Goal: Task Accomplishment & Management: Complete application form

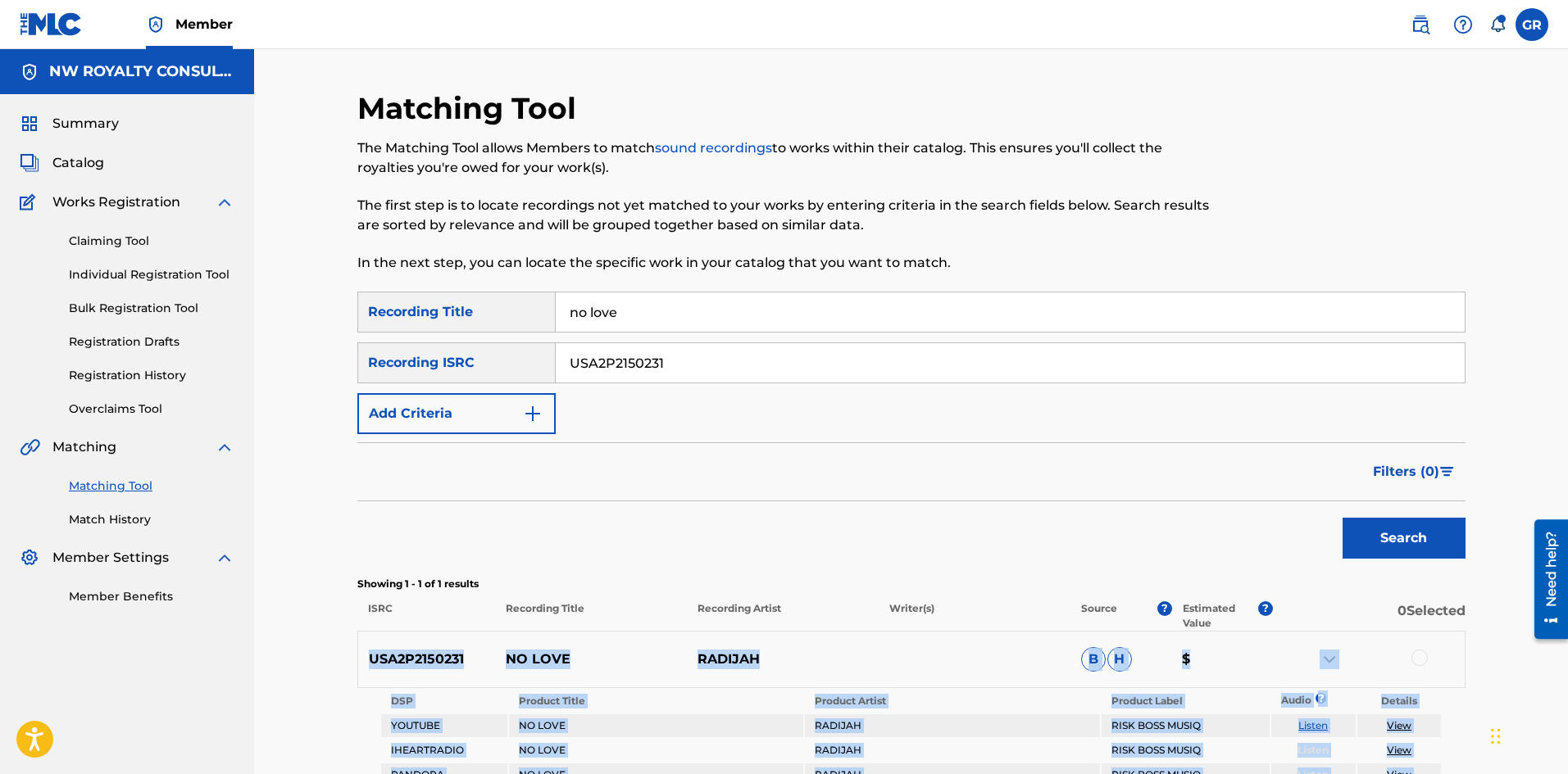
click at [90, 162] on span "Catalog" at bounding box center [79, 162] width 52 height 19
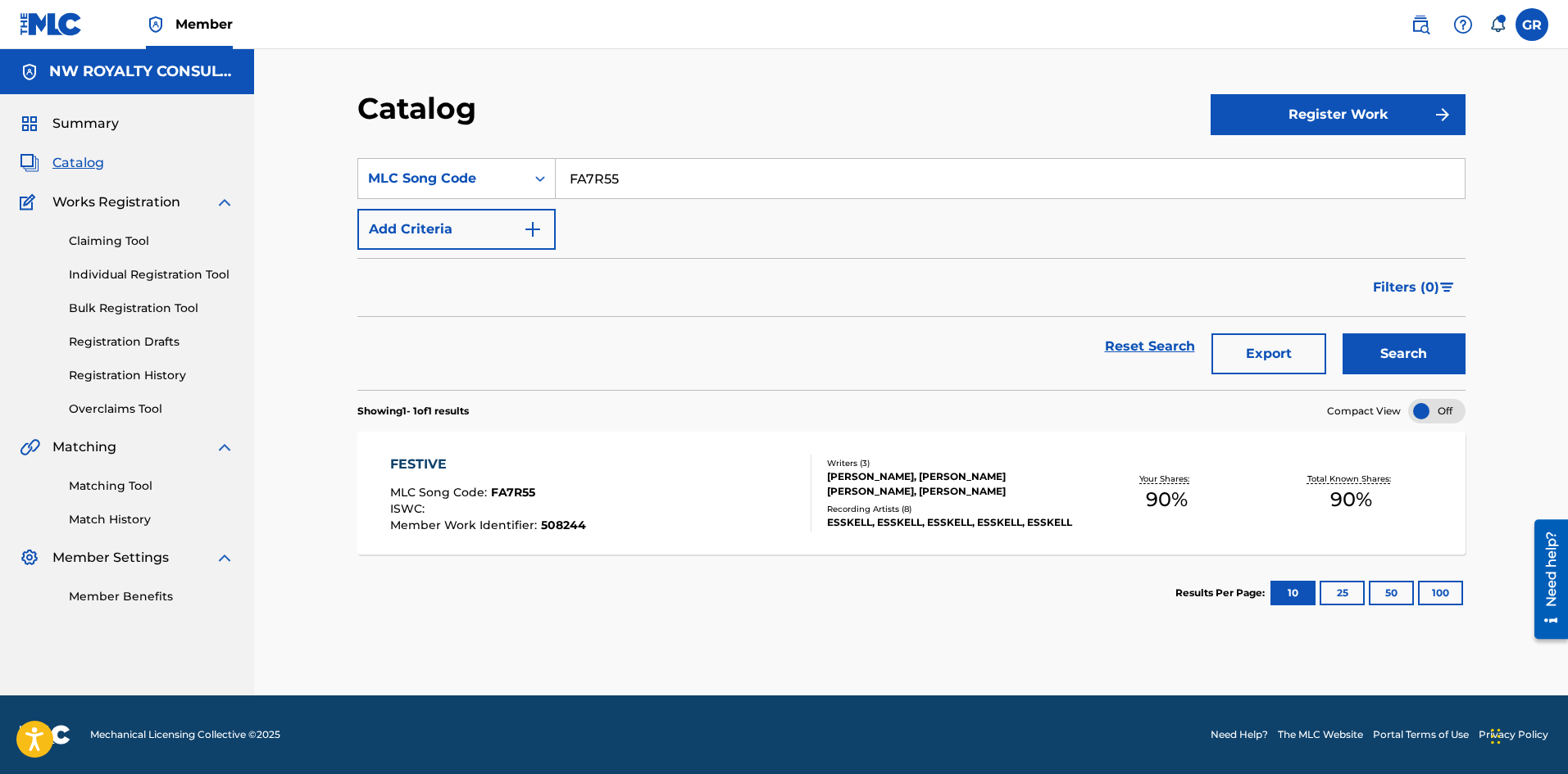
click at [1269, 103] on button "Register Work" at bounding box center [1337, 114] width 255 height 41
click at [1256, 163] on link "Individual" at bounding box center [1337, 167] width 255 height 39
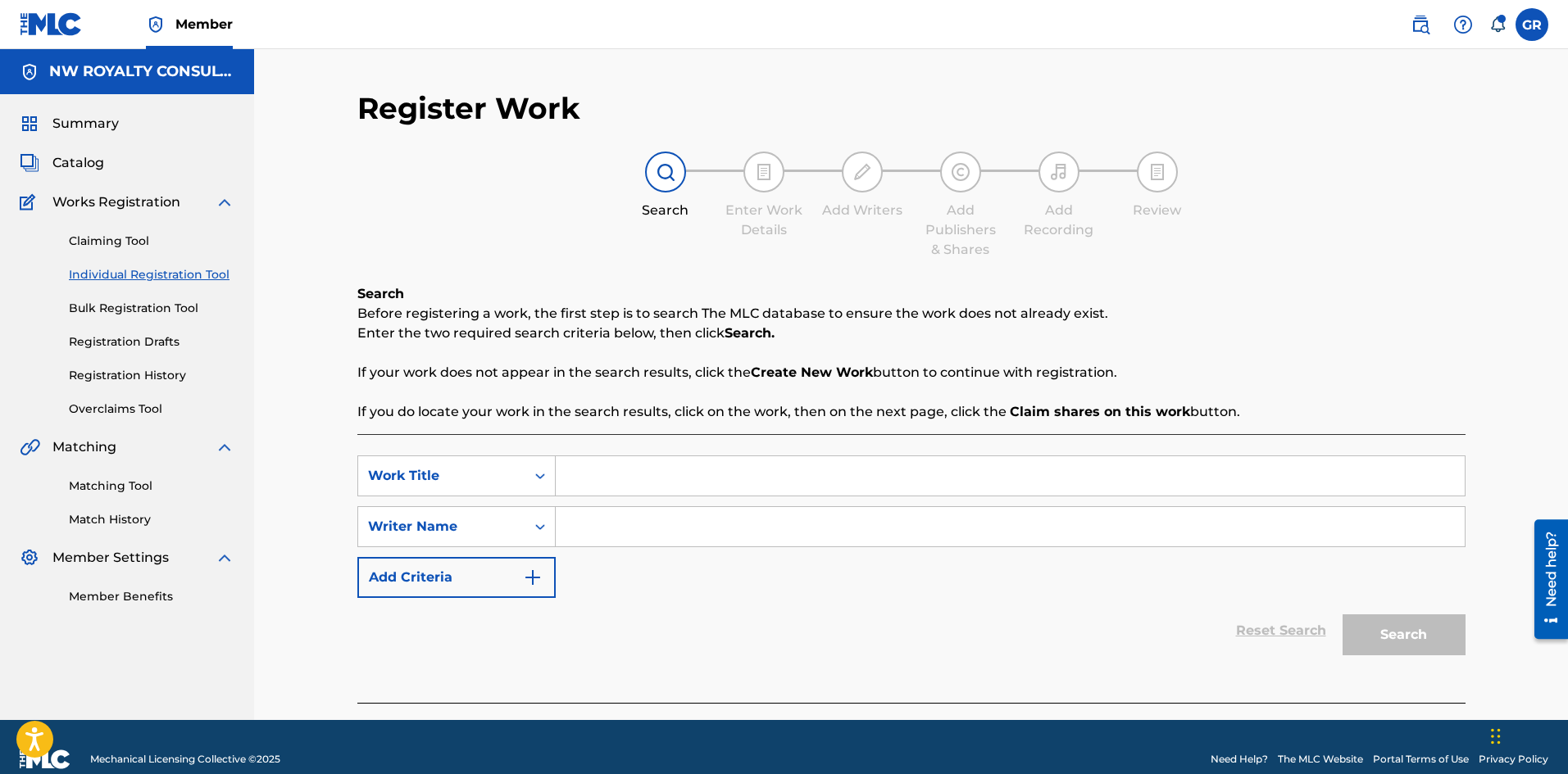
click at [586, 486] on input "Search Form" at bounding box center [1010, 475] width 909 height 39
drag, startPoint x: 589, startPoint y: 479, endPoint x: 467, endPoint y: 472, distance: 122.2
click at [467, 472] on div "Work Title" at bounding box center [441, 476] width 147 height 19
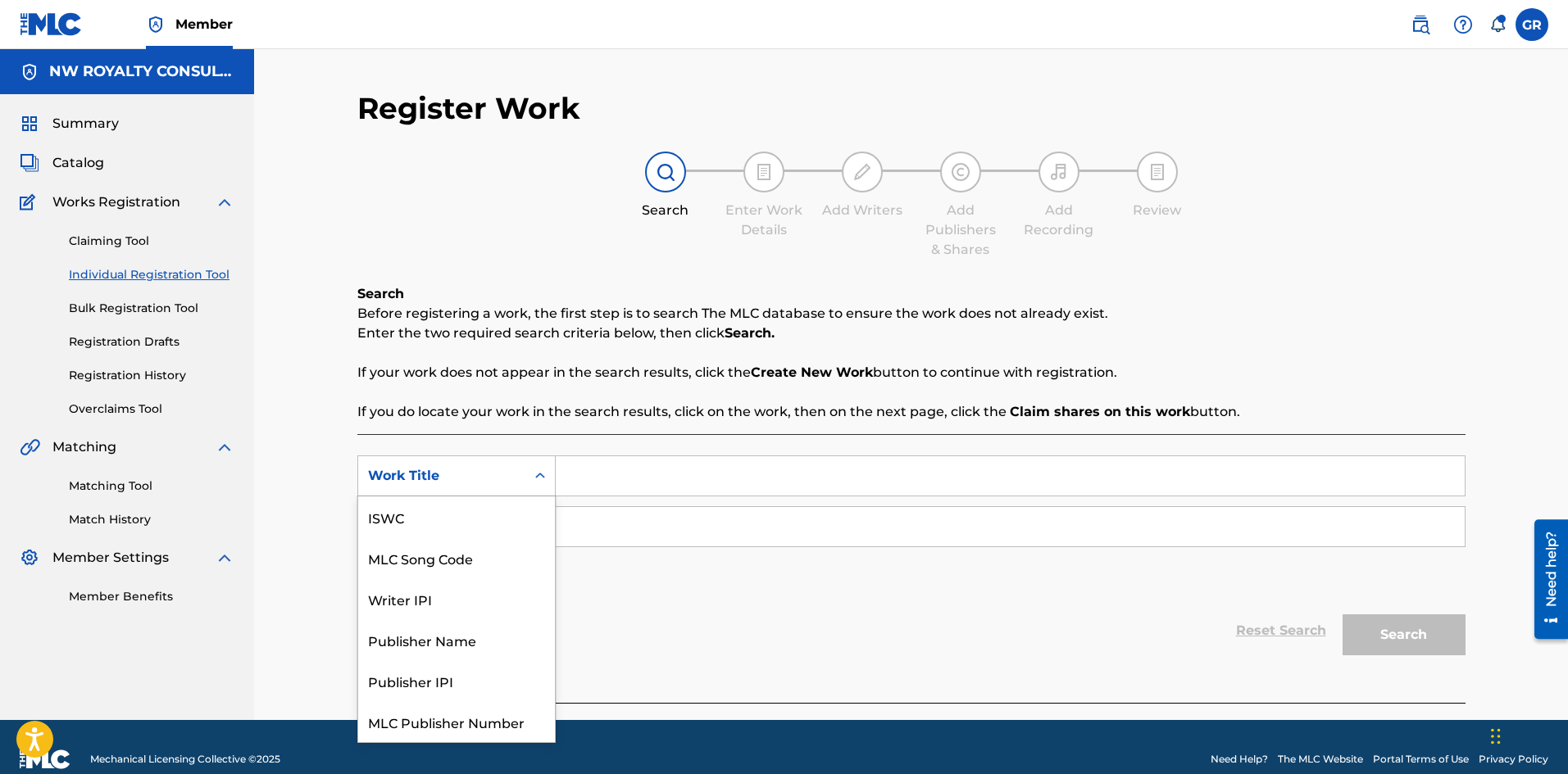
scroll to position [41, 0]
click at [455, 519] on div "MLC Song Code" at bounding box center [456, 516] width 196 height 41
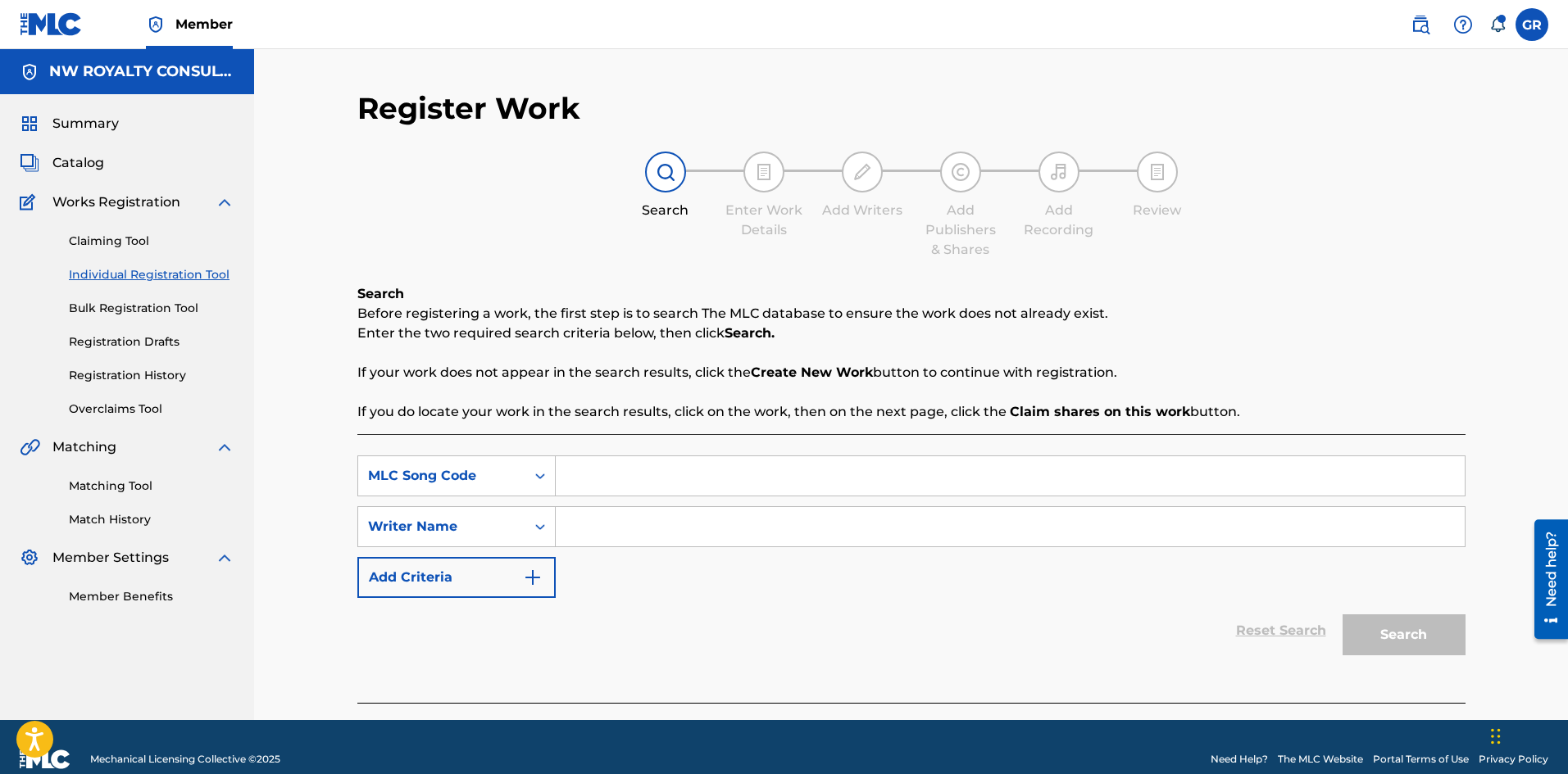
click at [619, 480] on input "Search Form" at bounding box center [1010, 475] width 909 height 39
paste input "N80XK8"
type input "N80XK8"
click at [596, 524] on input "Search Form" at bounding box center [1010, 526] width 909 height 39
paste input "CHANN THY"
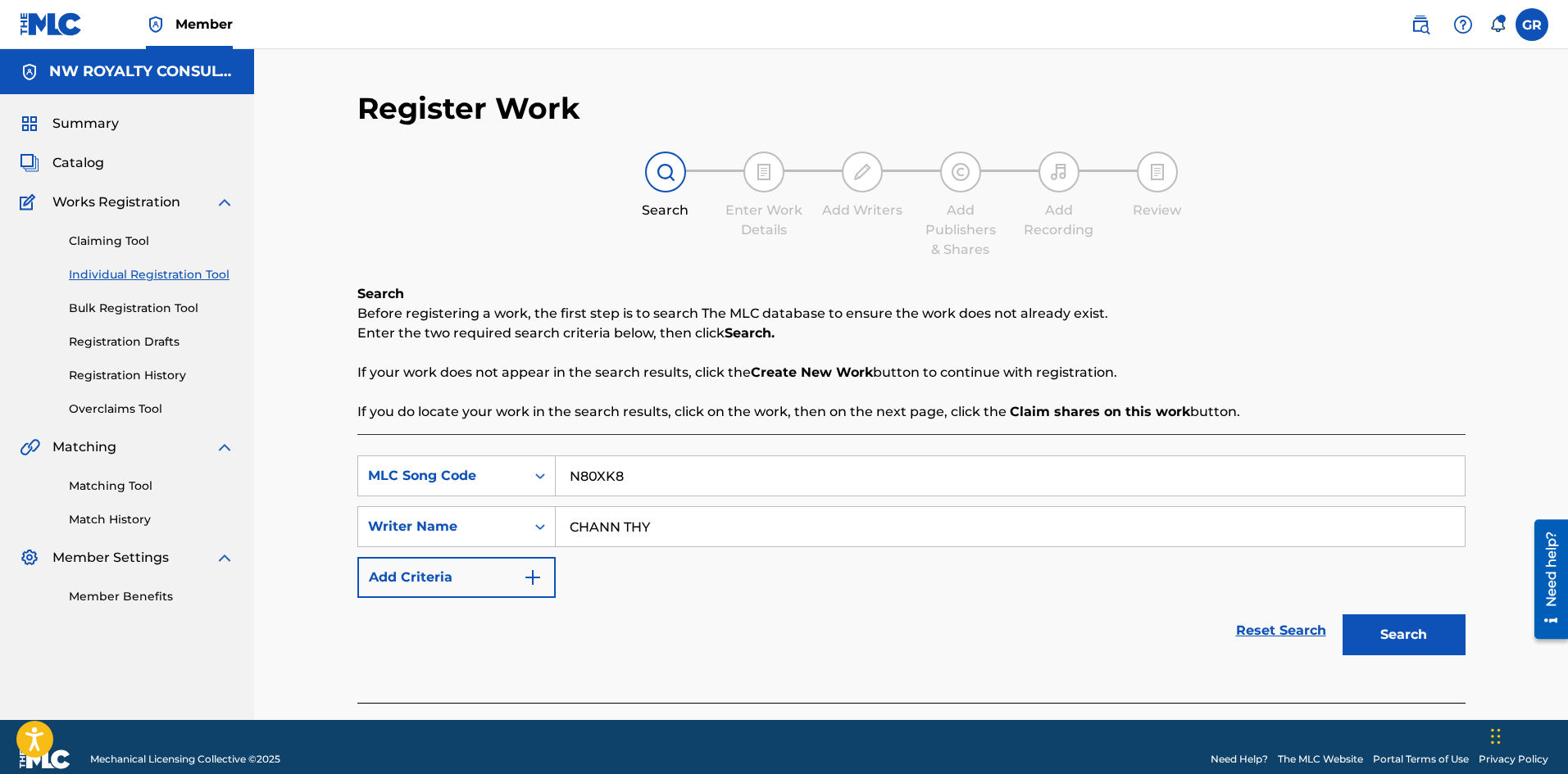
type input "CHANN THY"
click at [1391, 627] on button "Search" at bounding box center [1404, 635] width 123 height 41
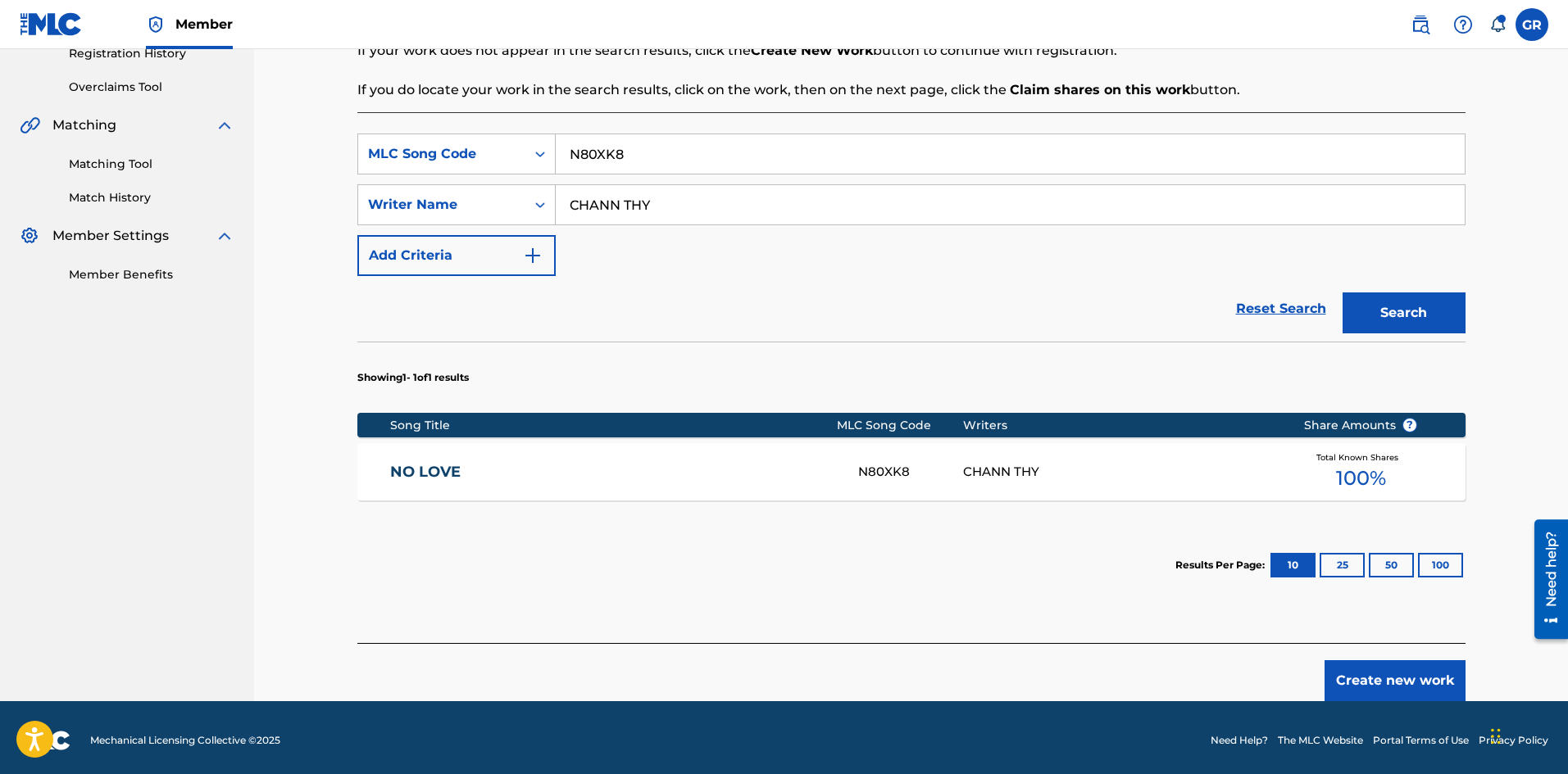
scroll to position [328, 0]
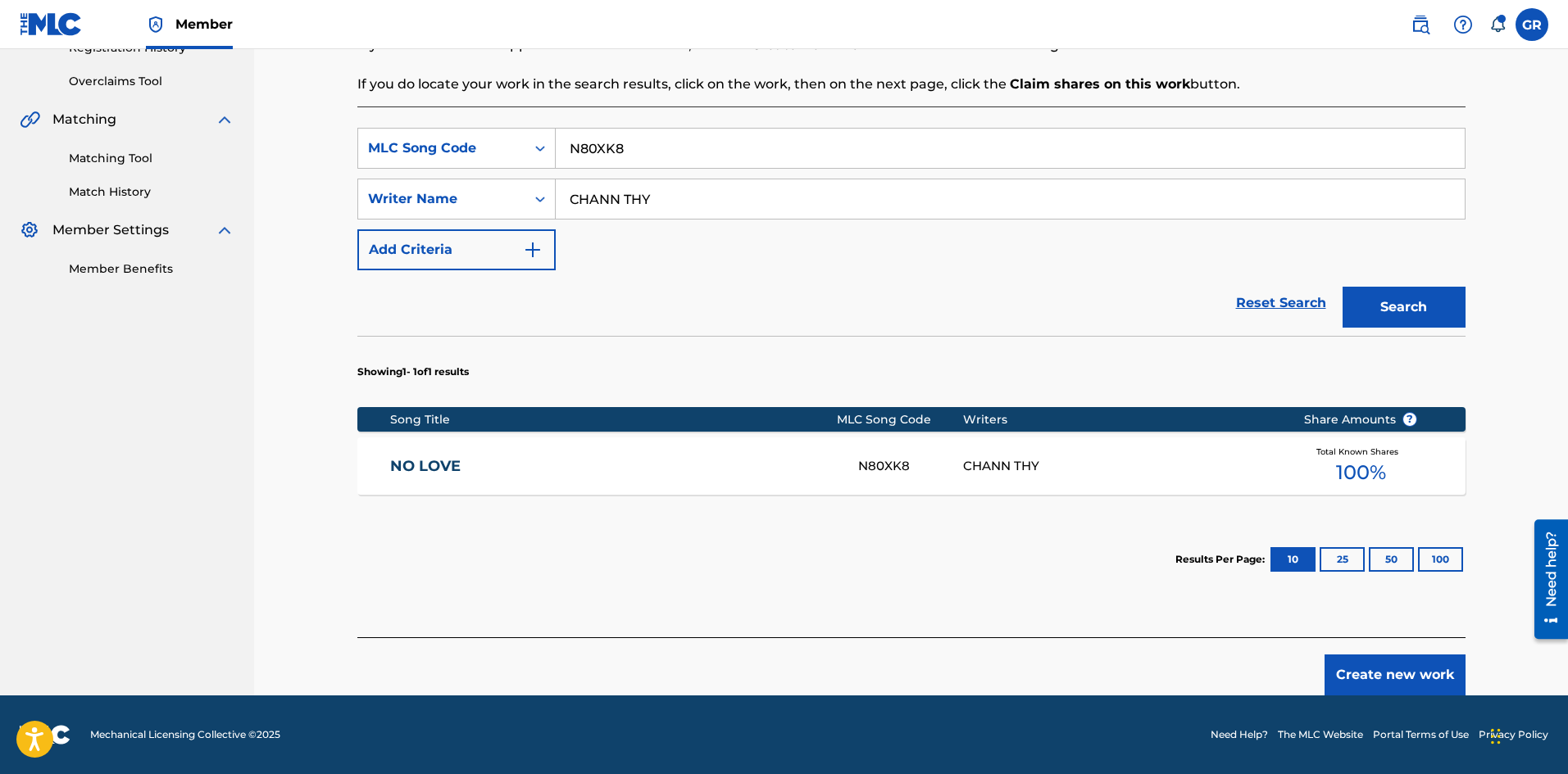
click at [439, 468] on link "NO LOVE" at bounding box center [612, 466] width 445 height 19
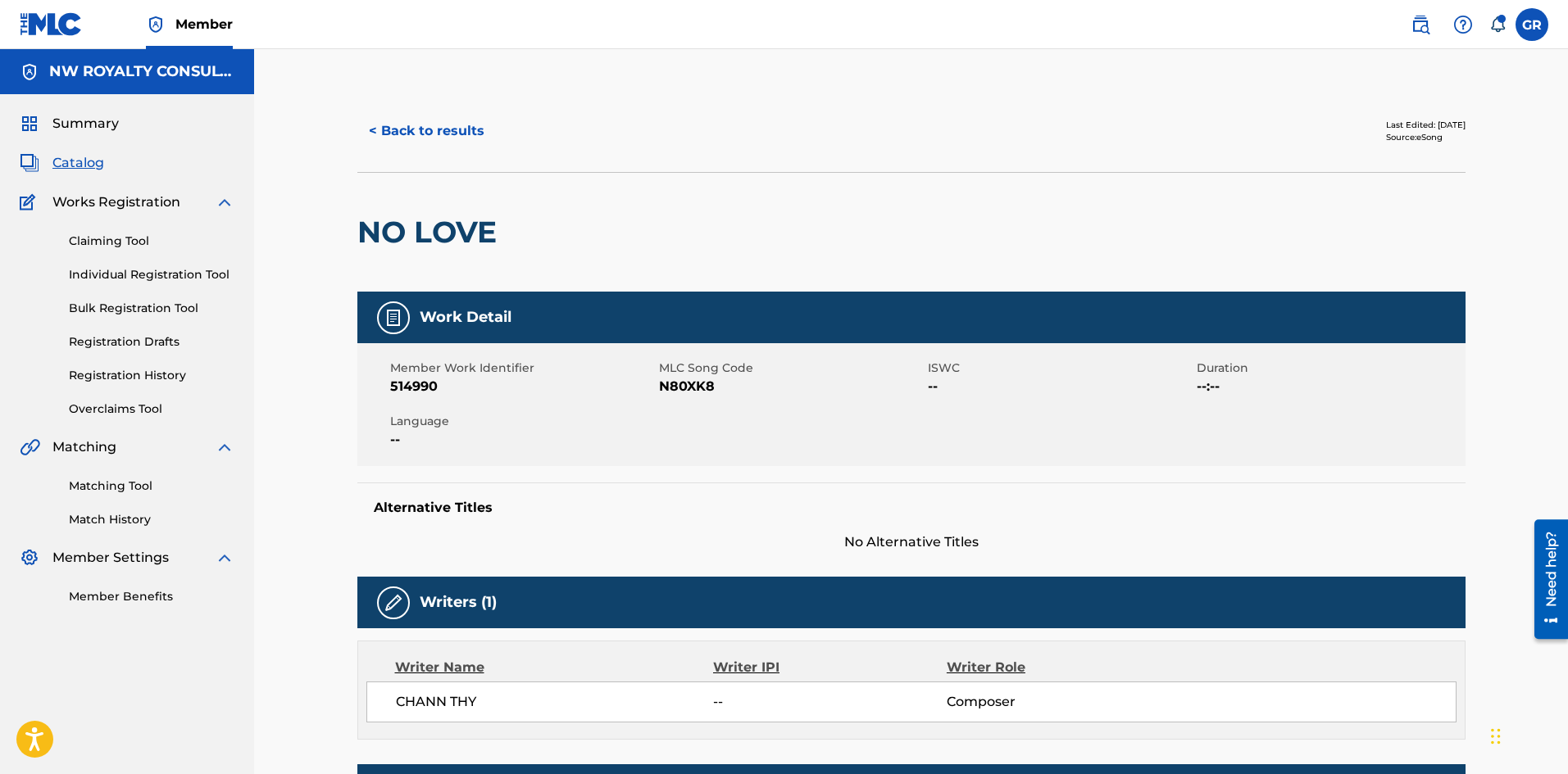
click at [105, 480] on link "Matching Tool" at bounding box center [152, 487] width 165 height 17
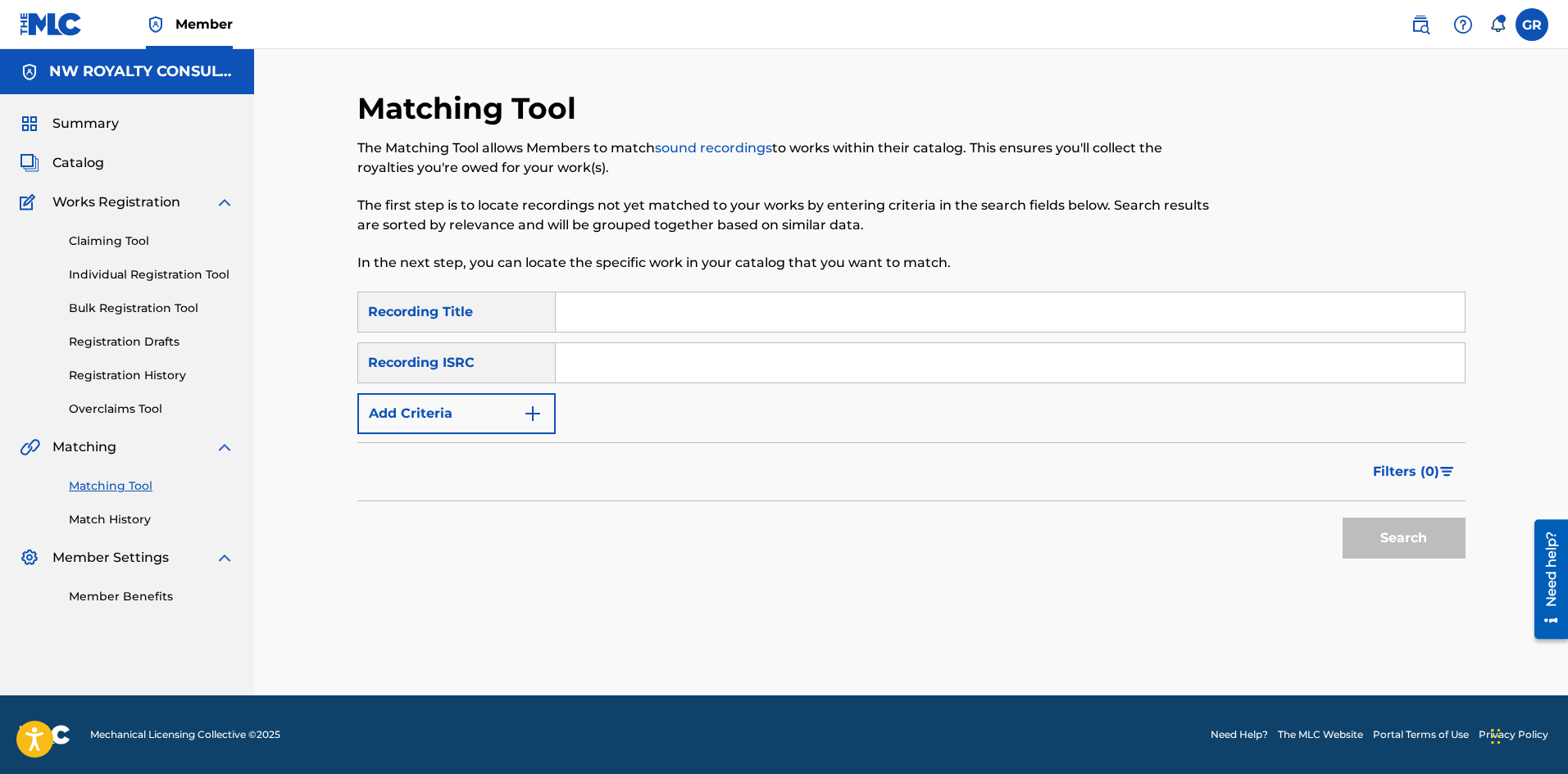
click at [622, 310] on input "Search Form" at bounding box center [1010, 312] width 909 height 39
paste input "No Love ChannceMan - Topic 15 subscribers Subscribe 7 Share Ask Download"
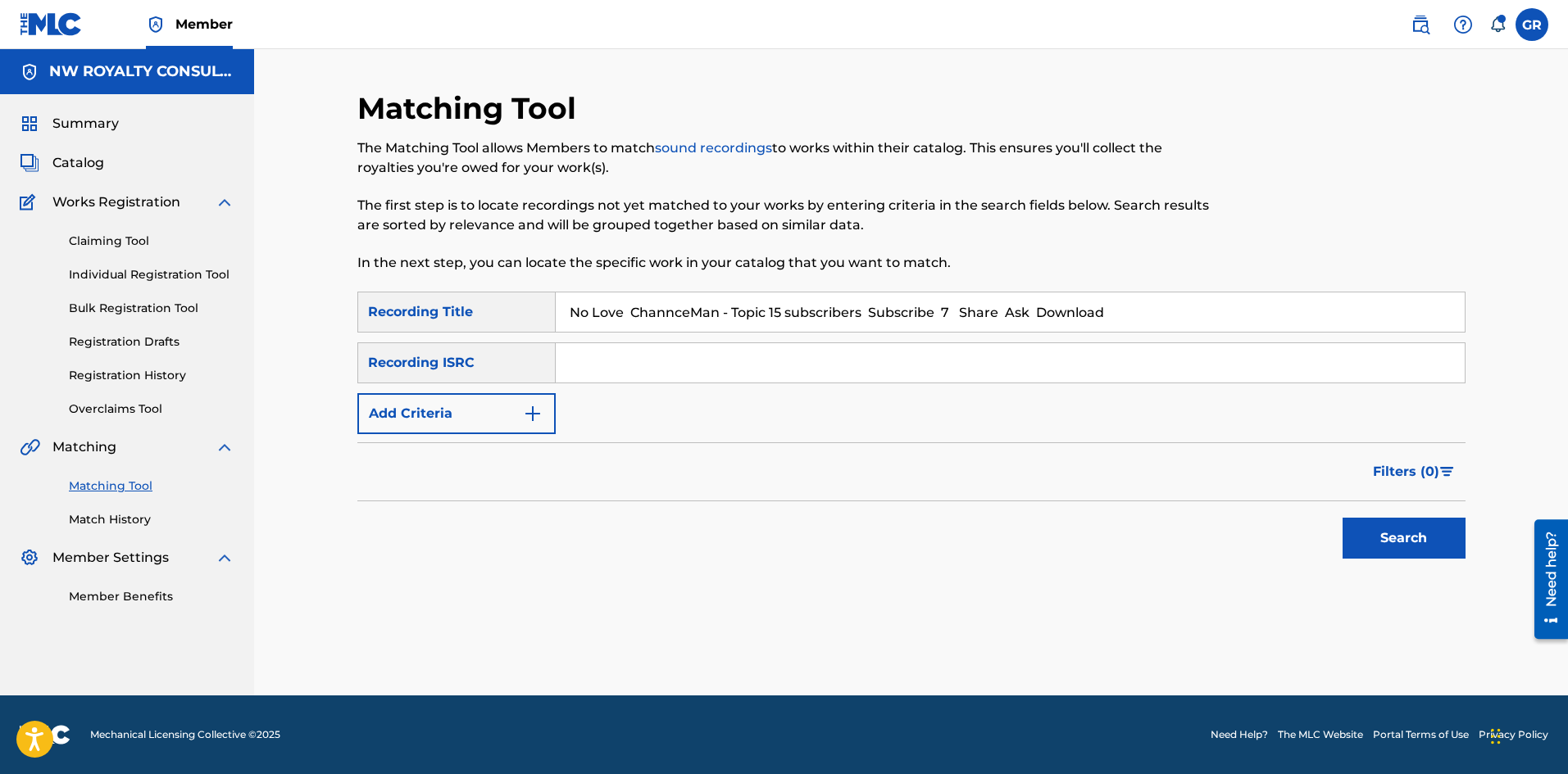
drag, startPoint x: 628, startPoint y: 311, endPoint x: 717, endPoint y: 317, distance: 89.2
click at [717, 317] on input "No Love ChannceMan - Topic 15 subscribers Subscribe 7 Share Ask Download" at bounding box center [1010, 312] width 909 height 39
drag, startPoint x: 1129, startPoint y: 312, endPoint x: 627, endPoint y: 318, distance: 502.0
click at [627, 318] on input "No Love ChannceMan - Topic 15 subscribers Subscribe 7 Share Ask Download" at bounding box center [1010, 312] width 909 height 39
type input "No Love"
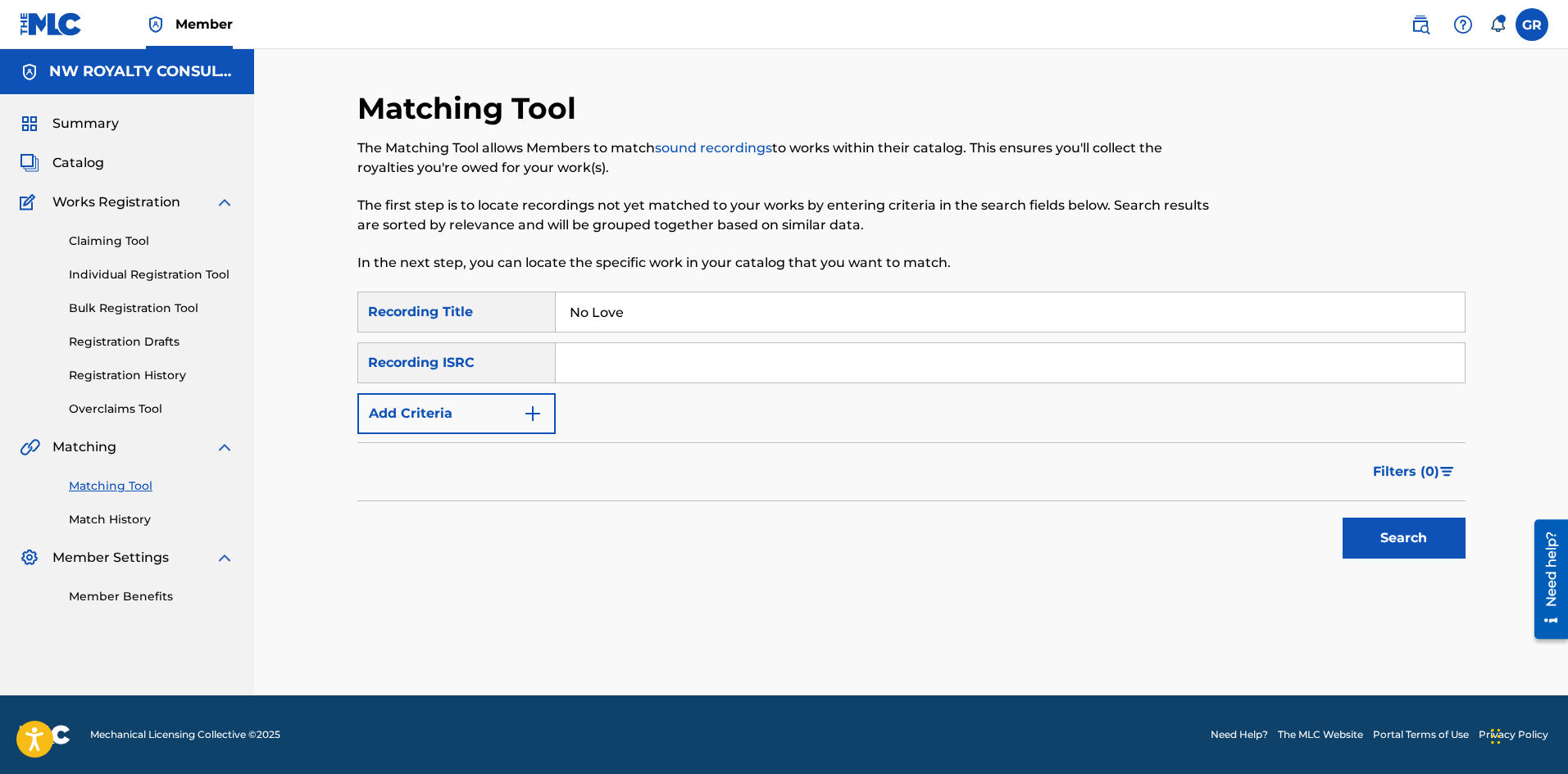
click at [500, 410] on button "Add Criteria" at bounding box center [456, 413] width 198 height 41
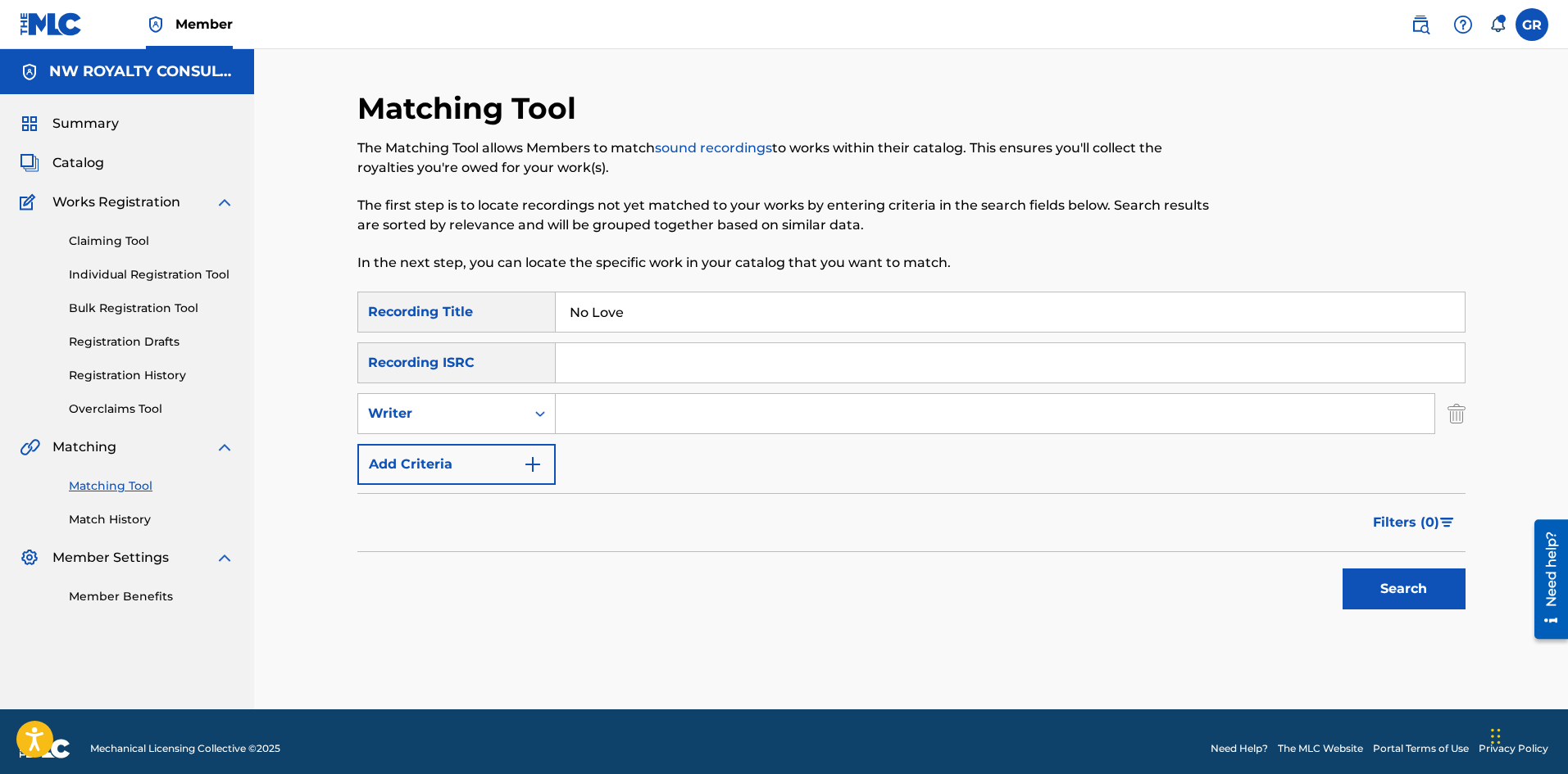
click at [500, 410] on div "Writer" at bounding box center [441, 413] width 147 height 19
click at [456, 456] on div "Recording Artist" at bounding box center [456, 454] width 196 height 41
click at [585, 412] on input "Search Form" at bounding box center [995, 413] width 878 height 39
paste input "ChannceMan"
type input "ChannceMan"
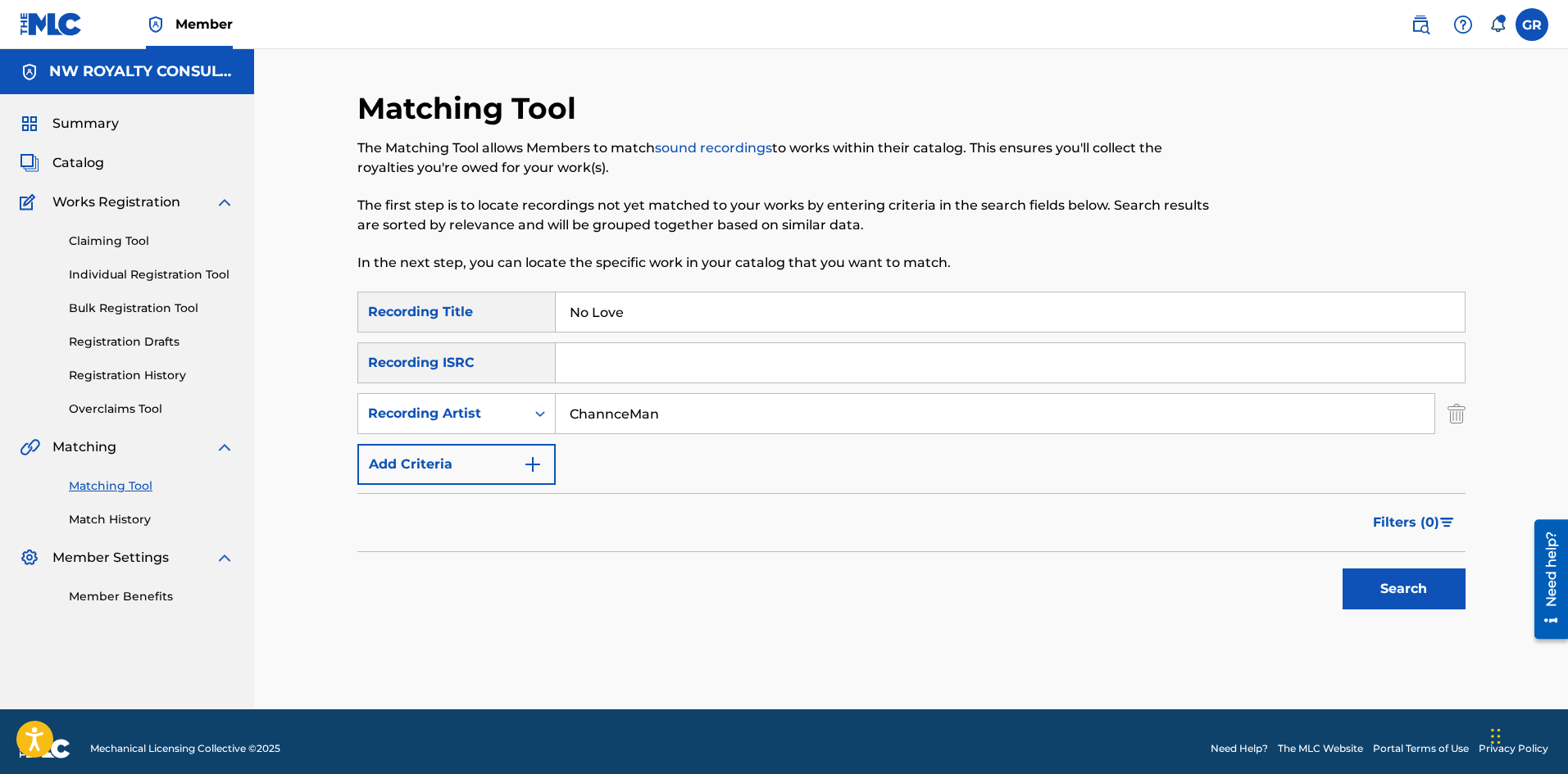
click at [1433, 592] on button "Search" at bounding box center [1404, 588] width 123 height 41
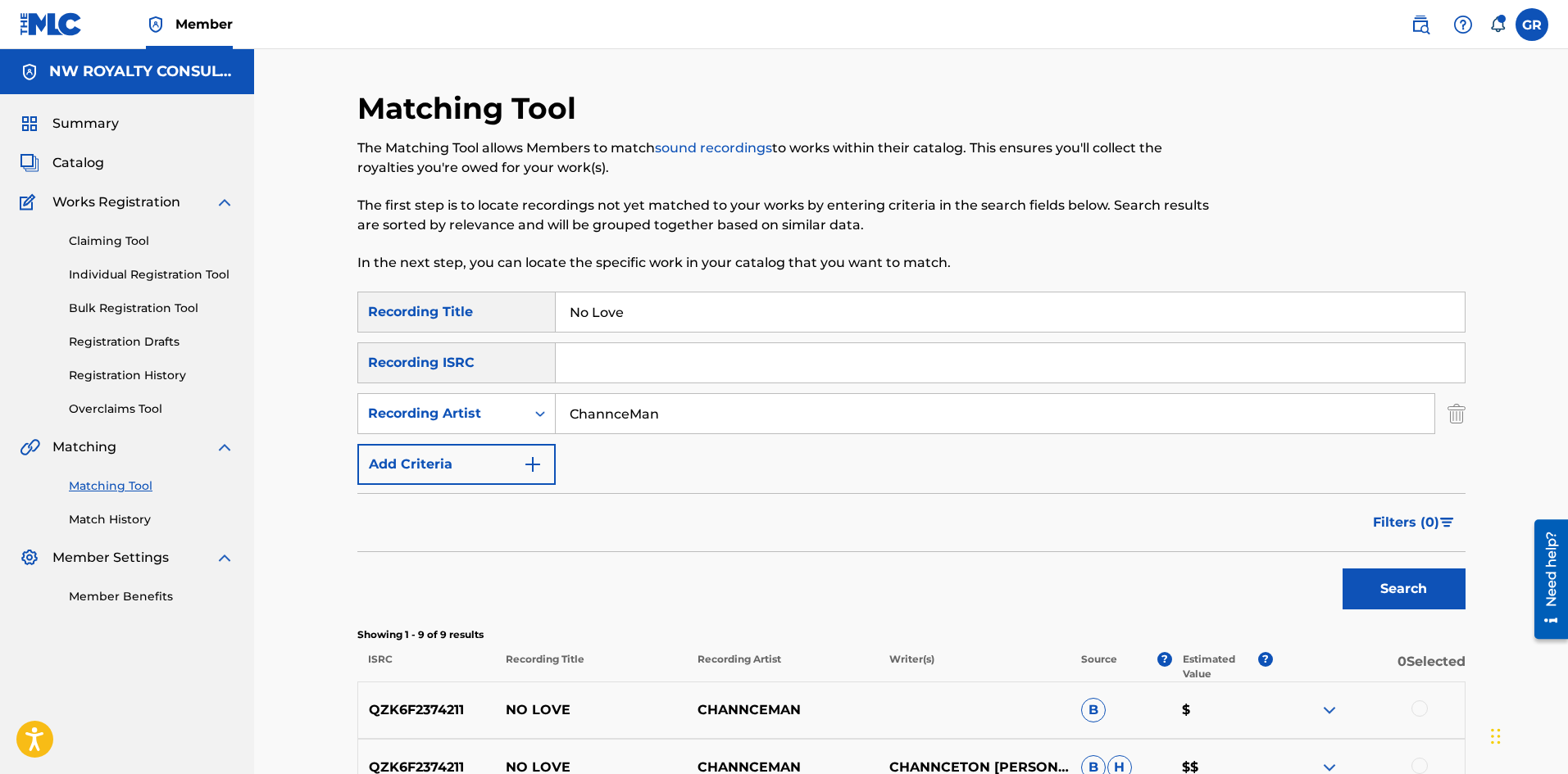
click at [110, 274] on link "Individual Registration Tool" at bounding box center [152, 275] width 165 height 17
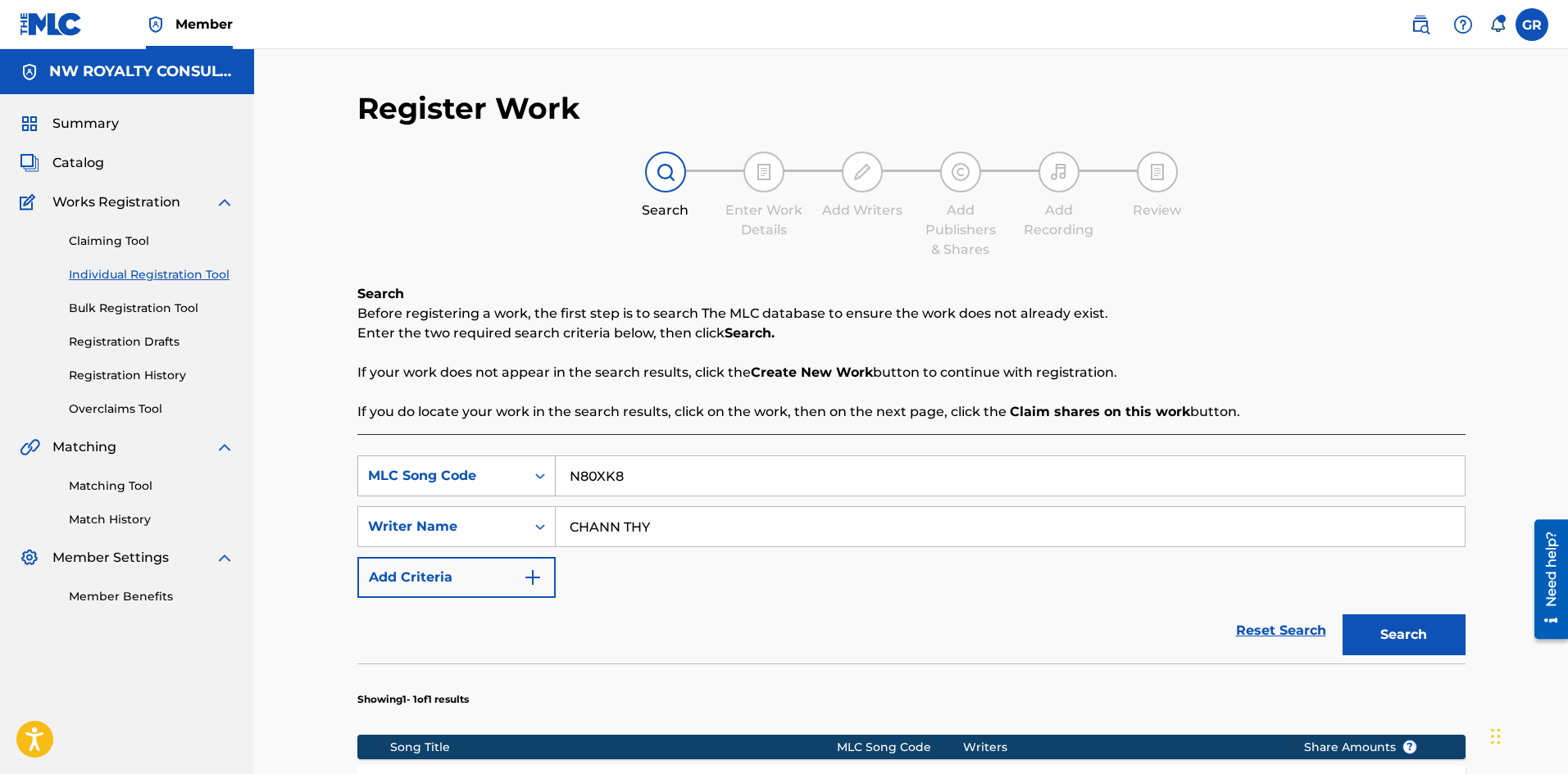
drag, startPoint x: 637, startPoint y: 474, endPoint x: 511, endPoint y: 465, distance: 126.3
click at [511, 465] on div "SearchWithCriteriad50dec58-1639-4059-9d5e-af4803e76eb3 MLC Song Code N80XK8" at bounding box center [911, 476] width 1108 height 41
drag, startPoint x: 640, startPoint y: 530, endPoint x: 508, endPoint y: 530, distance: 132.0
click at [508, 530] on div "SearchWithCriteria0df0553c-b41f-4c0f-8908-8e354da59862 Writer Name [PERSON_NAME]" at bounding box center [911, 526] width 1108 height 41
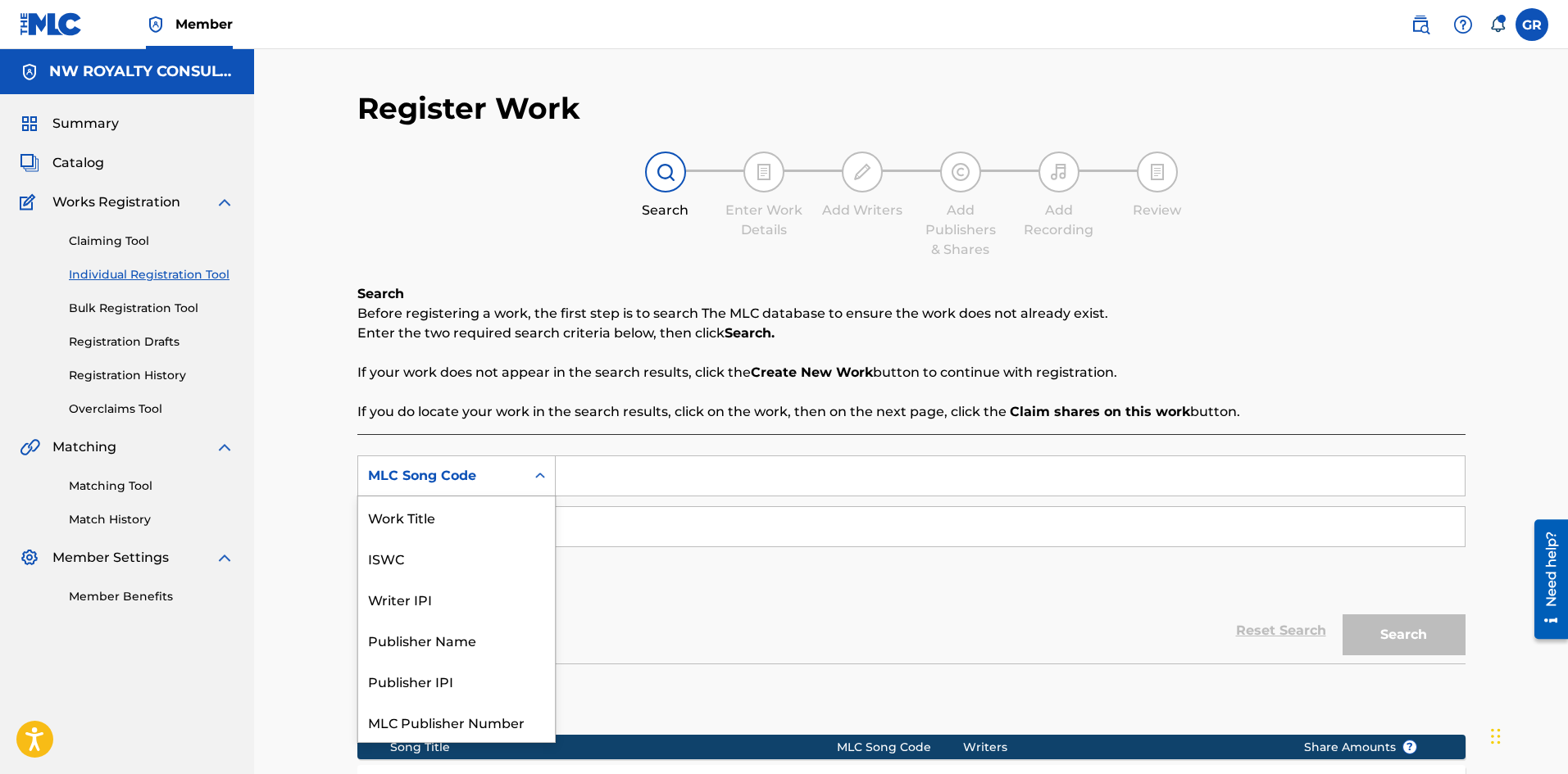
click at [520, 475] on div "MLC Song Code" at bounding box center [442, 476] width 167 height 31
click at [456, 516] on div "Work Title" at bounding box center [456, 516] width 196 height 41
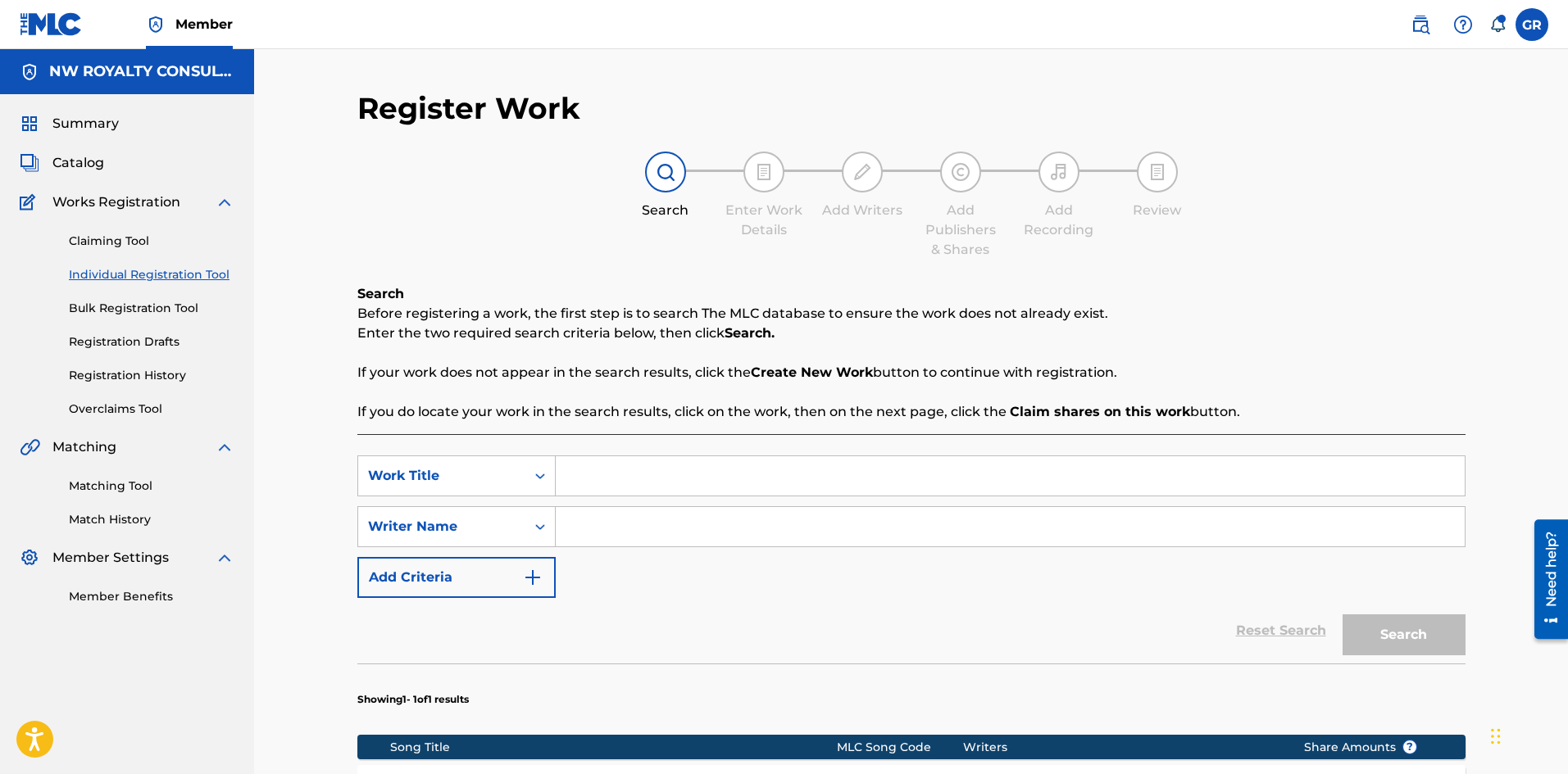
click at [618, 471] on input "Search Form" at bounding box center [1010, 475] width 909 height 39
paste input "NO LOVE"
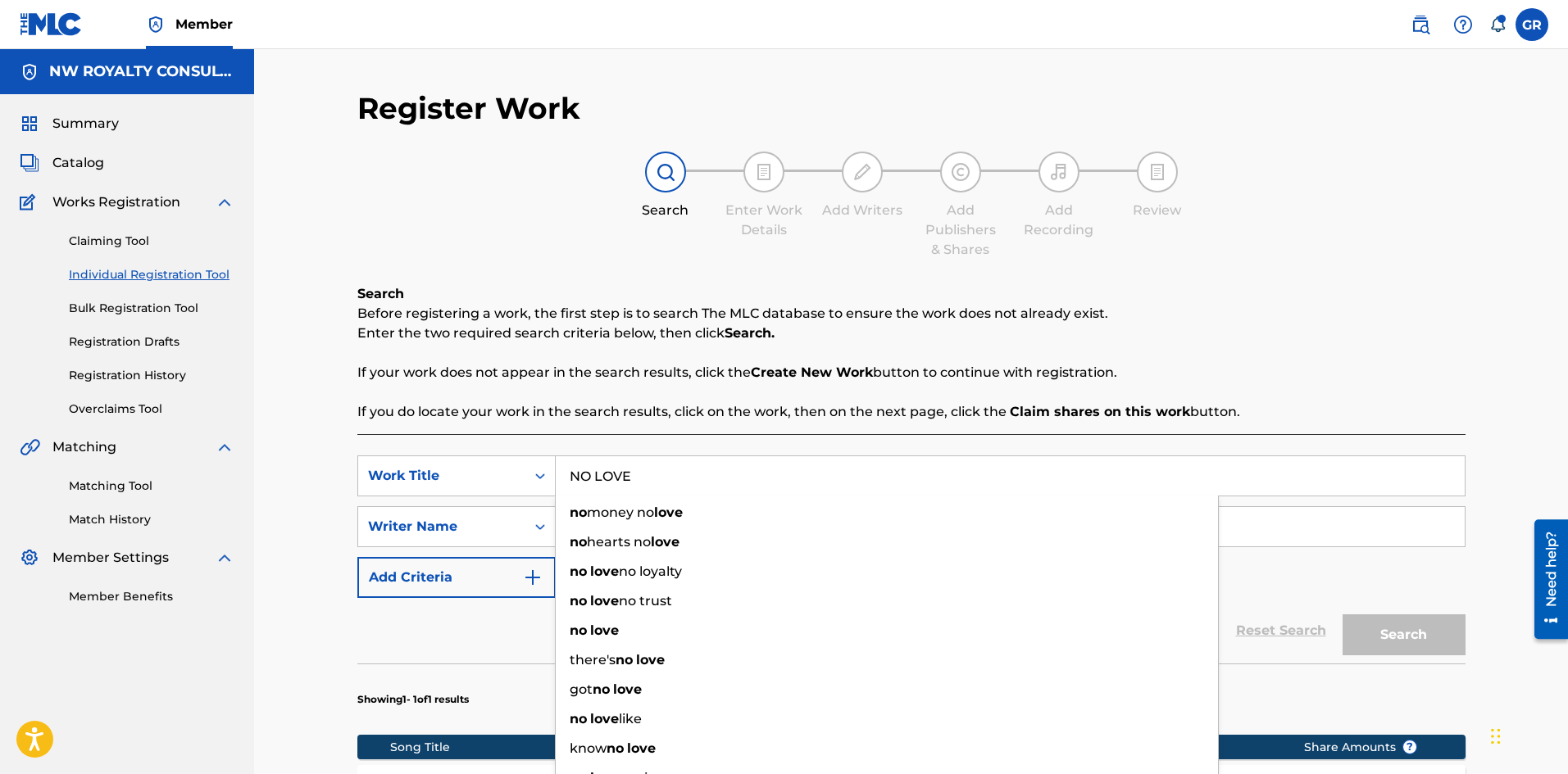
type input "NO LOVE"
click at [444, 230] on div "Search Enter Work Details Add Writers Add Publishers & Shares Add Recording Rev…" at bounding box center [911, 206] width 1108 height 108
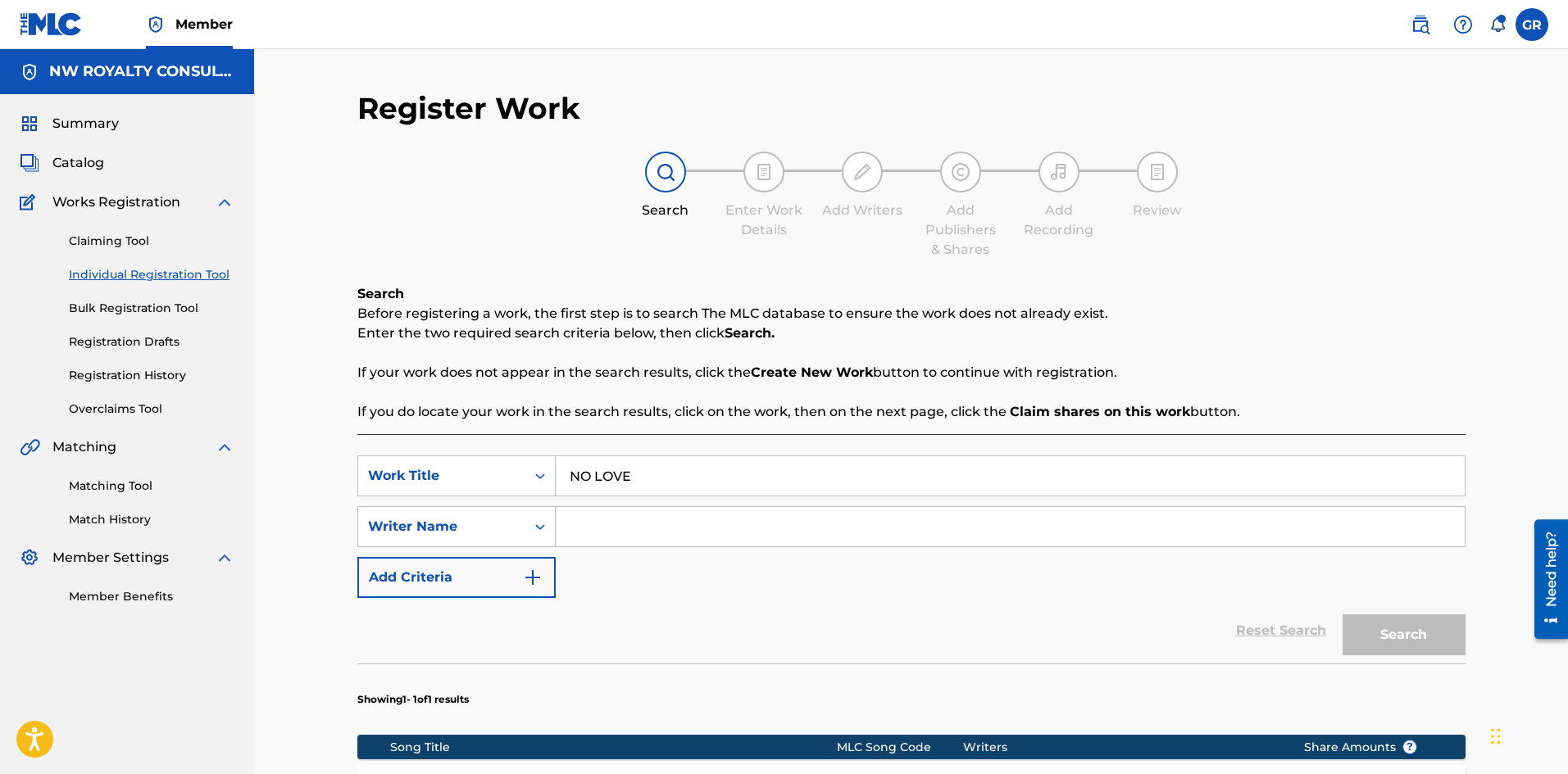
click at [594, 528] on input "Search Form" at bounding box center [1010, 526] width 909 height 39
type input "[PERSON_NAME] [PERSON_NAME]"
click at [1342, 614] on button "Search" at bounding box center [1404, 635] width 123 height 41
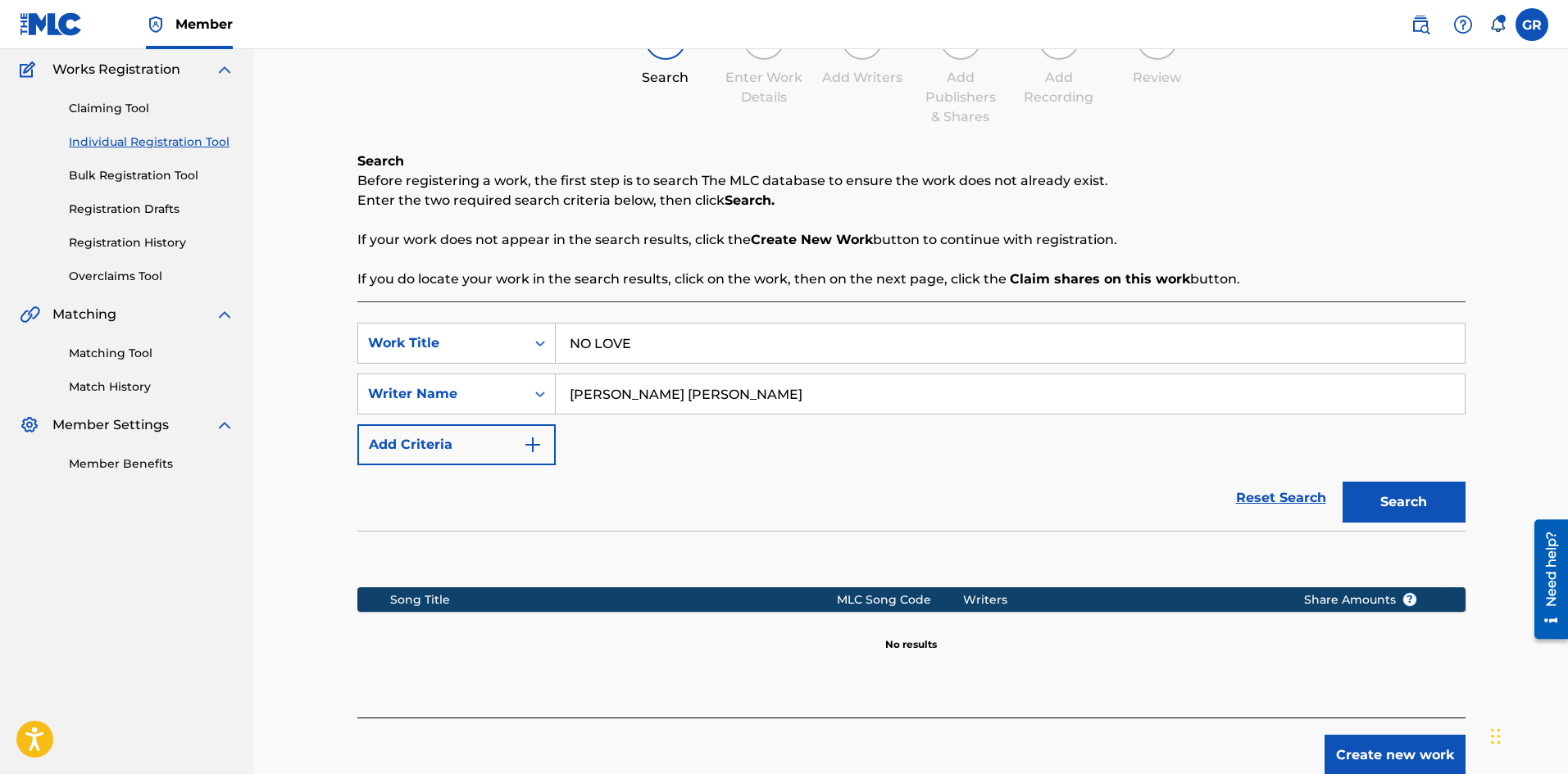
scroll to position [212, 0]
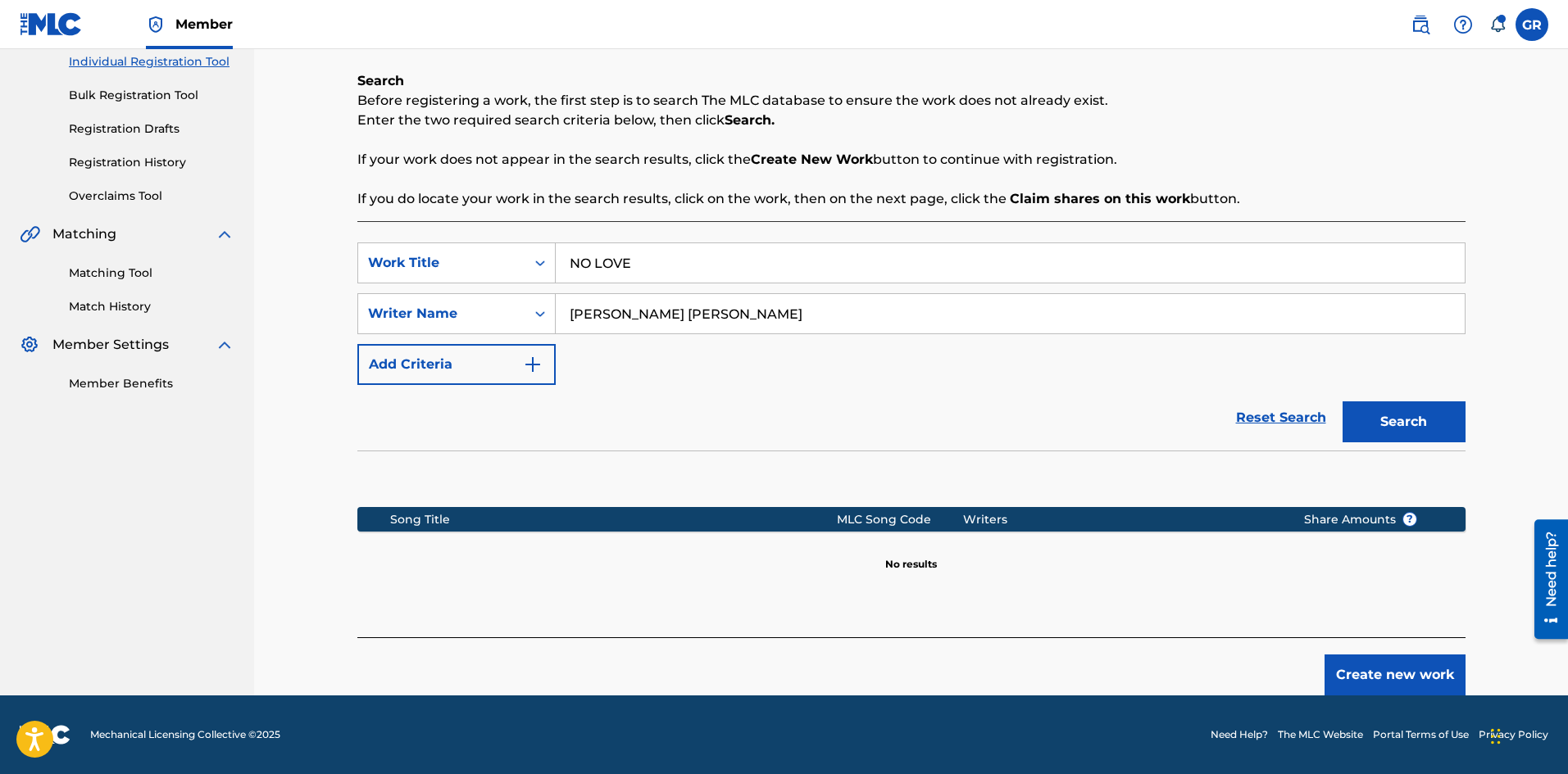
click at [1404, 424] on button "Search" at bounding box center [1404, 421] width 123 height 41
click at [1402, 667] on button "Create new work" at bounding box center [1395, 675] width 141 height 41
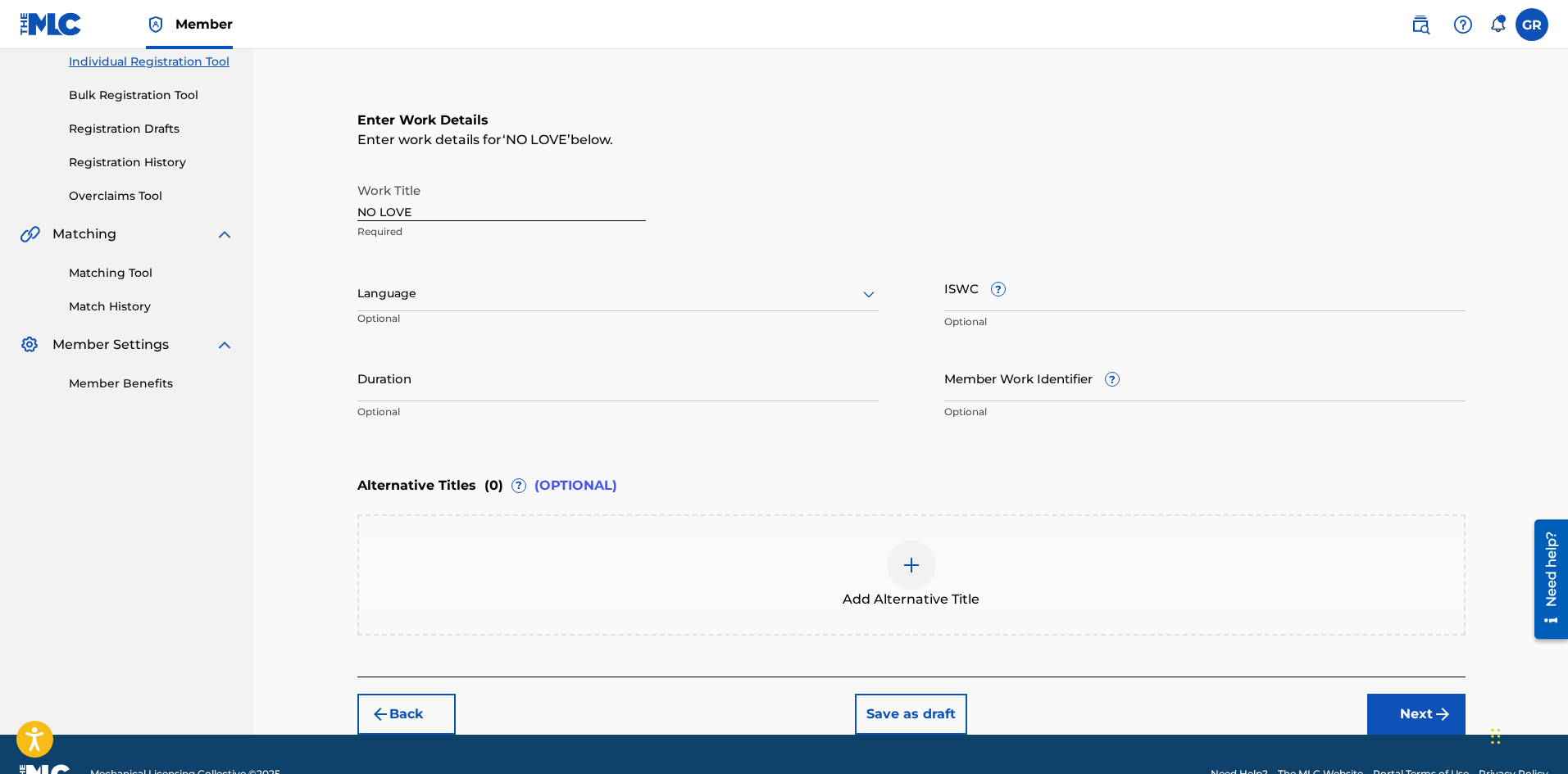
scroll to position [252, 0]
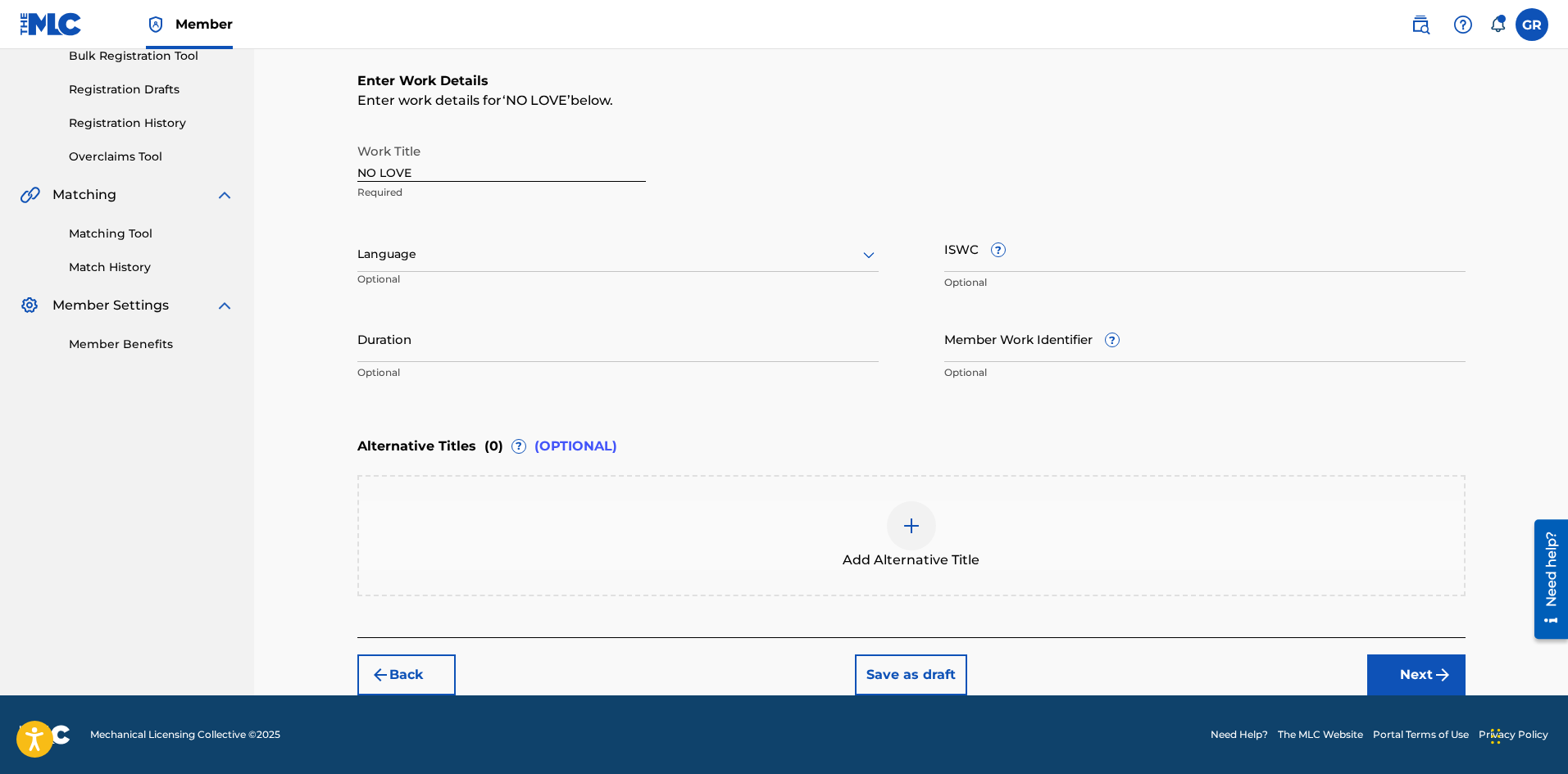
click at [1401, 669] on button "Next" at bounding box center [1416, 675] width 98 height 41
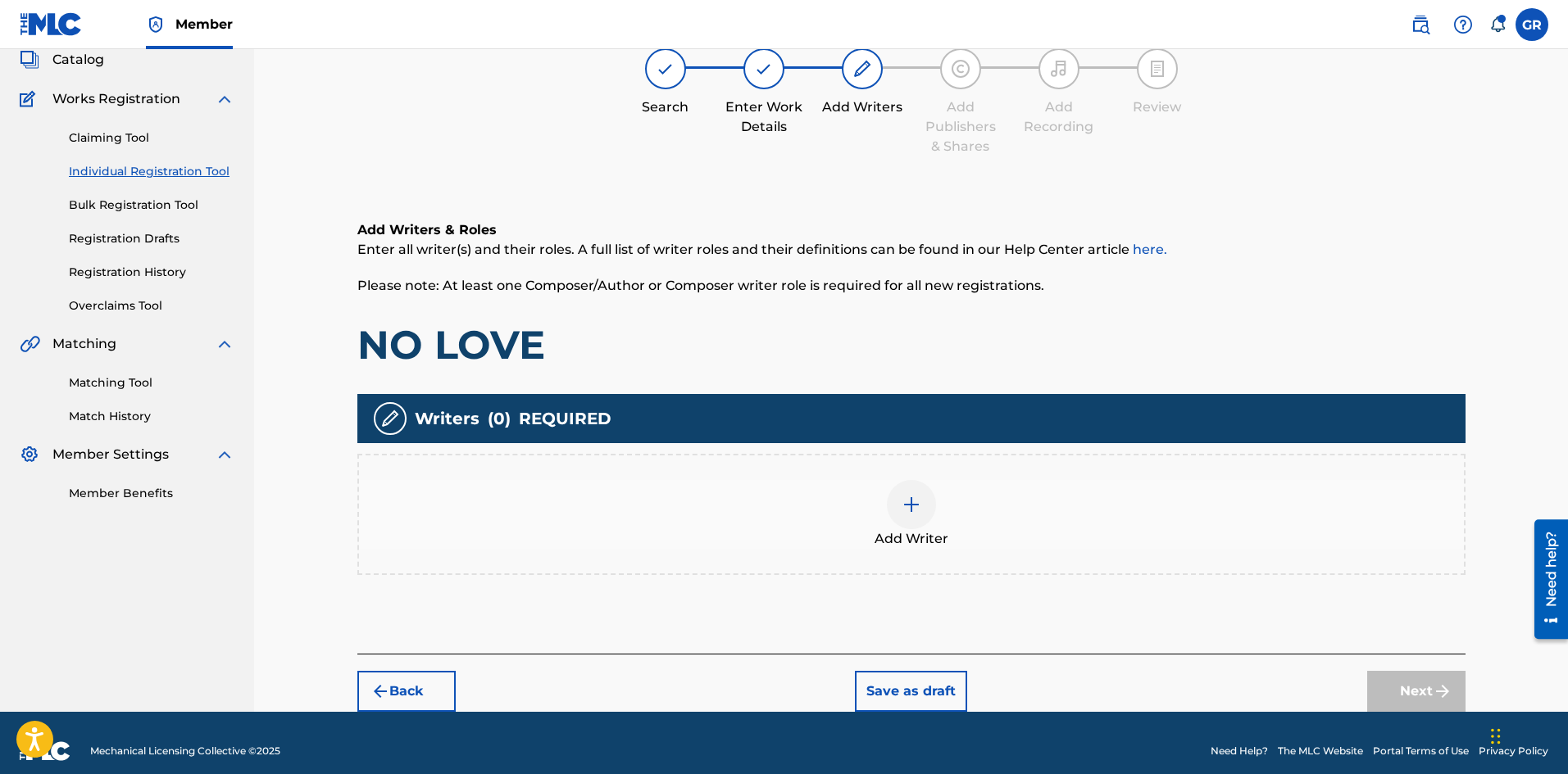
scroll to position [119, 0]
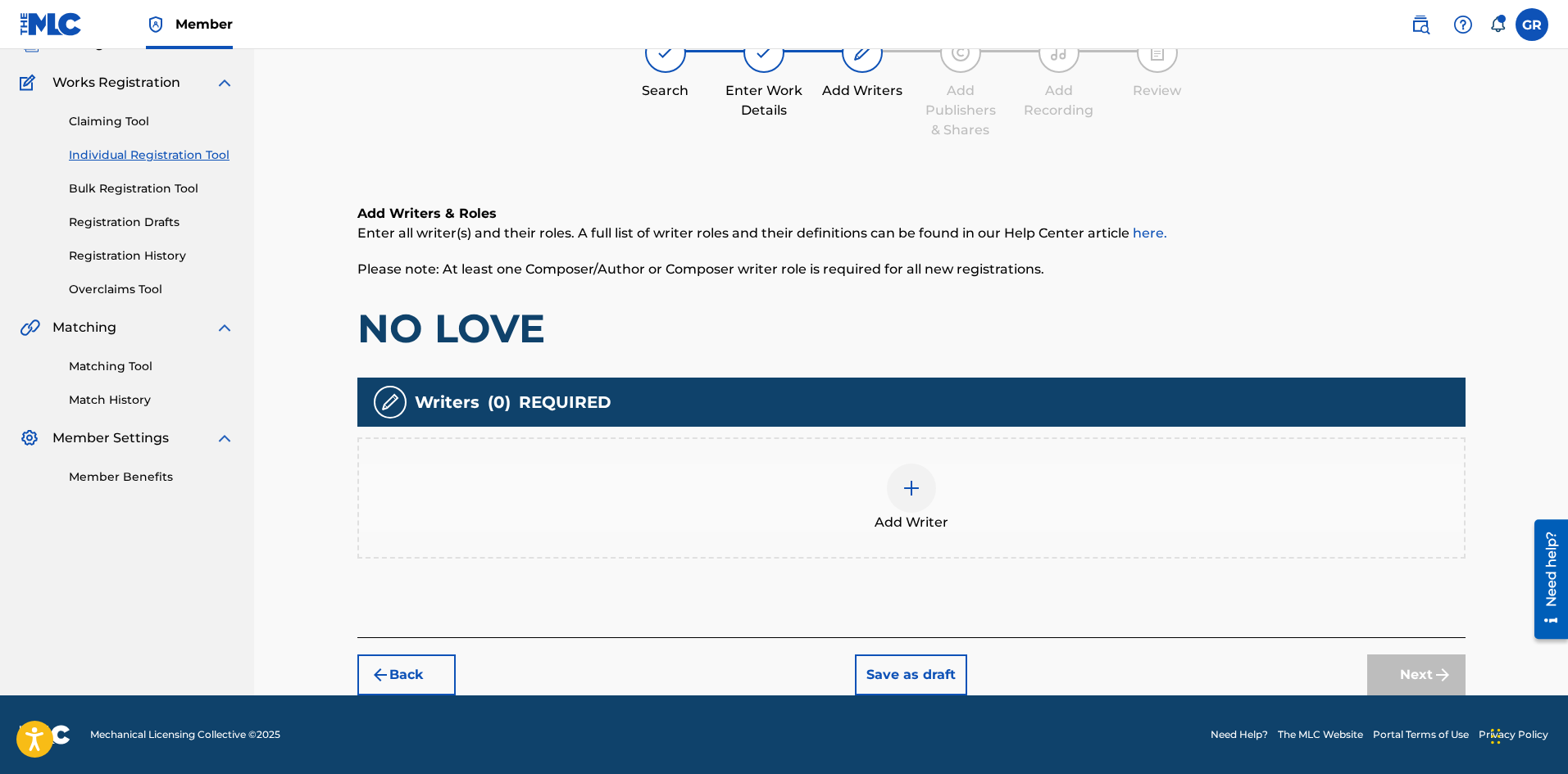
click at [911, 486] on img at bounding box center [911, 487] width 19 height 19
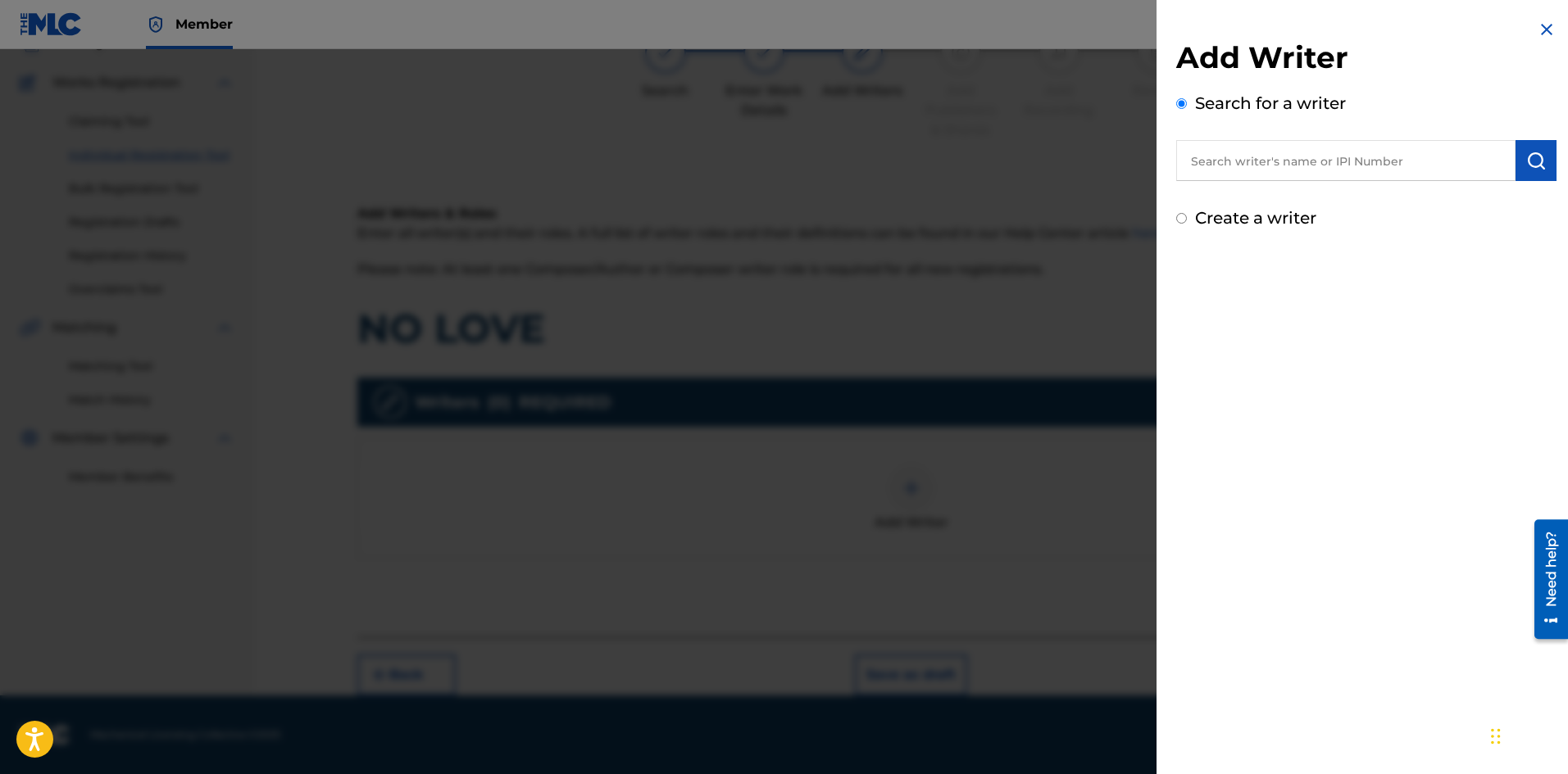
click at [1219, 158] on input "text" at bounding box center [1345, 161] width 340 height 41
paste input "[PERSON_NAME] [PERSON_NAME]"
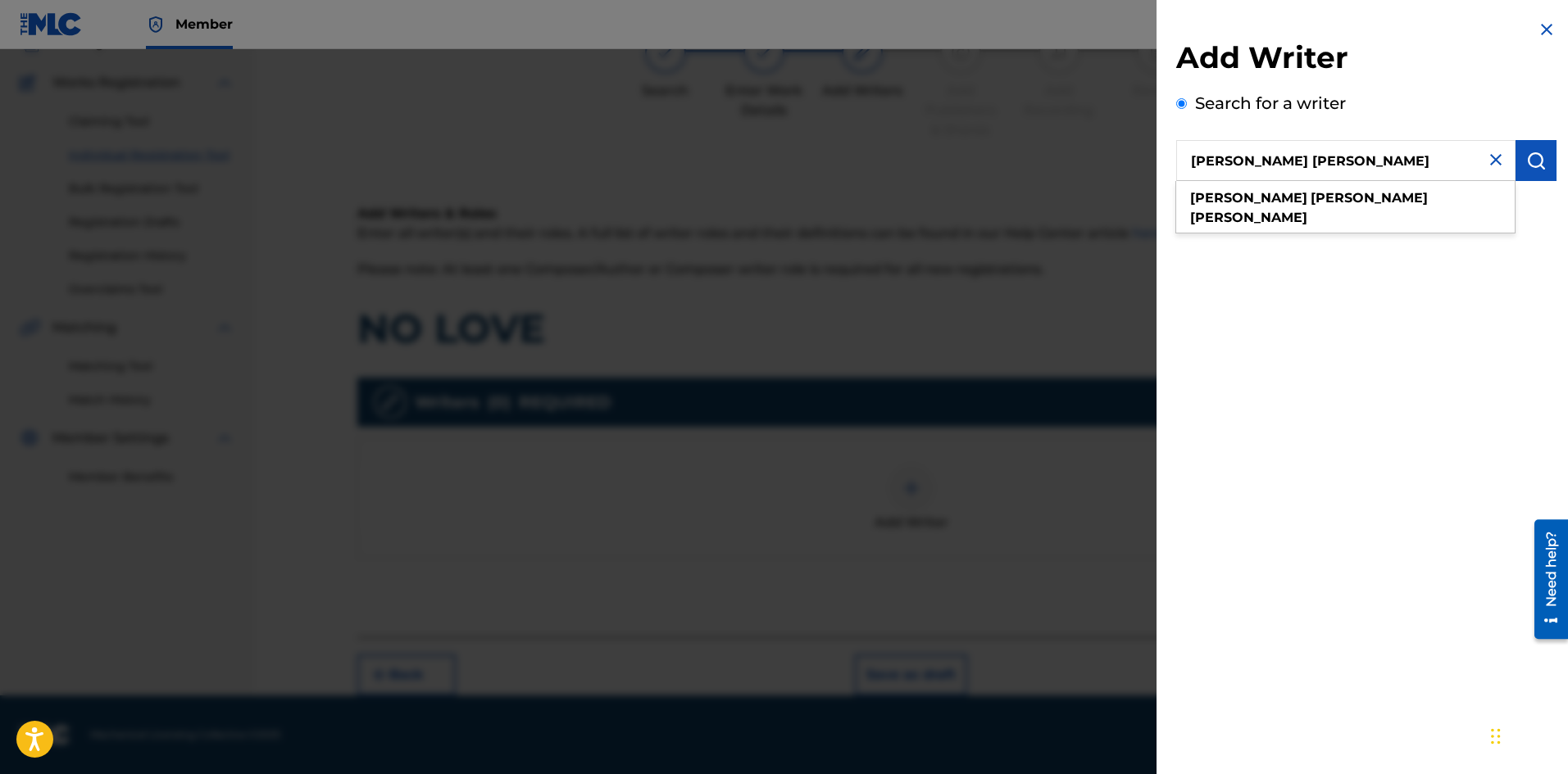
type input "[PERSON_NAME] [PERSON_NAME]"
click at [1527, 151] on img "submit" at bounding box center [1535, 161] width 19 height 19
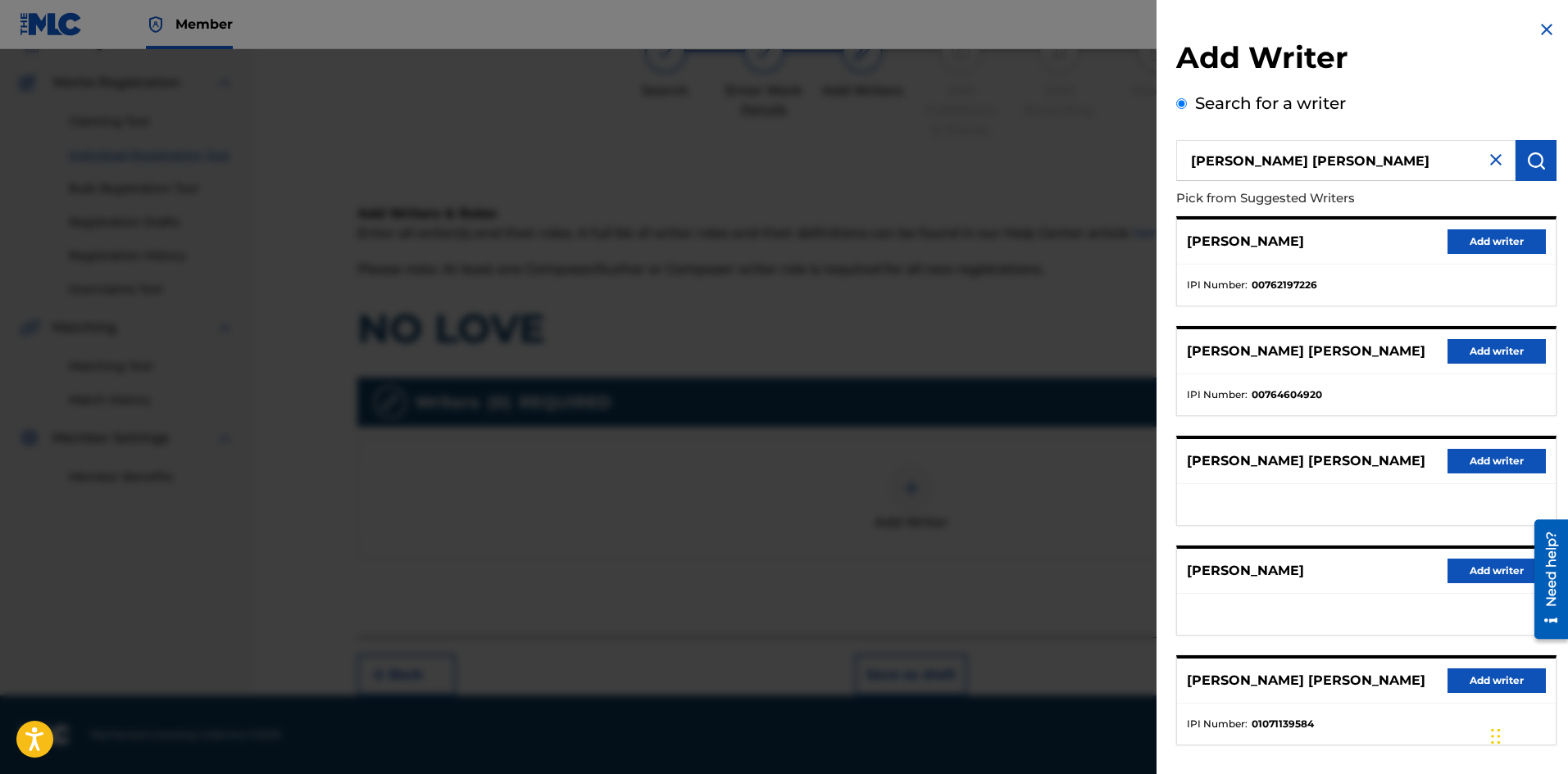
click at [1493, 351] on button "Add writer" at bounding box center [1496, 352] width 98 height 25
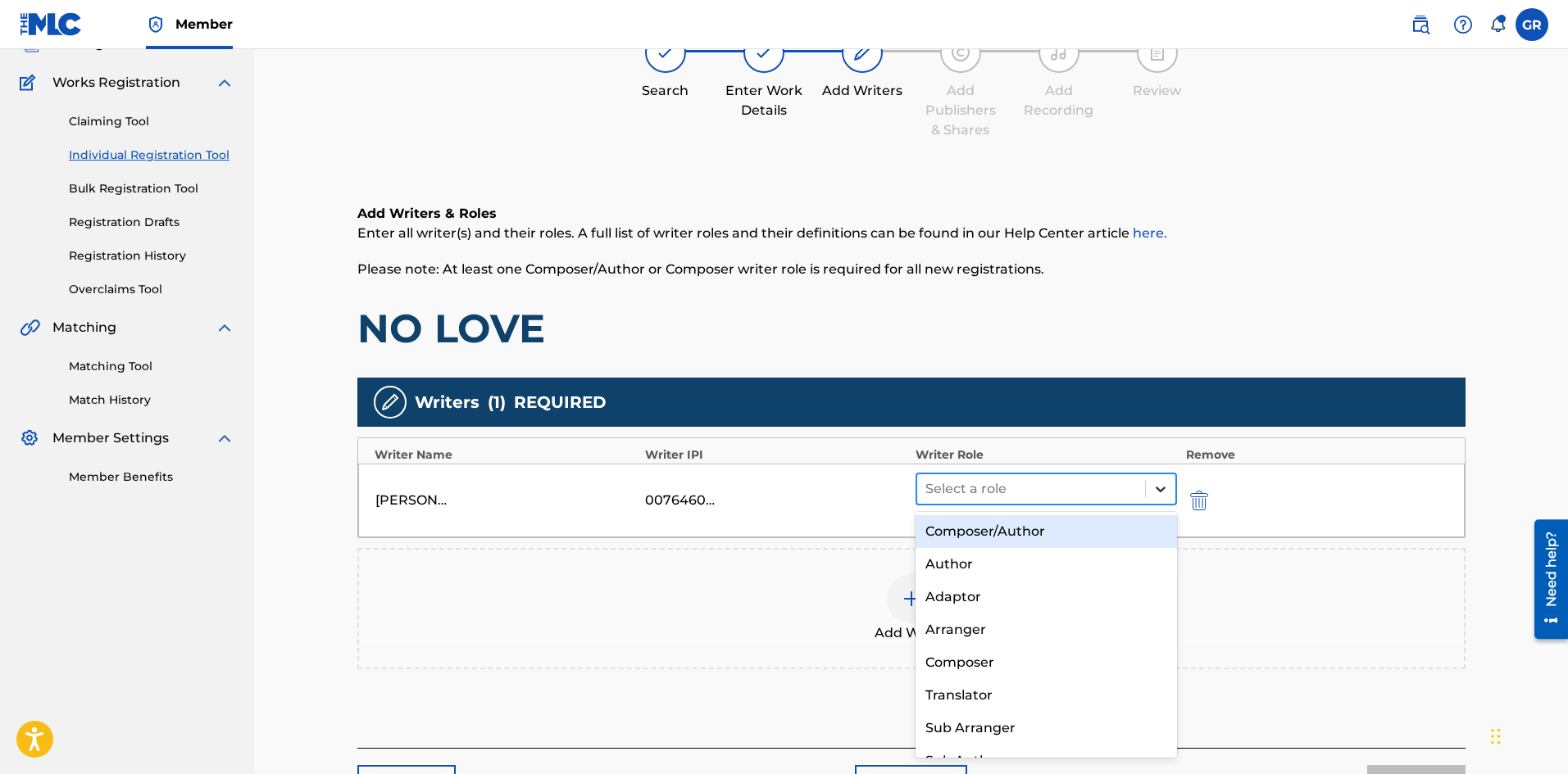
click at [1167, 487] on icon at bounding box center [1160, 488] width 16 height 16
click at [1043, 528] on div "Composer/Author" at bounding box center [1046, 532] width 263 height 33
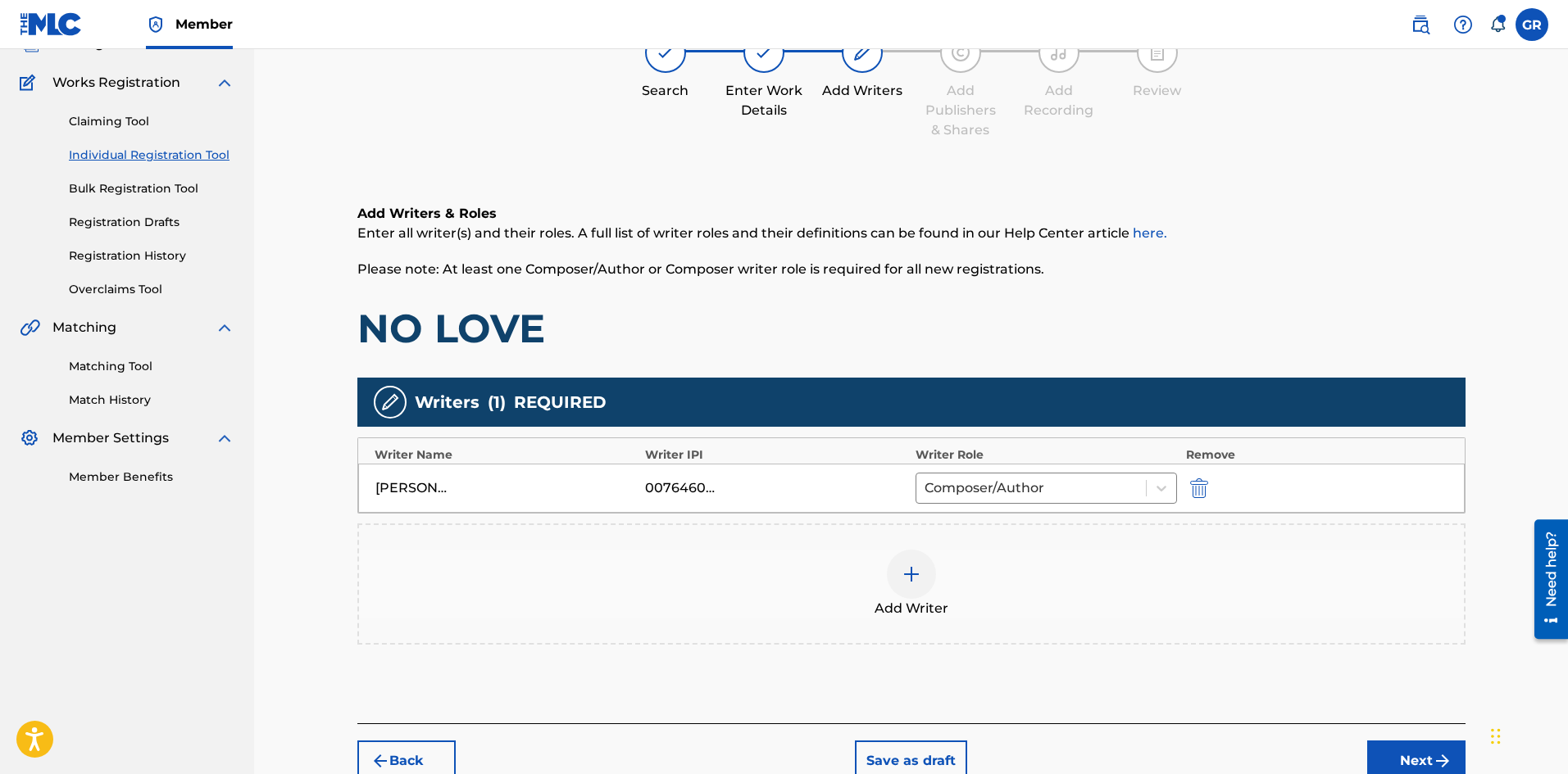
click at [913, 572] on img at bounding box center [911, 574] width 19 height 19
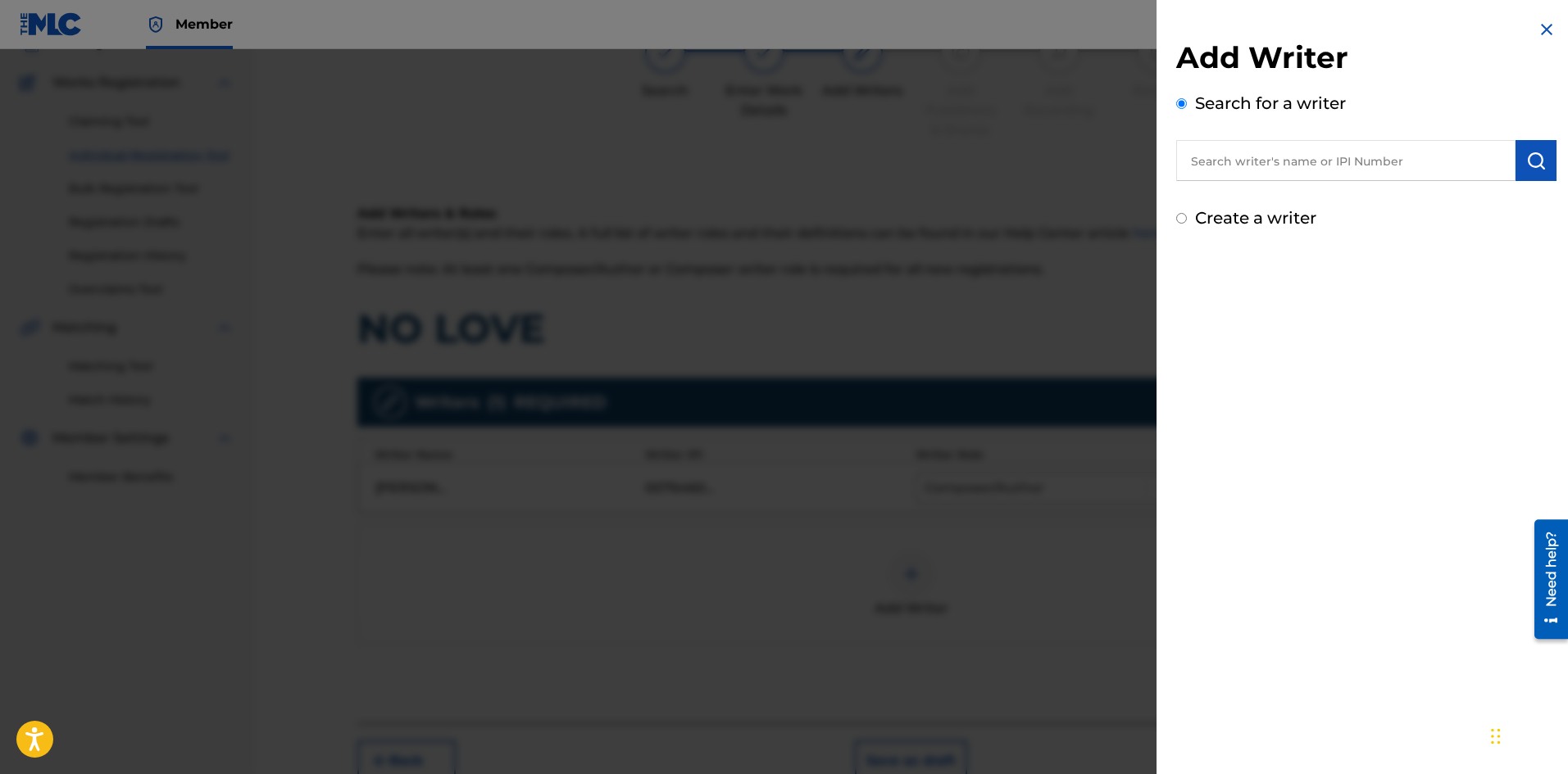
click at [1260, 159] on input "text" at bounding box center [1345, 161] width 340 height 41
paste input "ESKIMO RECORDS"
type input "ESKIMO RECORDS"
click at [1529, 156] on img "submit" at bounding box center [1535, 161] width 19 height 19
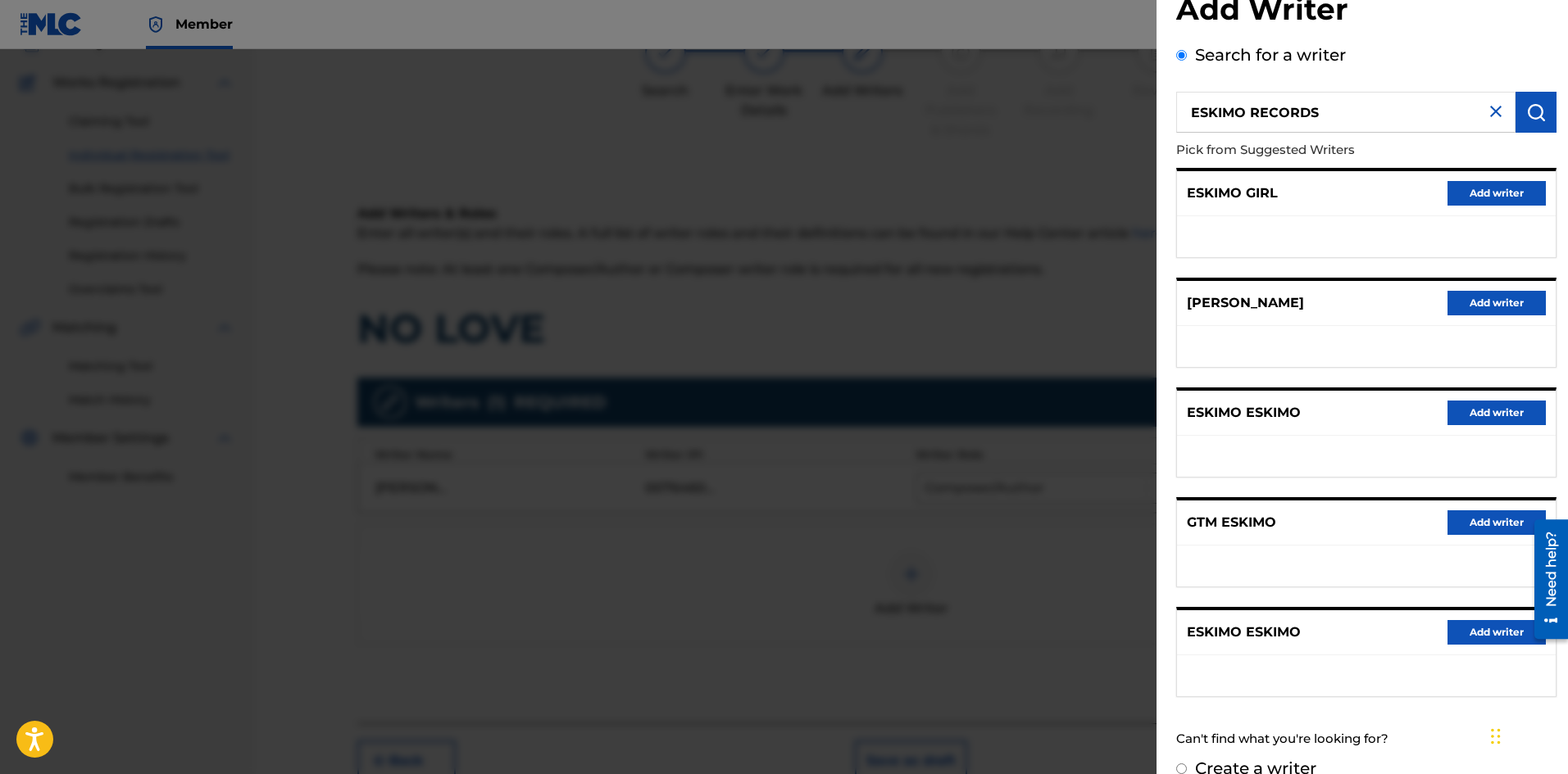
scroll to position [75, 0]
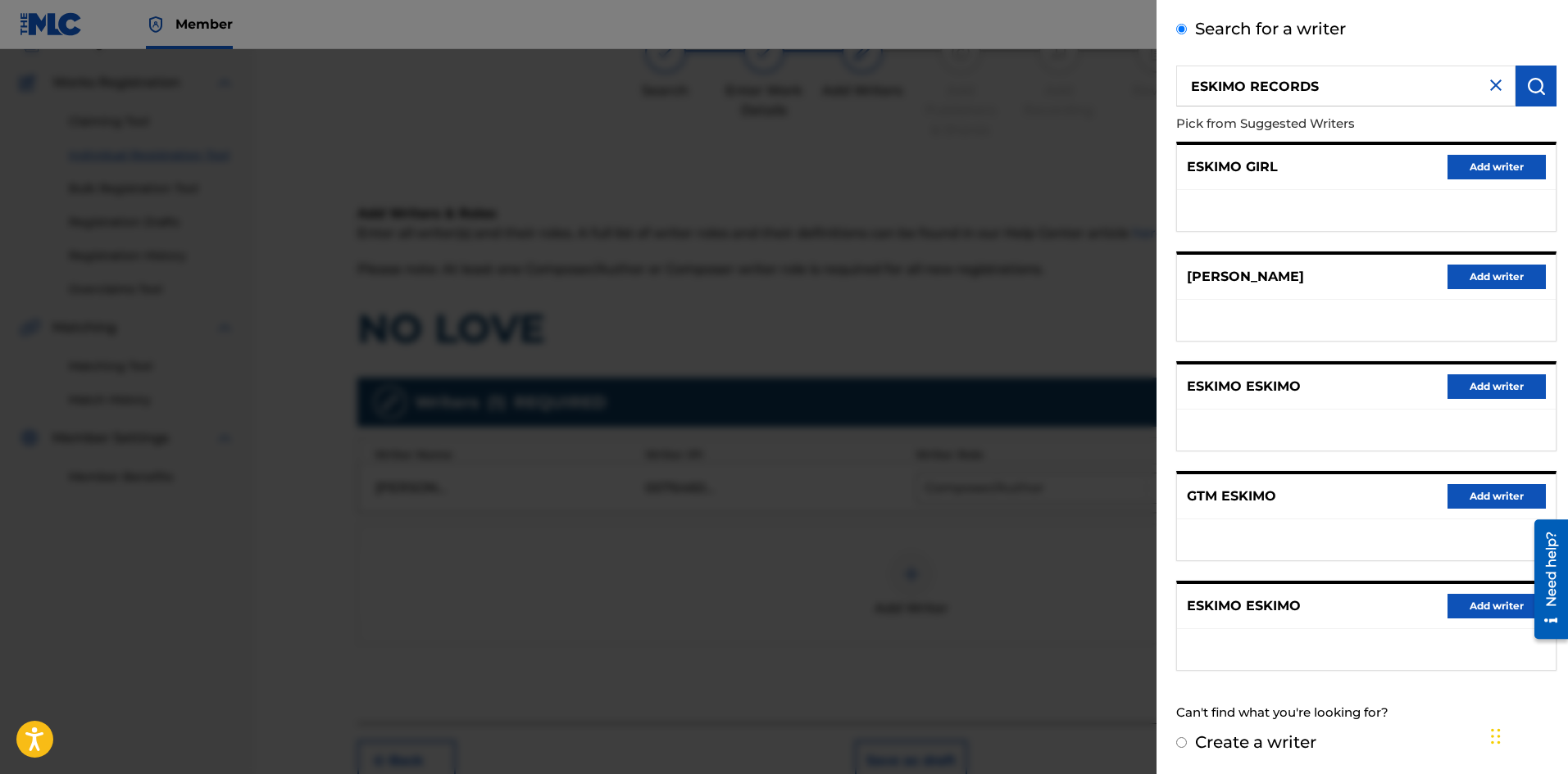
click at [1182, 742] on input "Create a writer" at bounding box center [1180, 742] width 11 height 11
radio input "false"
radio input "true"
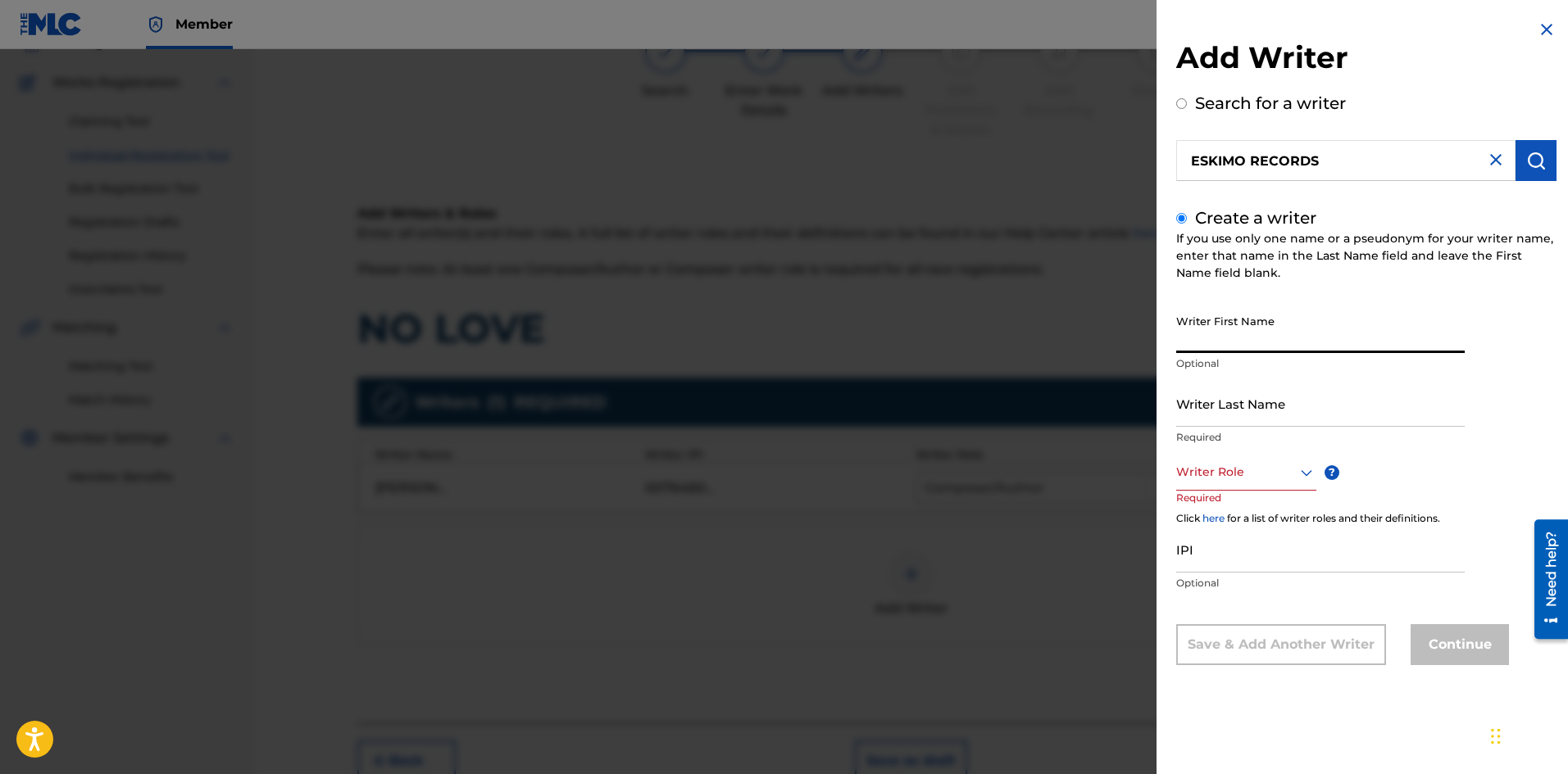
click at [1214, 335] on input "Writer First Name" at bounding box center [1320, 330] width 289 height 47
paste input "ESKIMO RECORDS"
type input "ESKIMO RECORDS"
click at [1206, 412] on input "Writer Last Name" at bounding box center [1320, 403] width 289 height 47
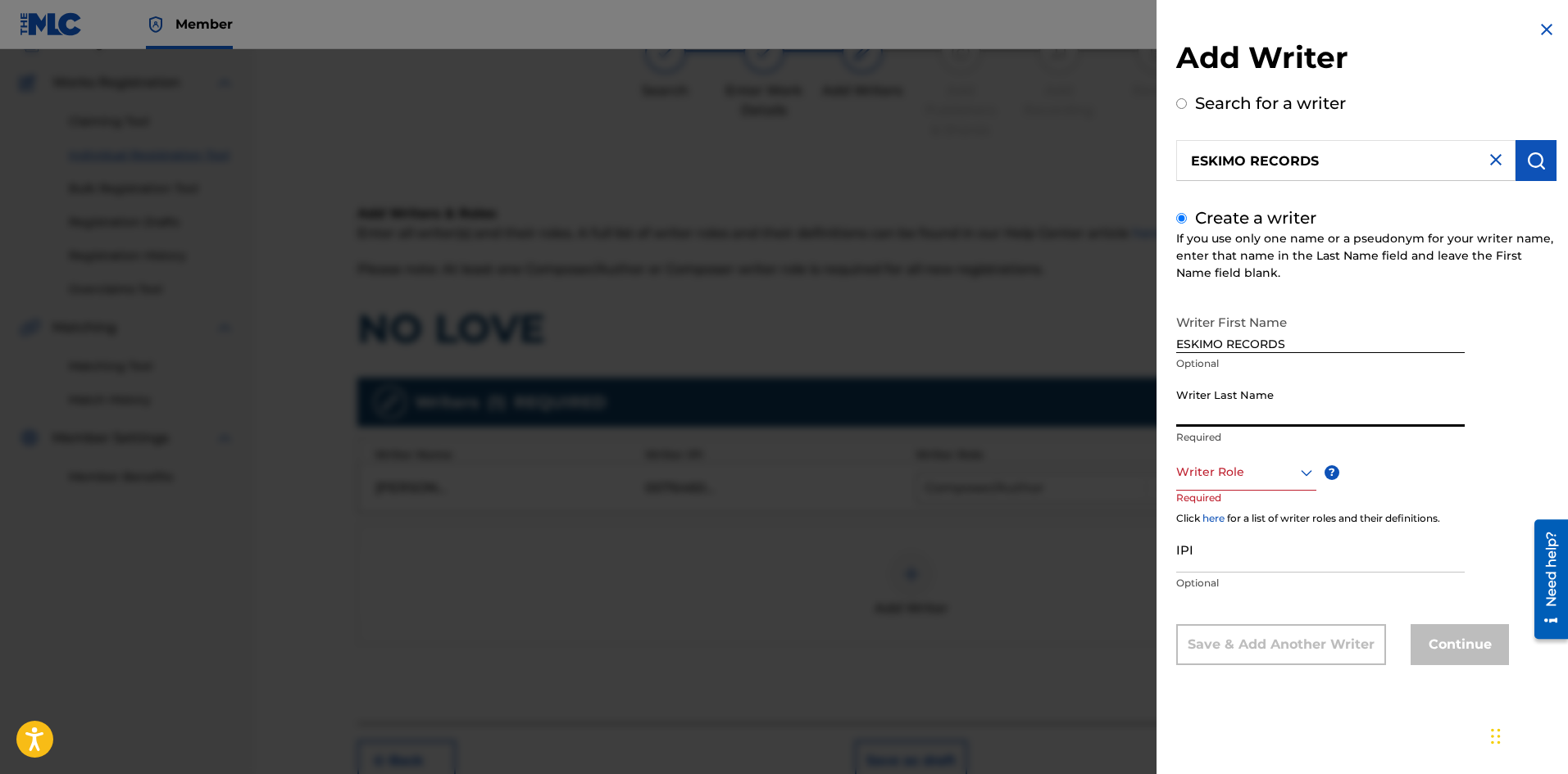
paste input "ESKIMO RECORDS"
type input "ESKIMO RECORDS"
click at [1231, 476] on div at bounding box center [1246, 471] width 140 height 20
click at [1252, 655] on div "Composer" at bounding box center [1246, 657] width 139 height 37
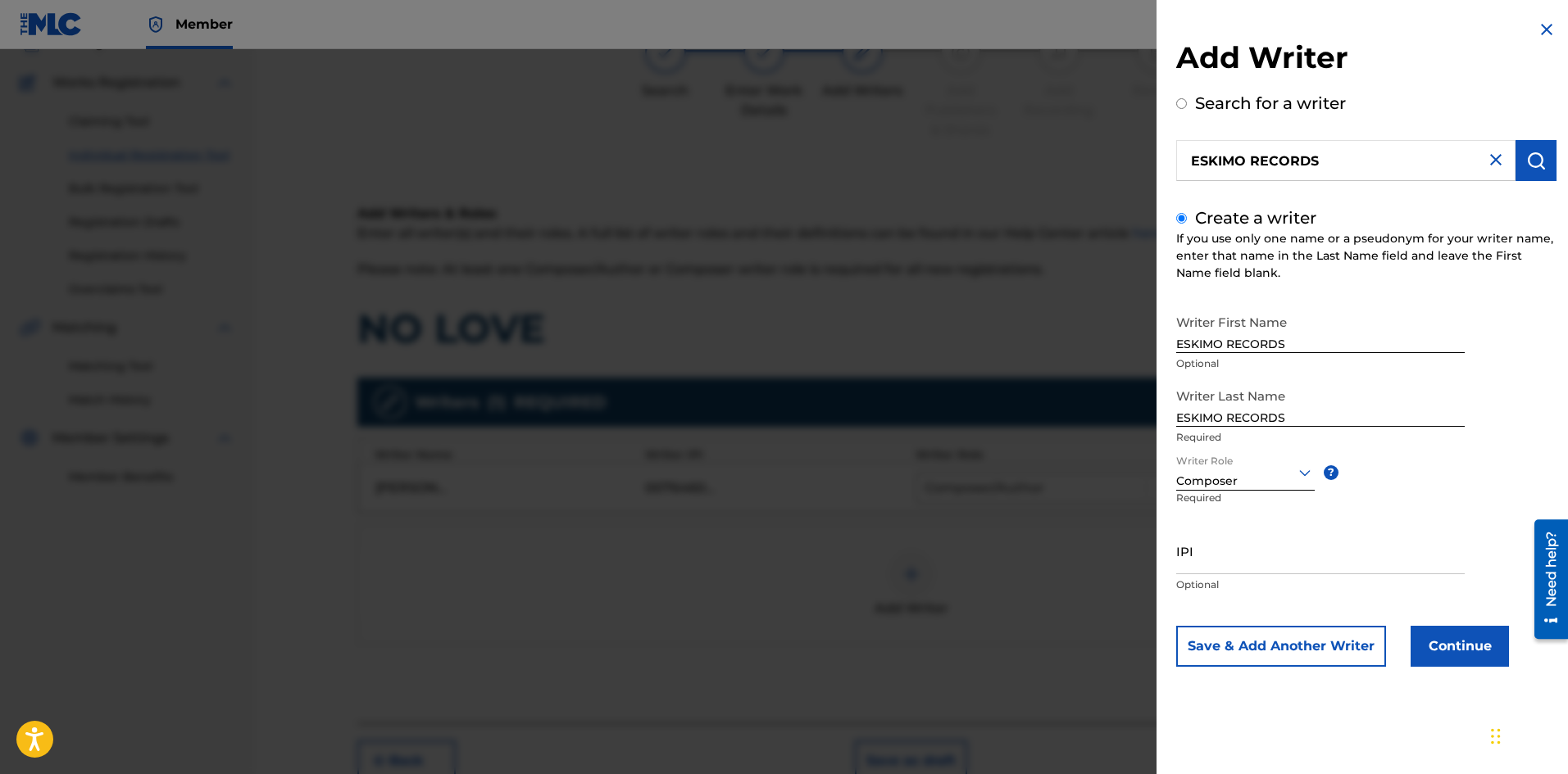
click at [1211, 556] on input "IPI" at bounding box center [1320, 551] width 289 height 47
paste input "01083109577"
type input "01083109577"
drag, startPoint x: 1226, startPoint y: 344, endPoint x: 1325, endPoint y: 341, distance: 99.0
click at [1325, 341] on input "ESKIMO RECORDS" at bounding box center [1320, 330] width 289 height 47
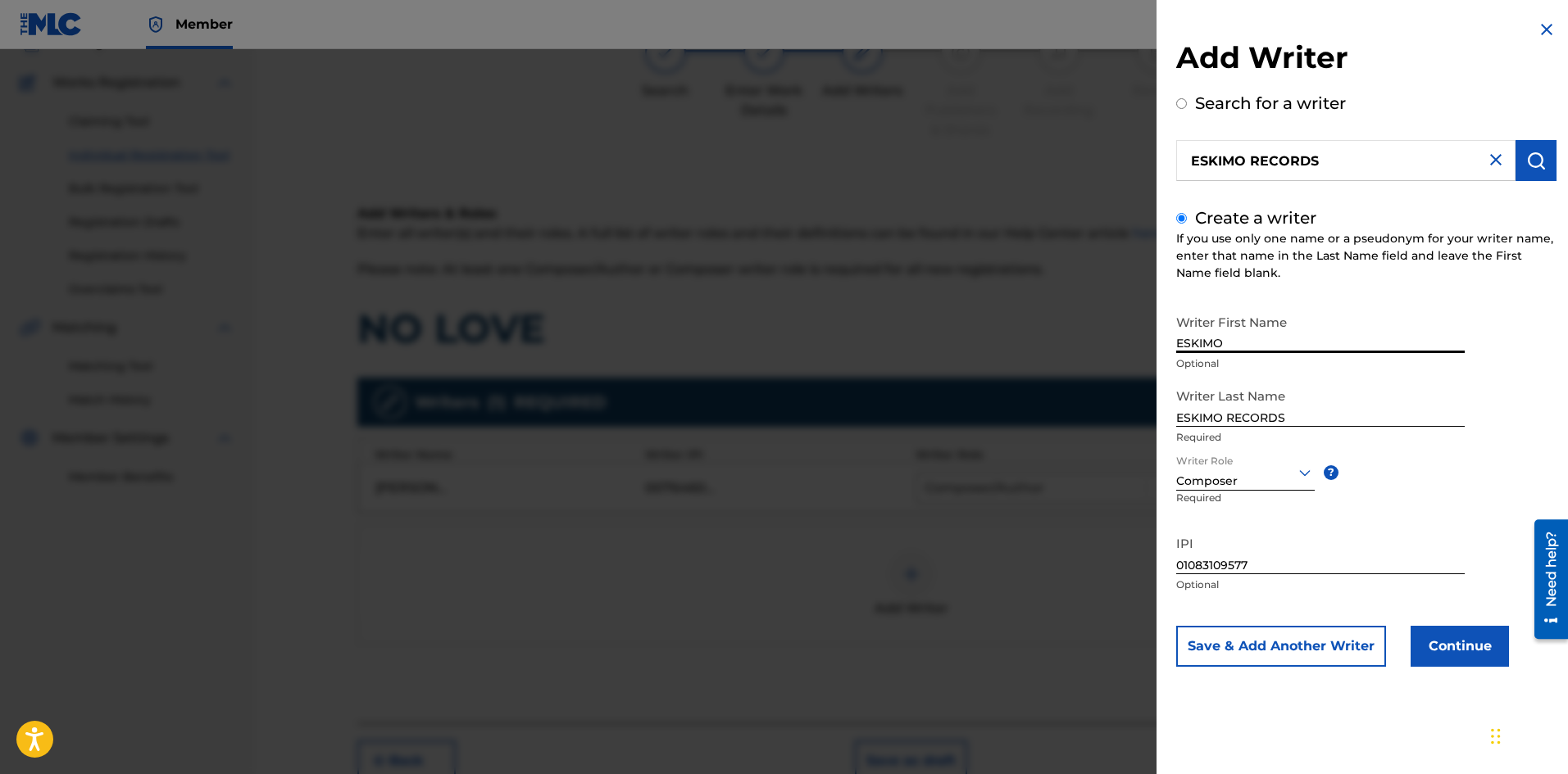
type input "ESKIMO"
drag, startPoint x: 1228, startPoint y: 418, endPoint x: 1107, endPoint y: 432, distance: 121.8
click at [1107, 432] on div "Add Writer Search for a writer ESKIMO RECORDS Create a writer If you use only o…" at bounding box center [784, 412] width 1568 height 725
type input "RECORDS"
click at [1442, 652] on button "Continue" at bounding box center [1459, 646] width 98 height 41
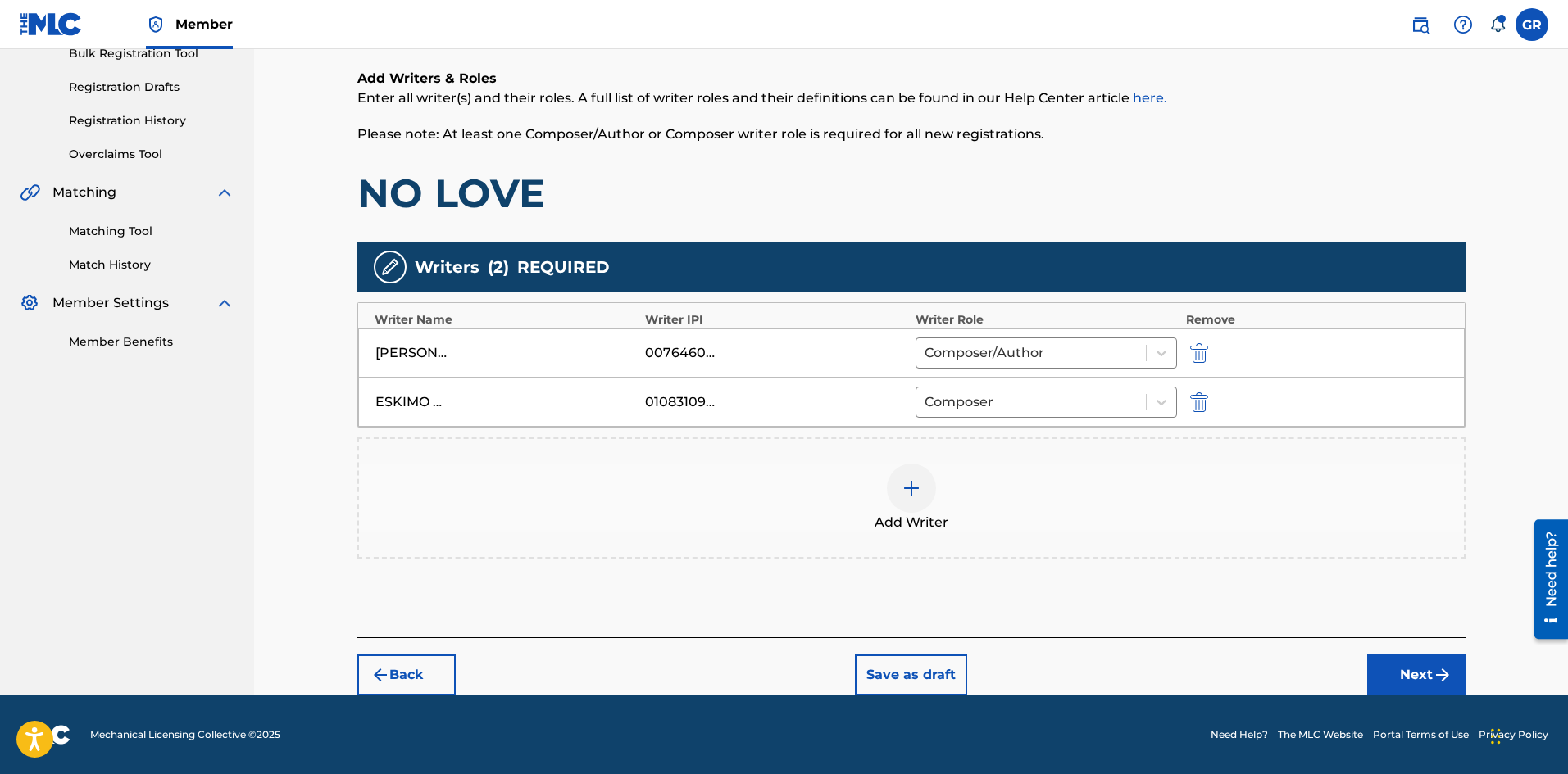
click at [1409, 668] on button "Next" at bounding box center [1416, 675] width 98 height 41
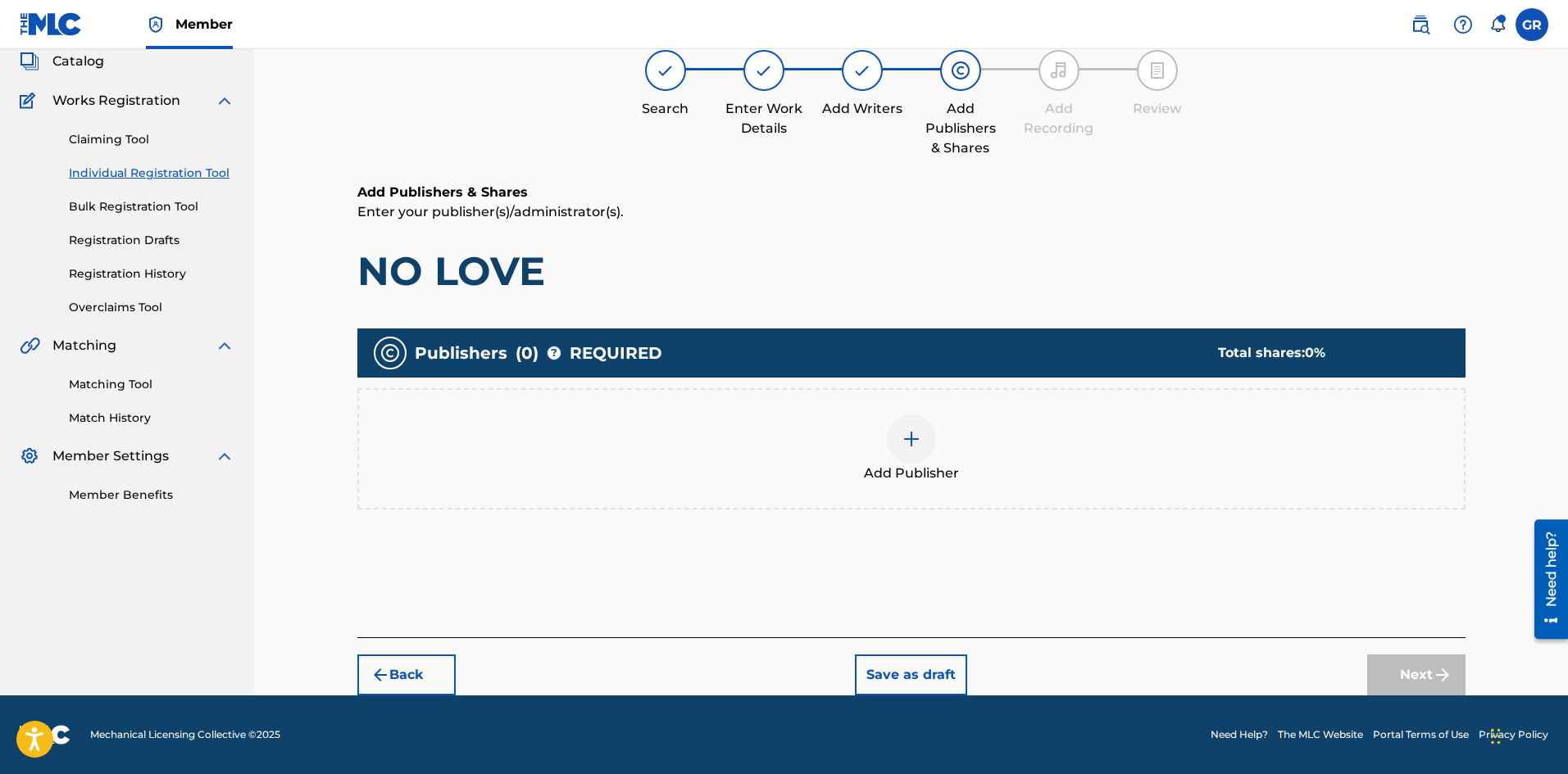
scroll to position [74, 0]
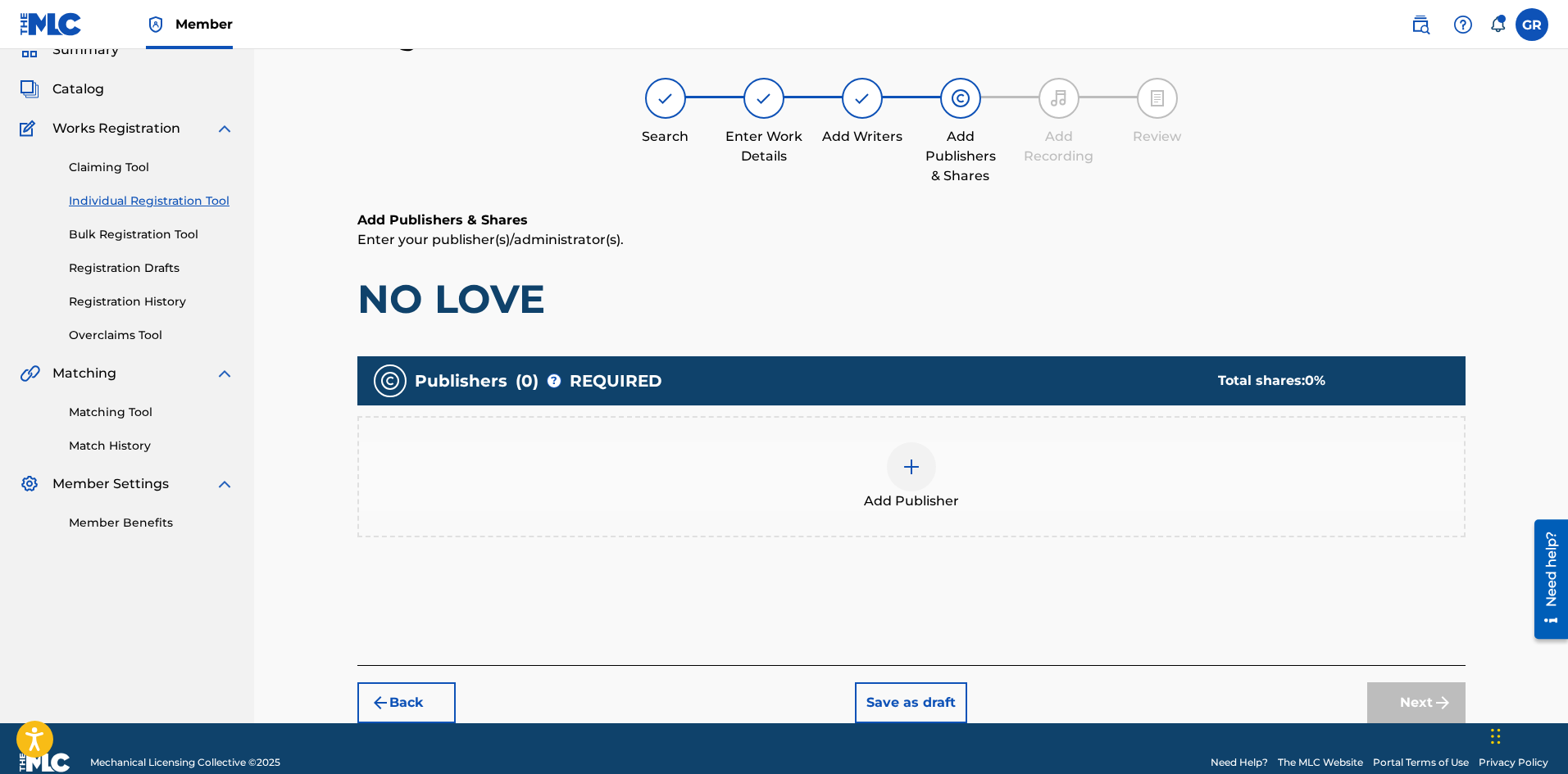
click at [916, 467] on img at bounding box center [911, 466] width 19 height 19
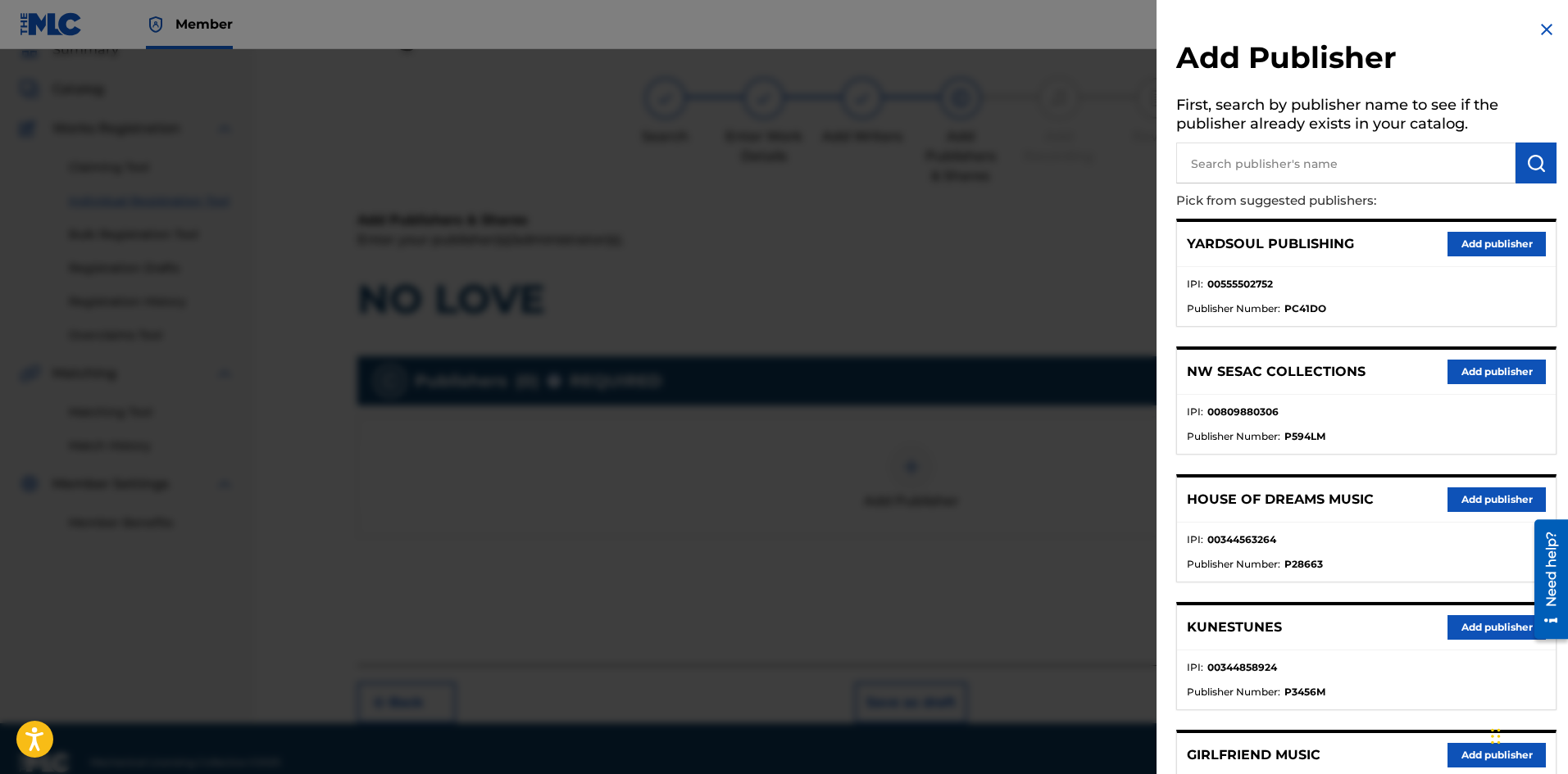
click at [1227, 163] on input "text" at bounding box center [1345, 162] width 340 height 41
type input "JACK"
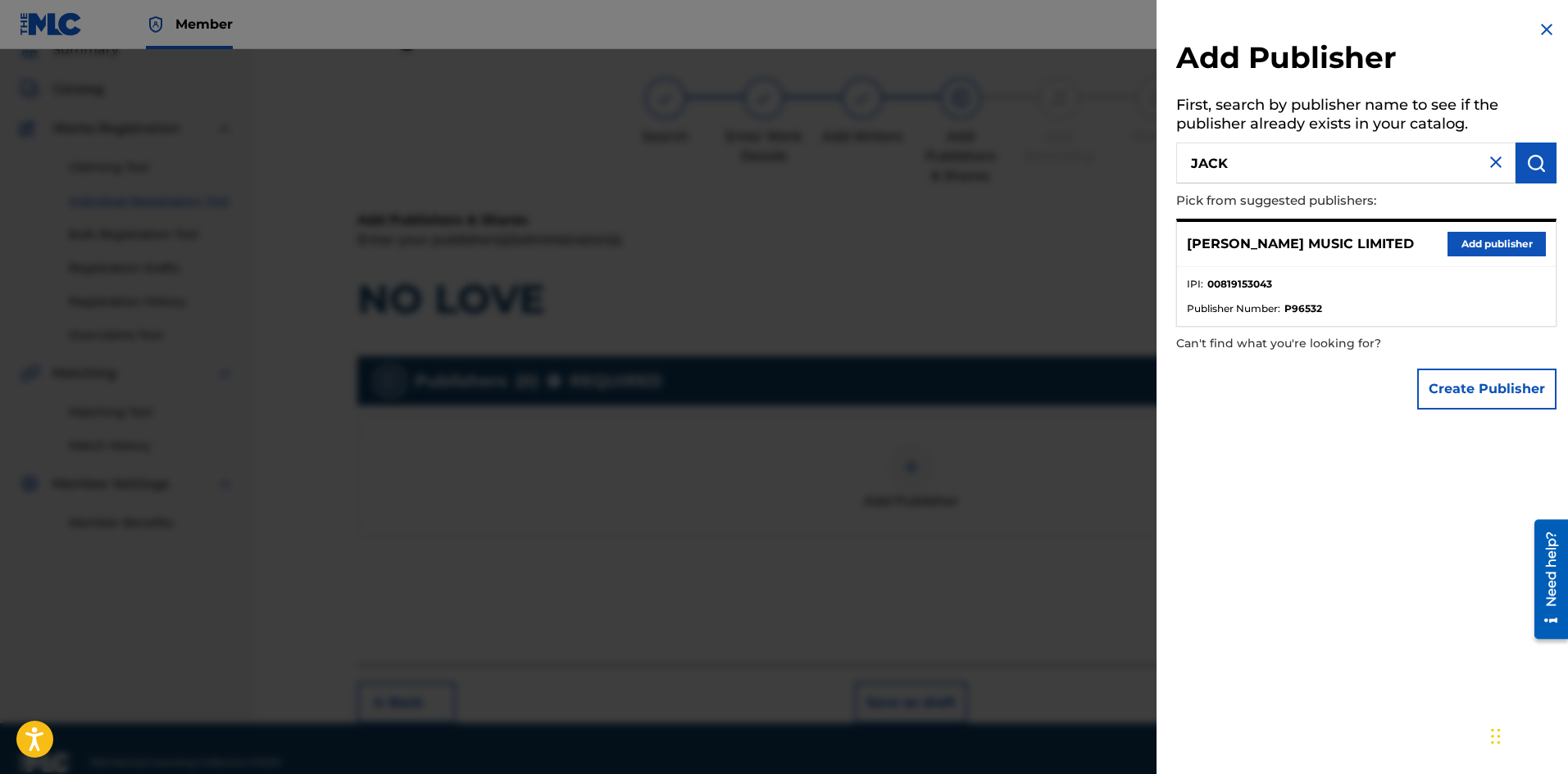
click at [1472, 237] on button "Add publisher" at bounding box center [1496, 244] width 98 height 25
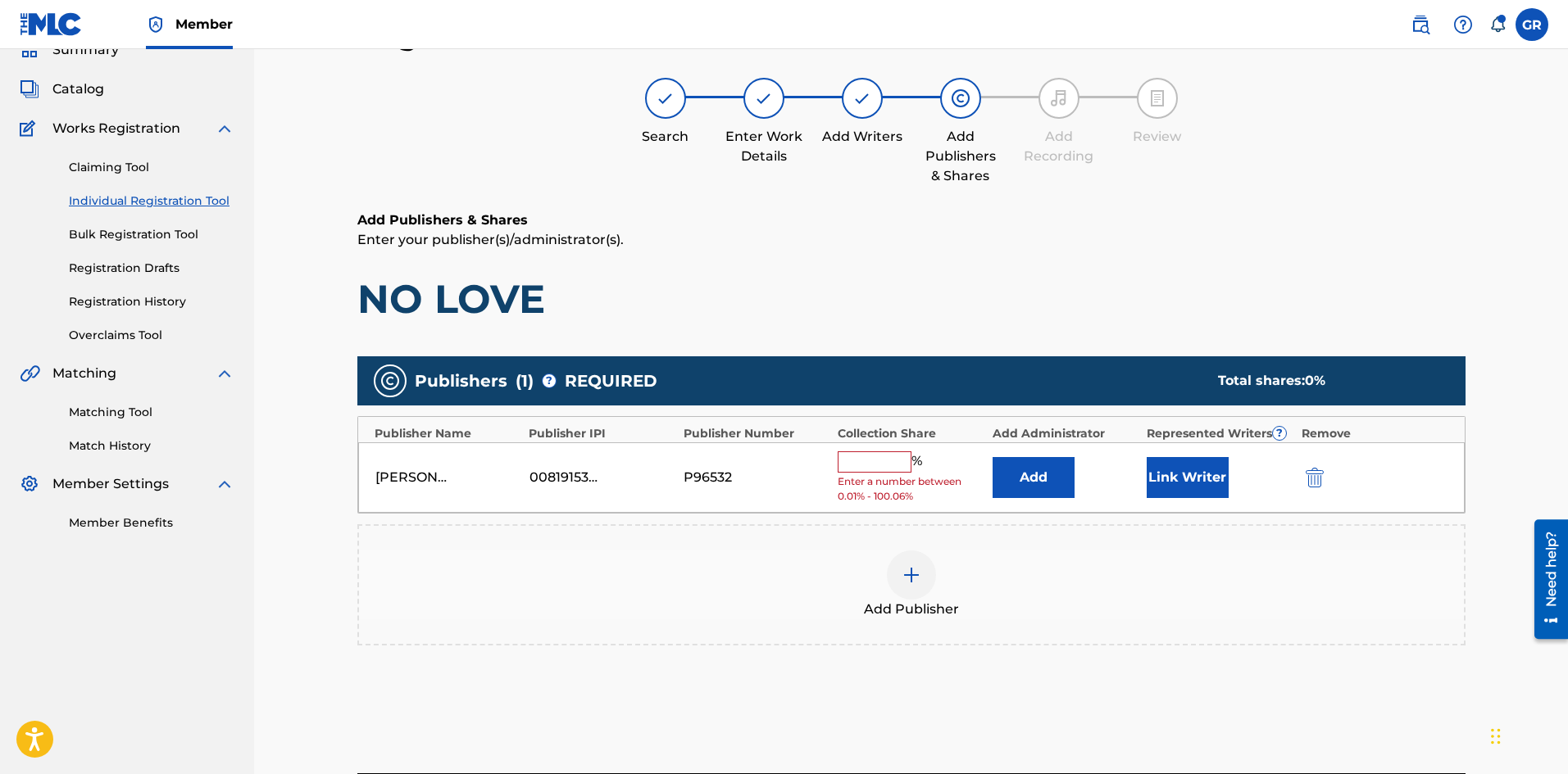
click at [1023, 473] on button "Add" at bounding box center [1033, 477] width 82 height 41
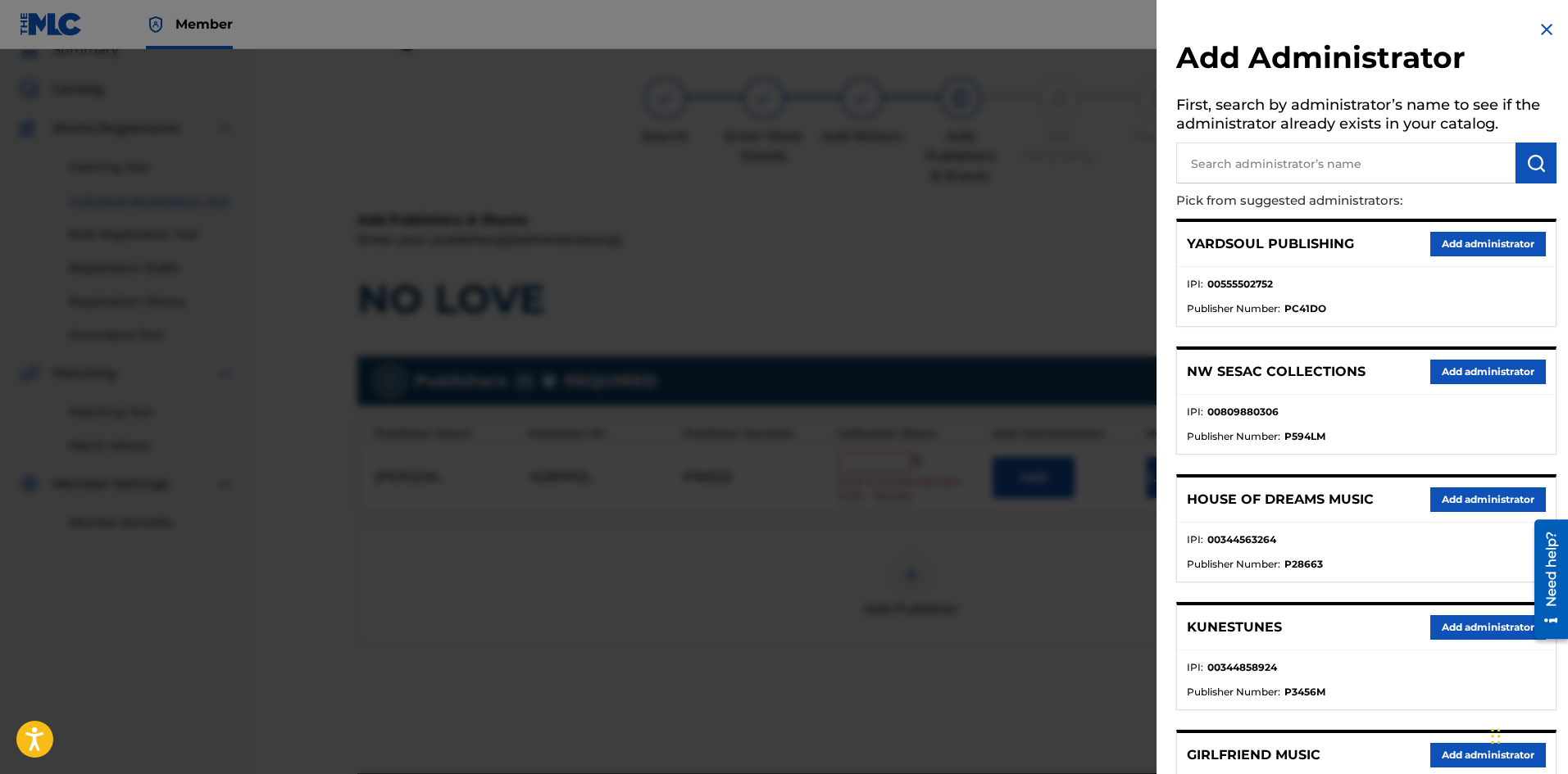
click at [1246, 158] on input "text" at bounding box center [1345, 162] width 340 height 41
type input "NW COLL"
click at [1529, 160] on img "submit" at bounding box center [1535, 162] width 19 height 19
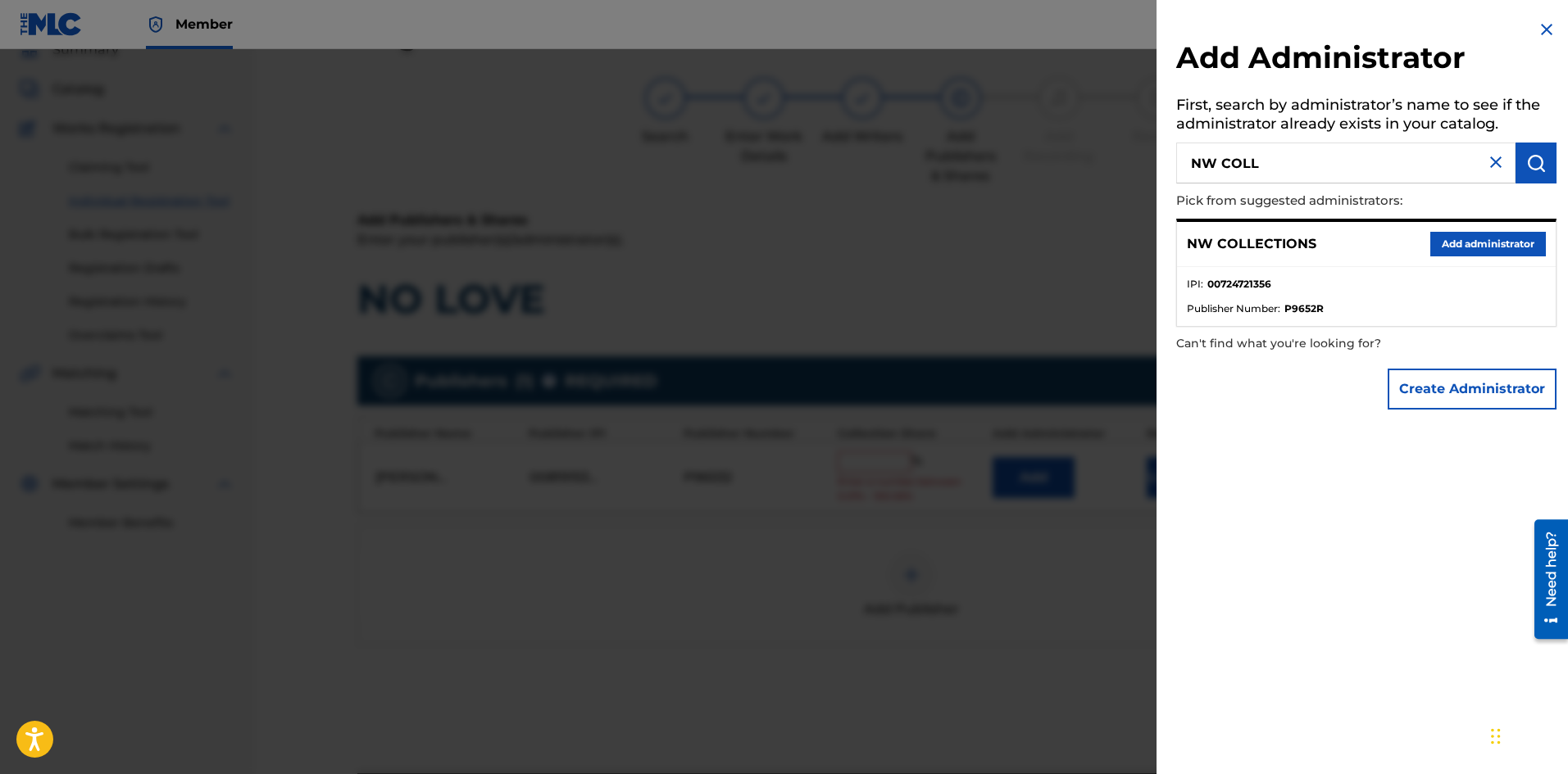
click at [1480, 242] on button "Add administrator" at bounding box center [1487, 244] width 115 height 25
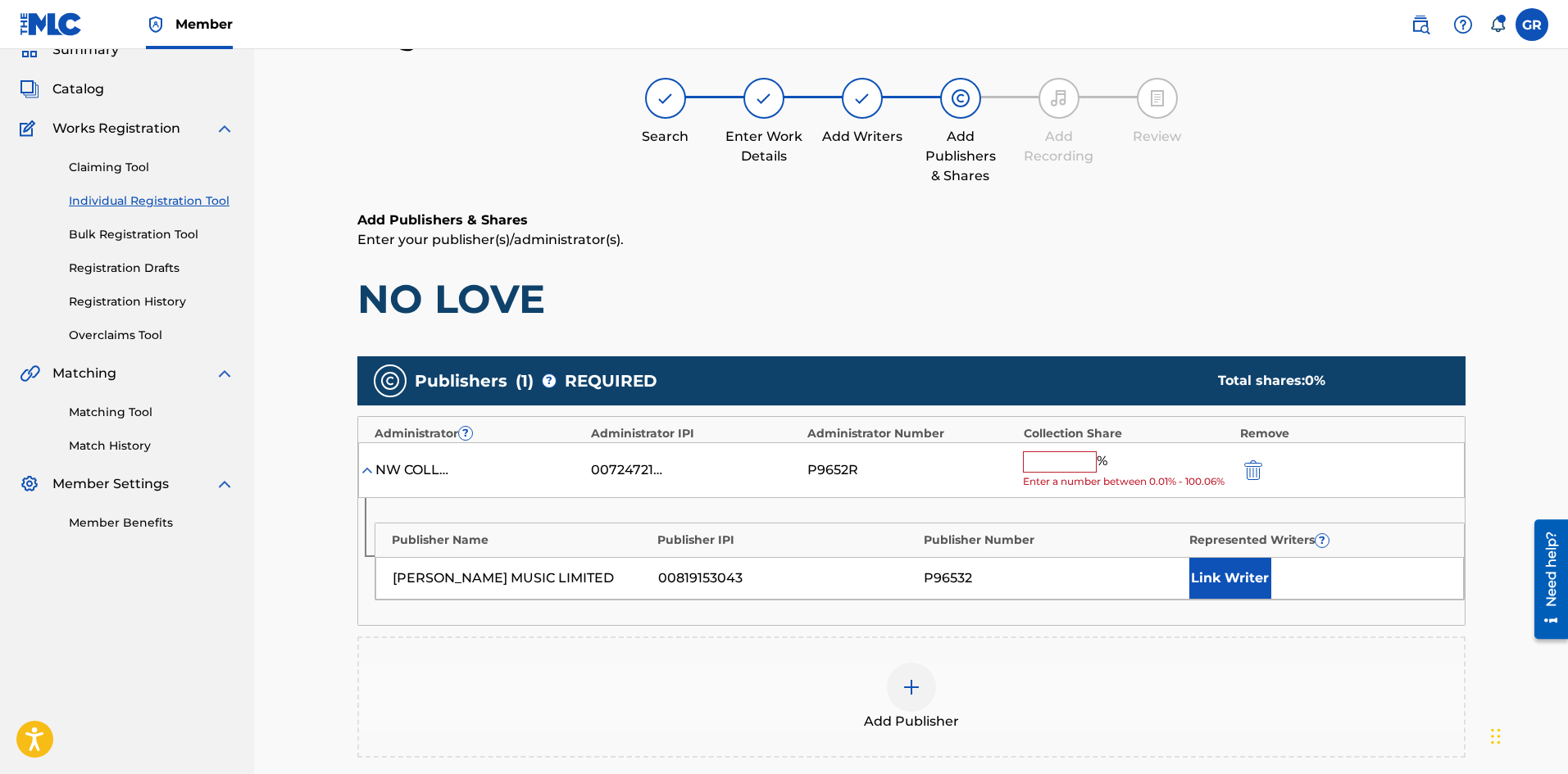
click at [1066, 462] on input "text" at bounding box center [1059, 462] width 74 height 21
type input "50"
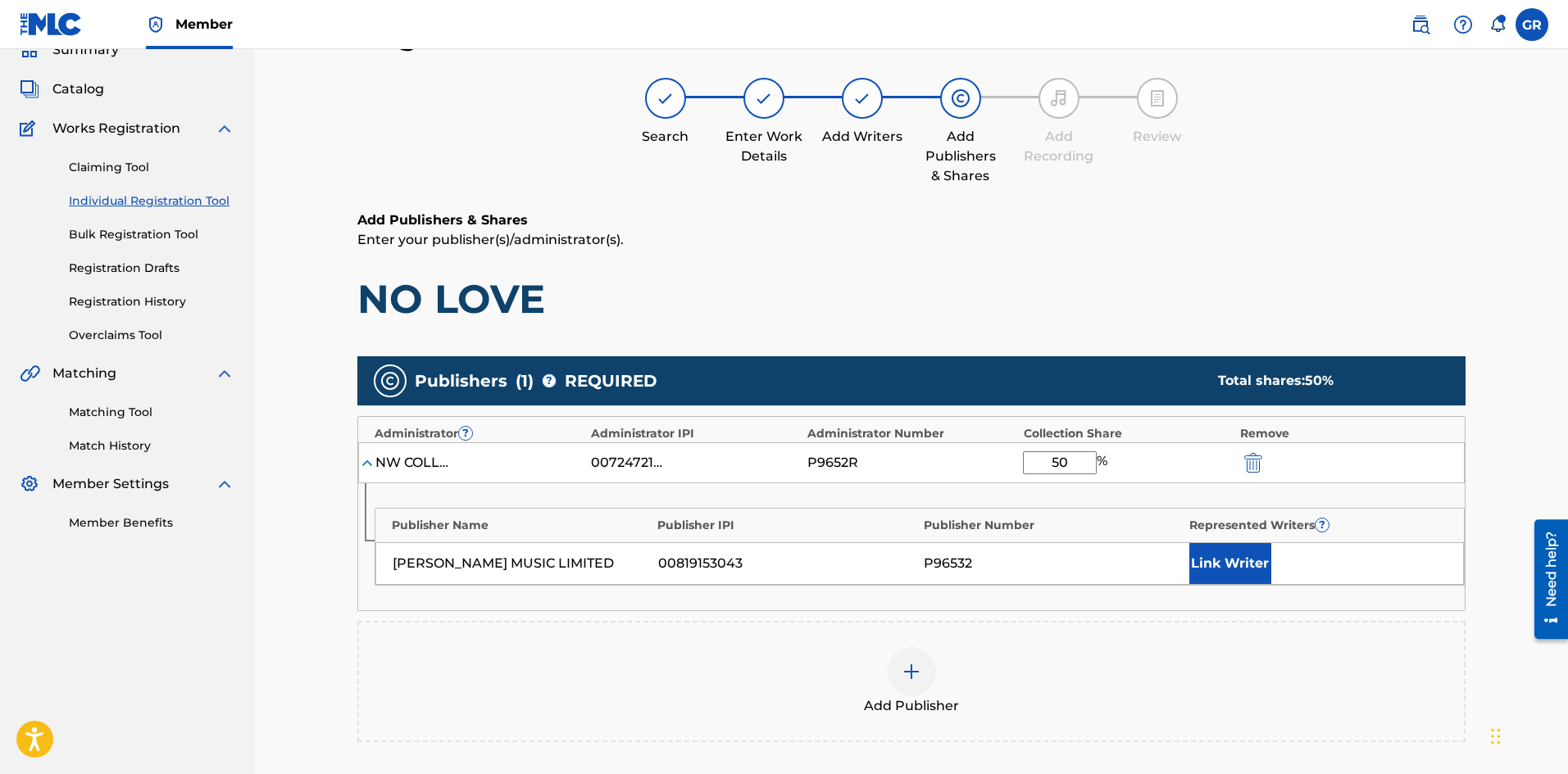
click at [1230, 556] on button "Link Writer" at bounding box center [1229, 563] width 82 height 41
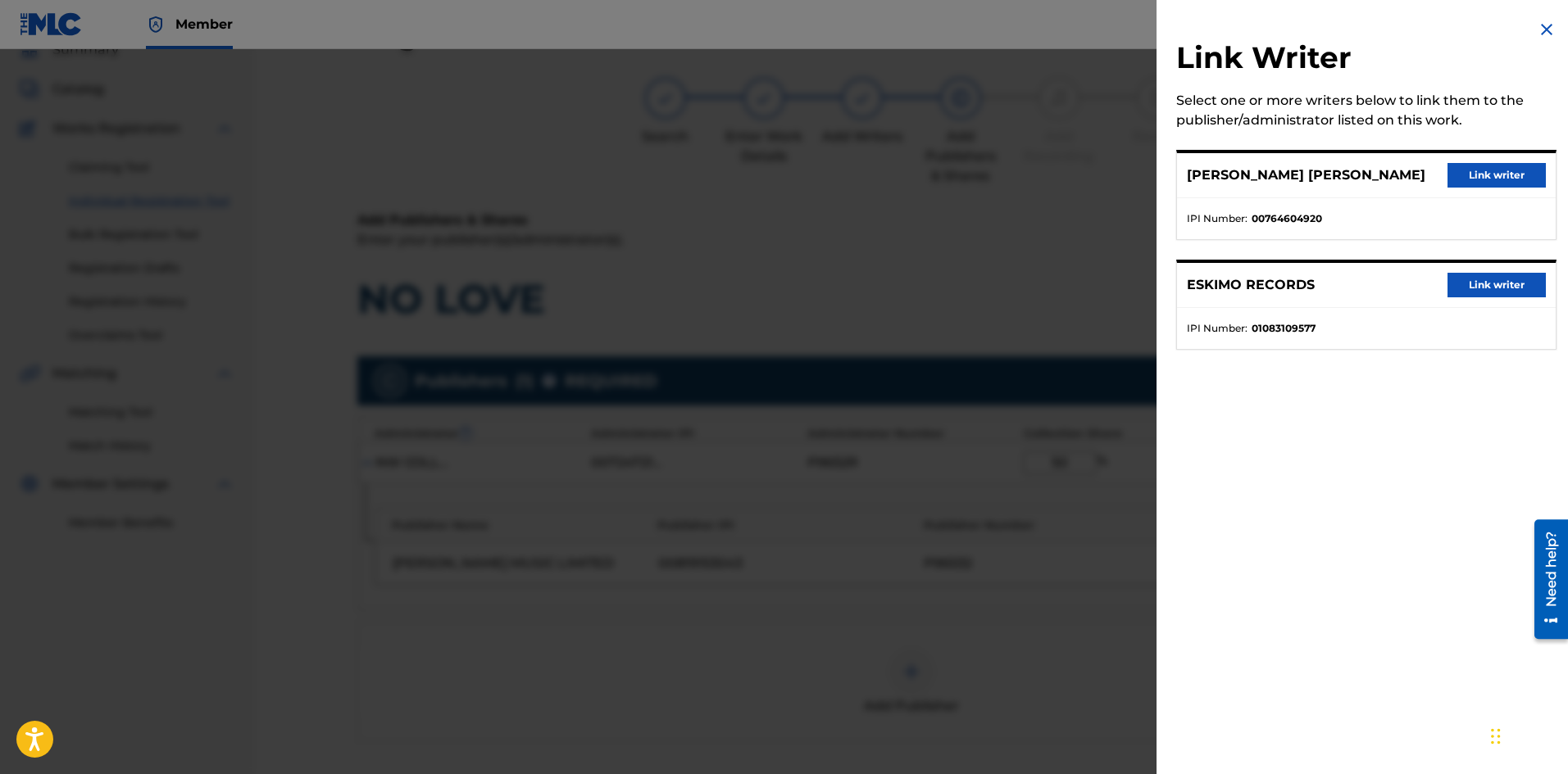
click at [1475, 172] on button "Link writer" at bounding box center [1496, 176] width 98 height 25
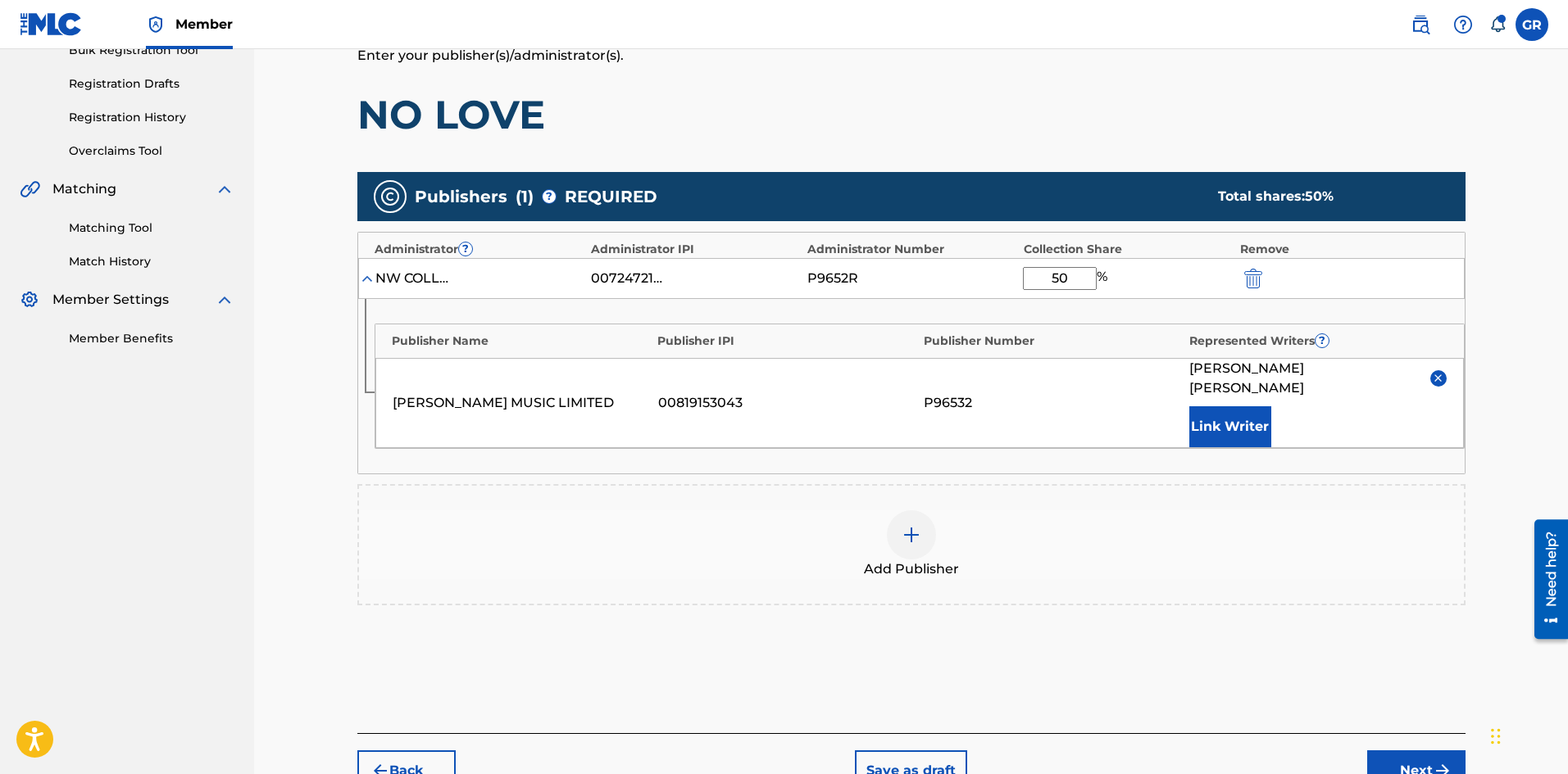
scroll to position [335, 0]
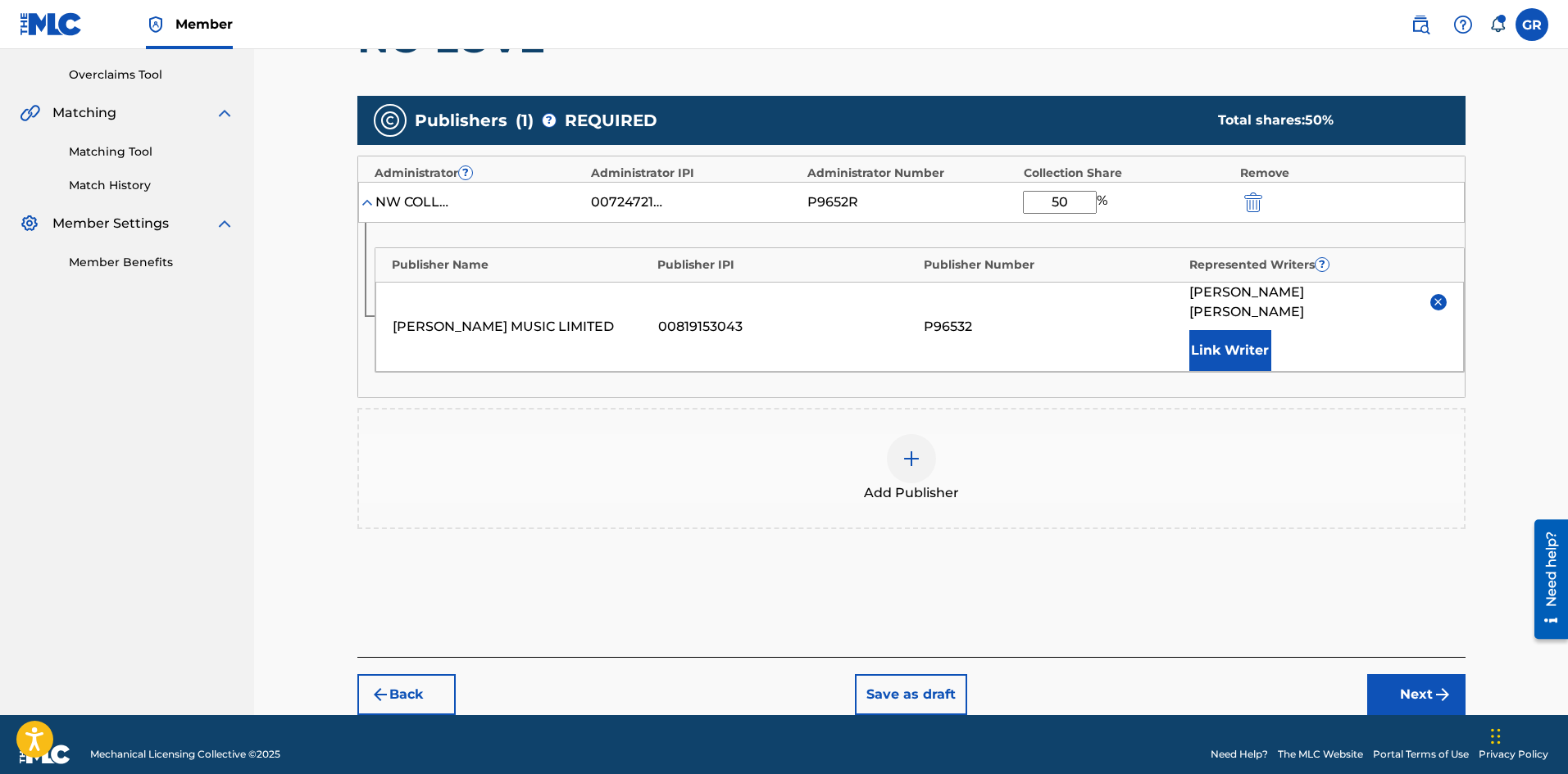
click at [1415, 674] on button "Next" at bounding box center [1416, 694] width 98 height 41
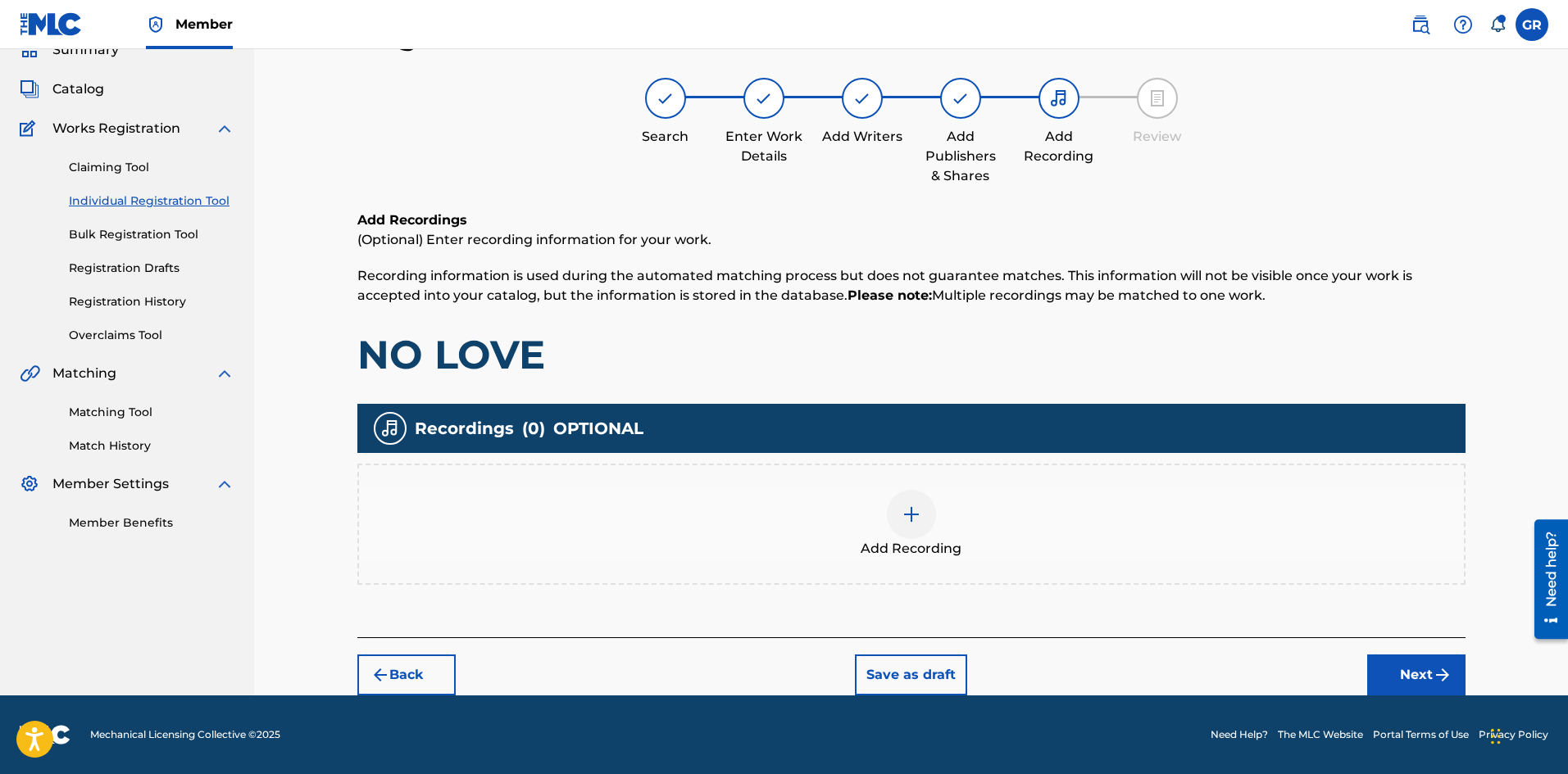
click at [915, 512] on img at bounding box center [911, 514] width 19 height 19
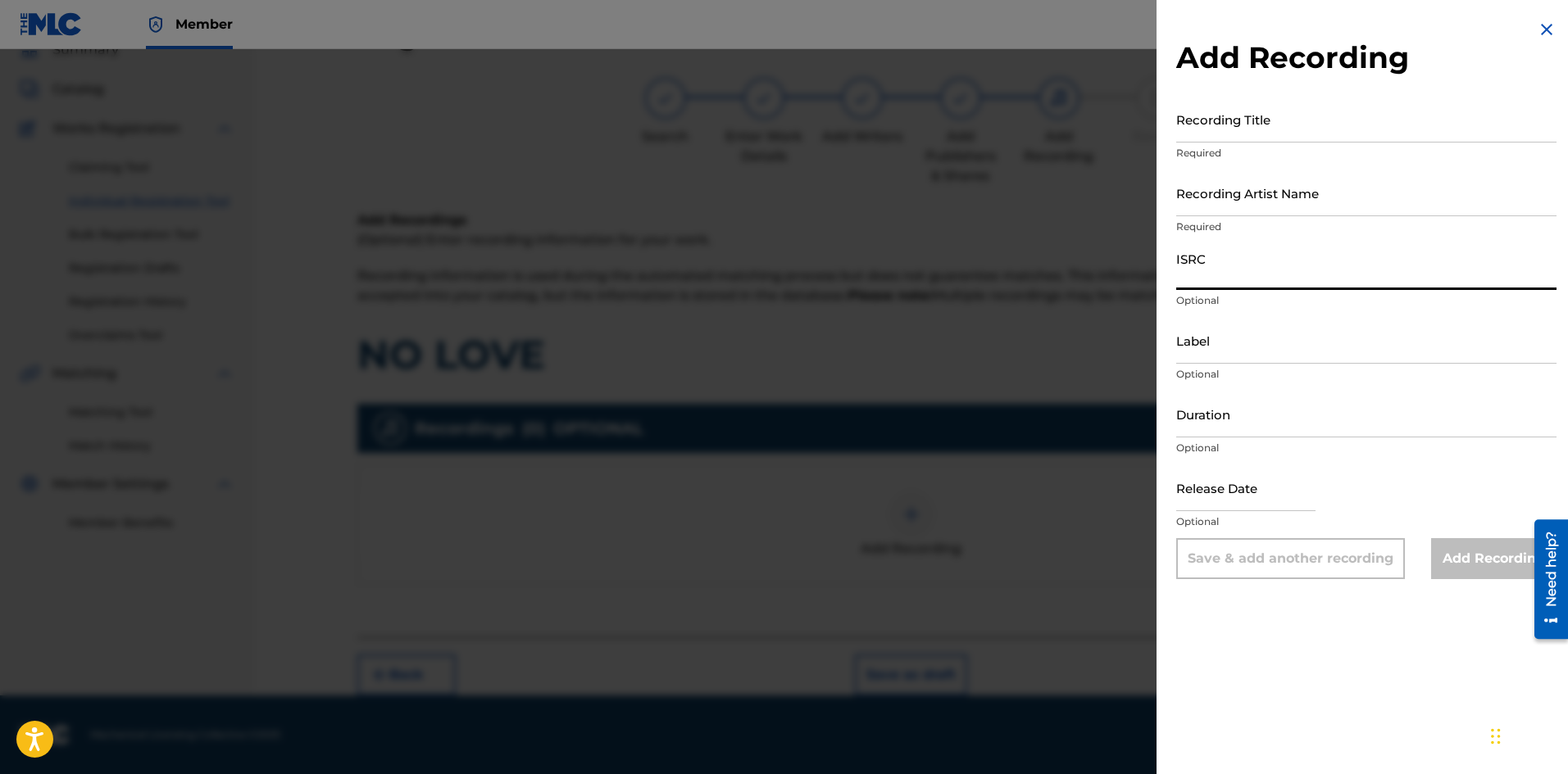
click at [1208, 269] on input "ISRC" at bounding box center [1365, 266] width 380 height 47
paste input "USA2P2150231"
type input "USA2P2150231"
click at [1225, 195] on input "Recording Artist Name" at bounding box center [1365, 192] width 380 height 47
type input "RADIJAH"
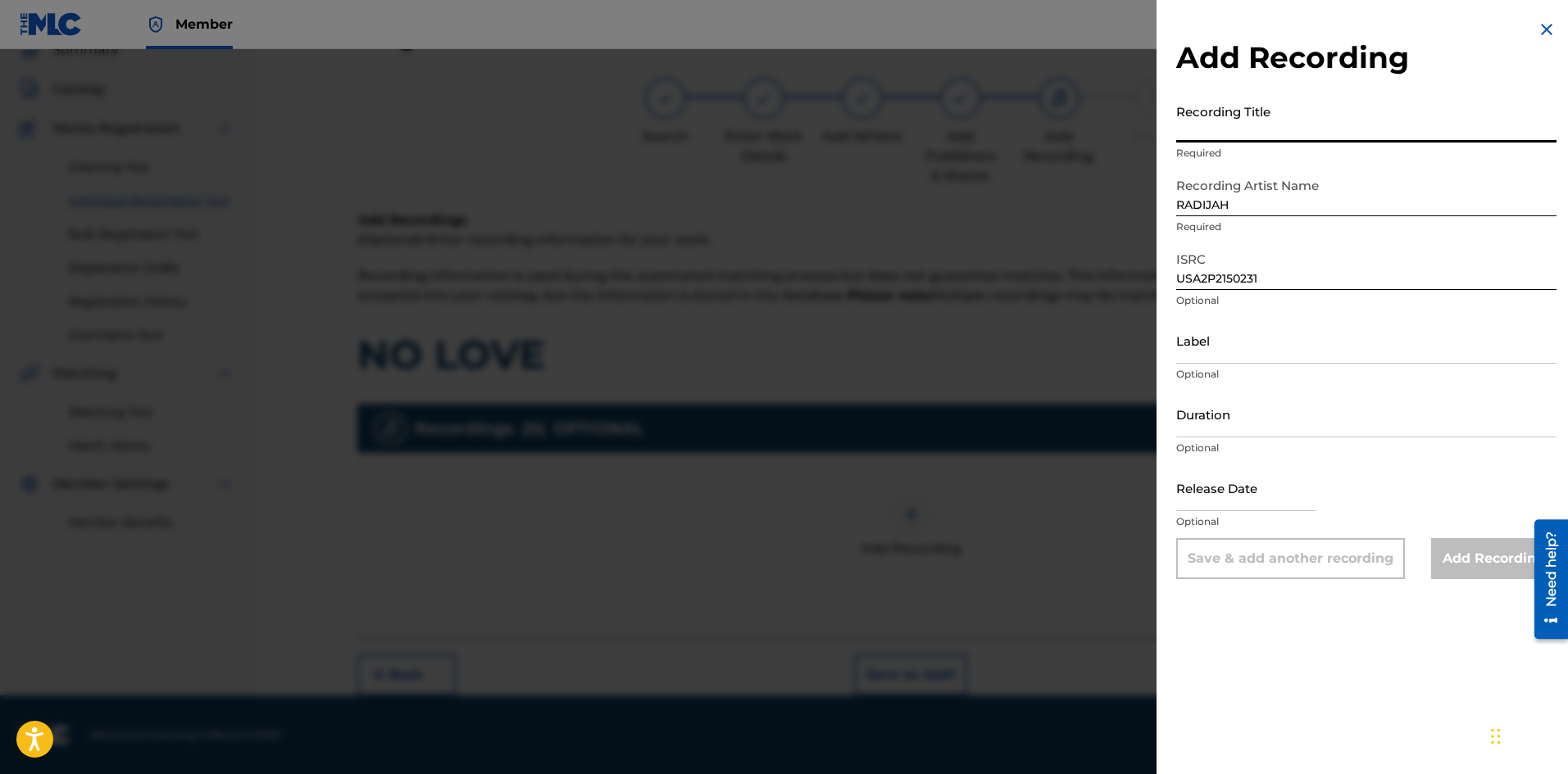
click at [1237, 115] on input "Recording Title" at bounding box center [1365, 119] width 380 height 47
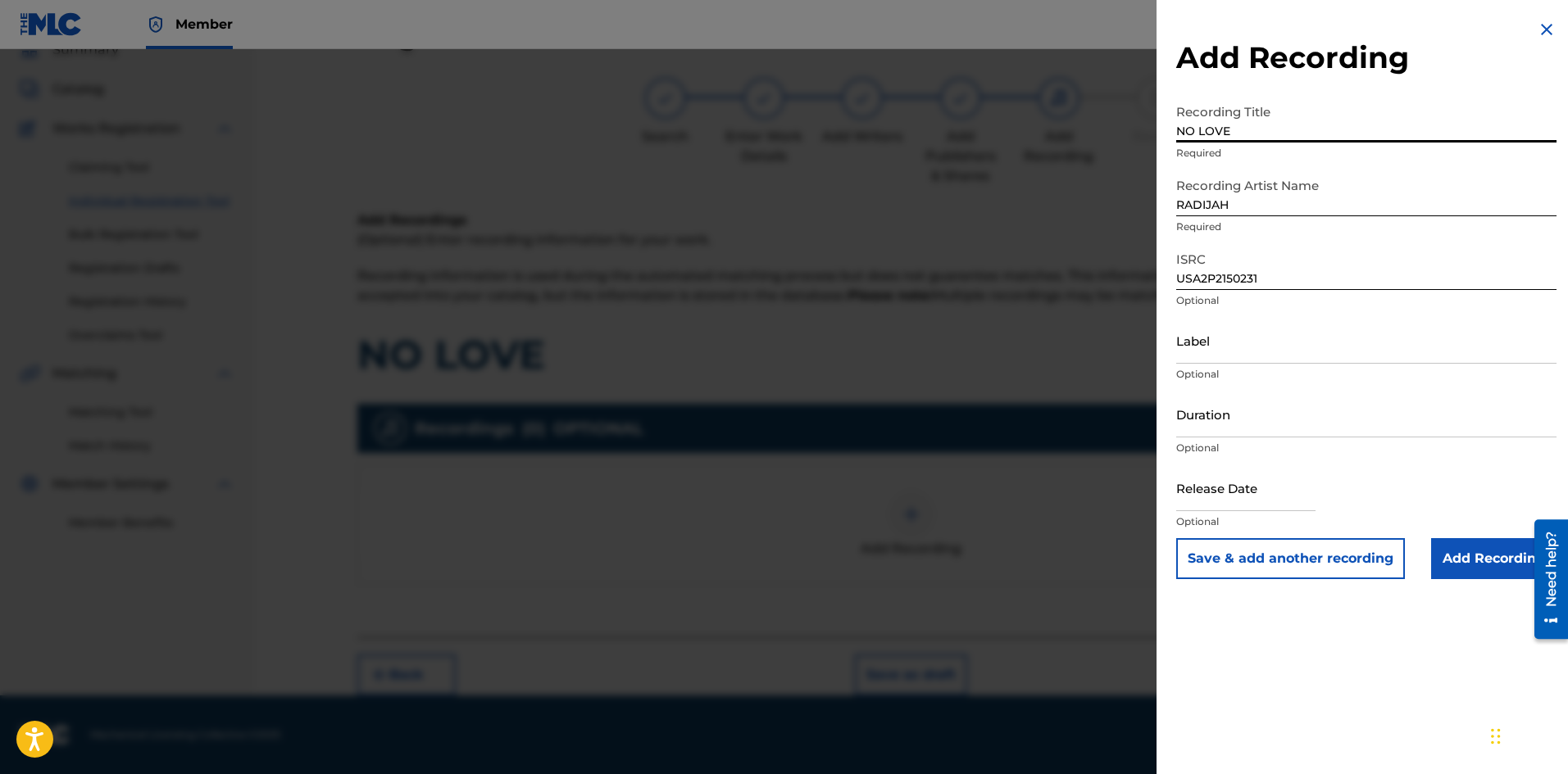
type input "NO LOVE"
click at [1458, 553] on input "Add Recording" at bounding box center [1493, 559] width 125 height 41
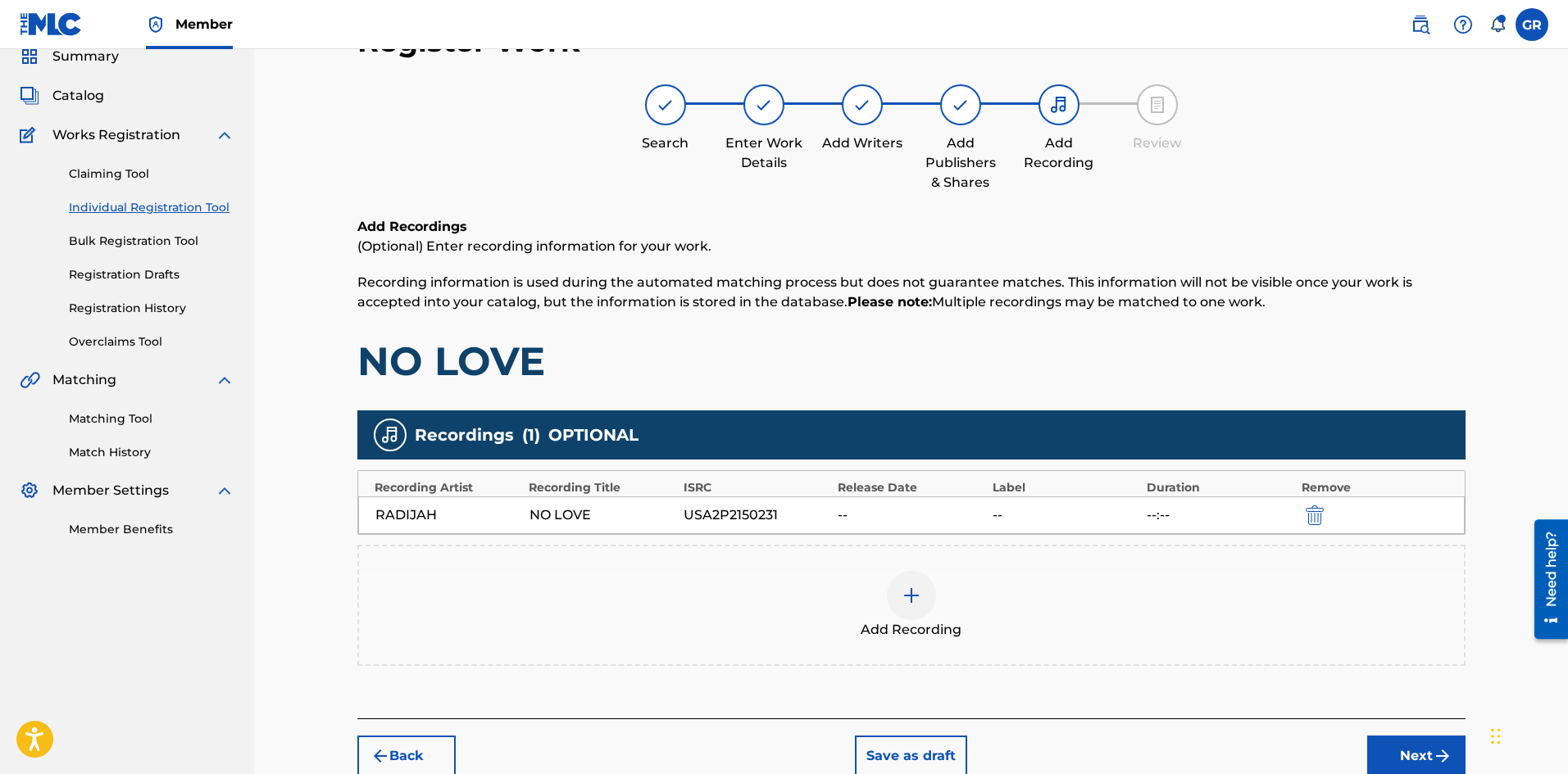
scroll to position [148, 0]
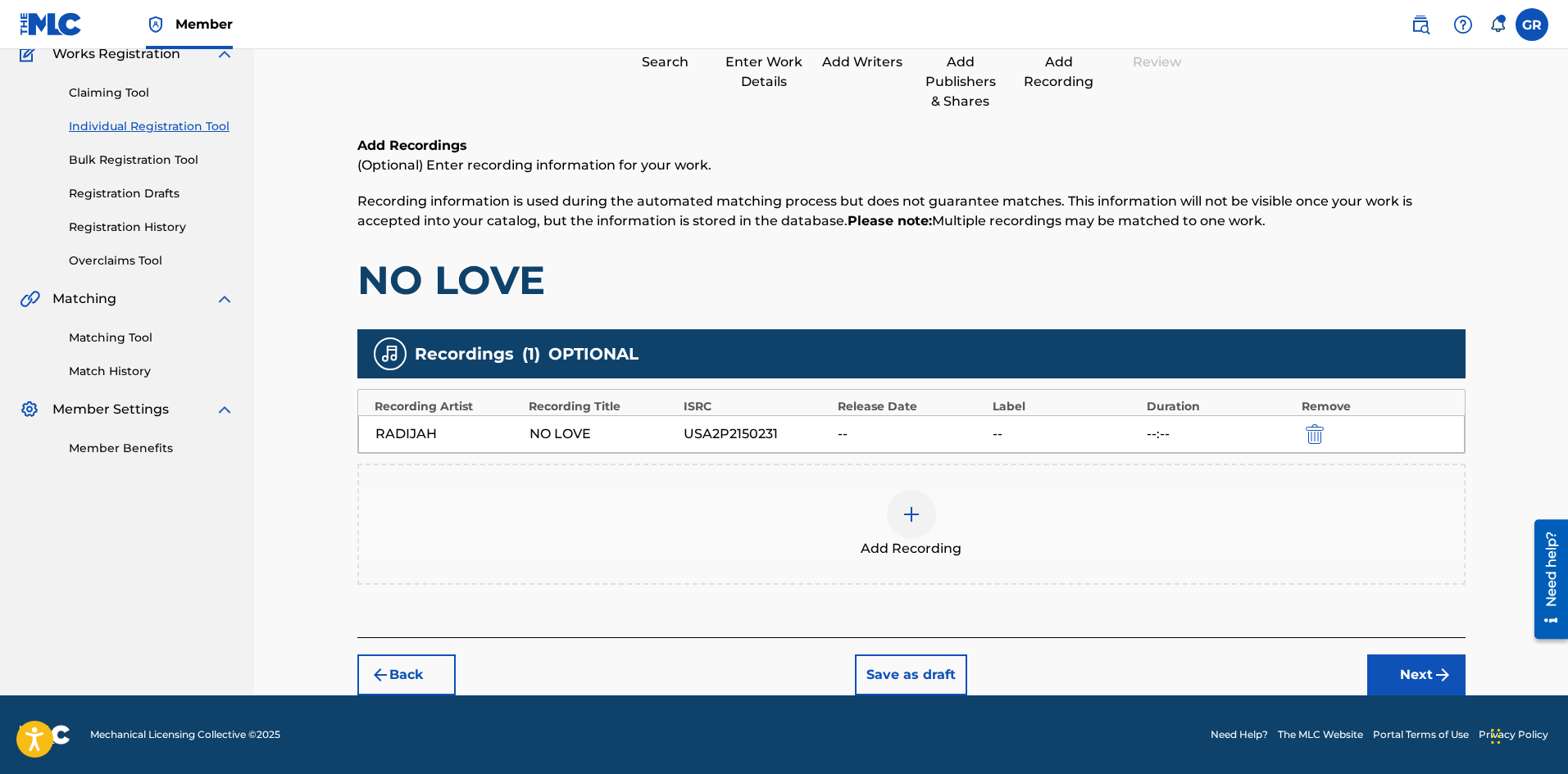
click at [1401, 674] on button "Next" at bounding box center [1416, 675] width 98 height 41
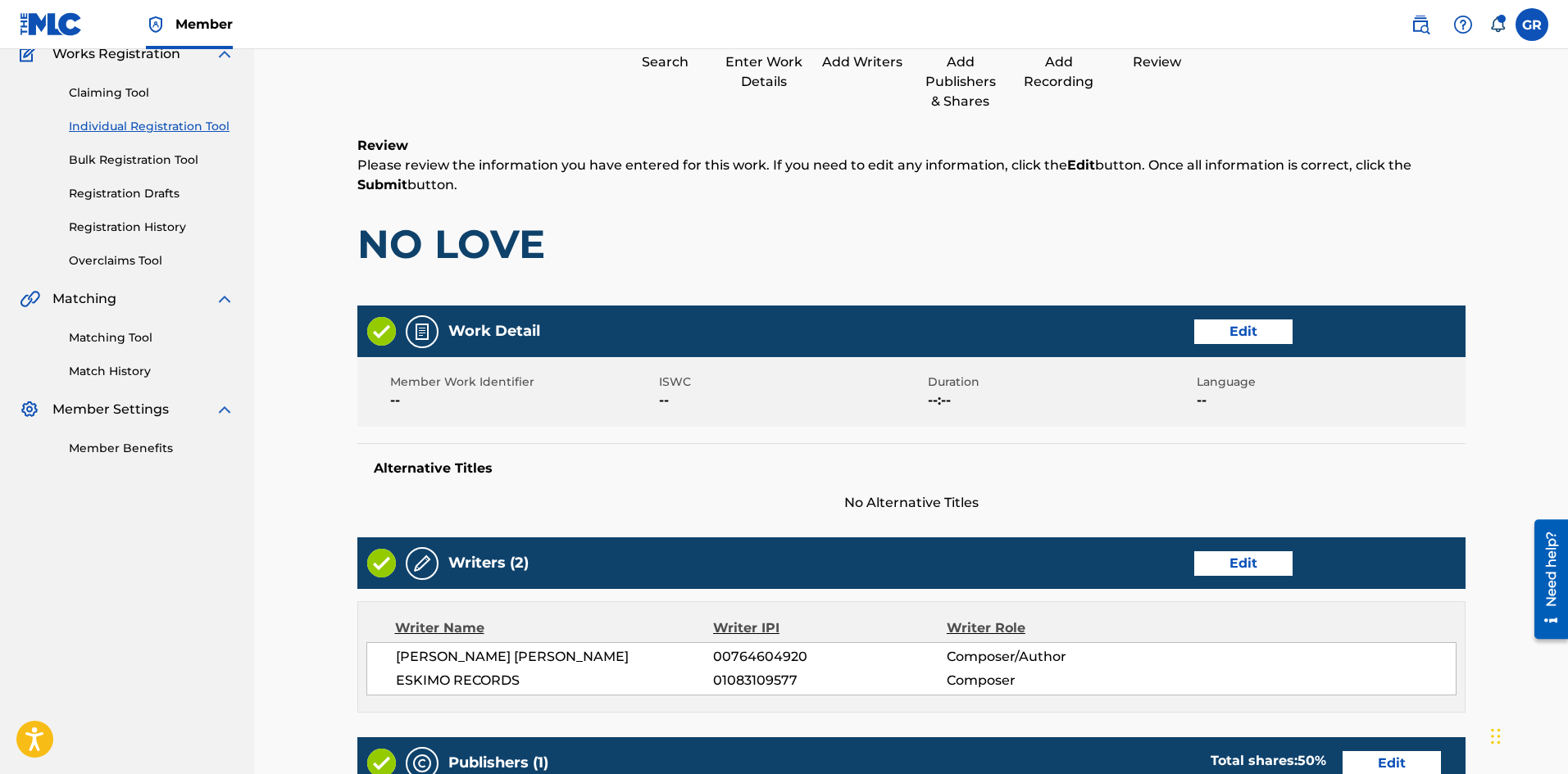
scroll to position [74, 0]
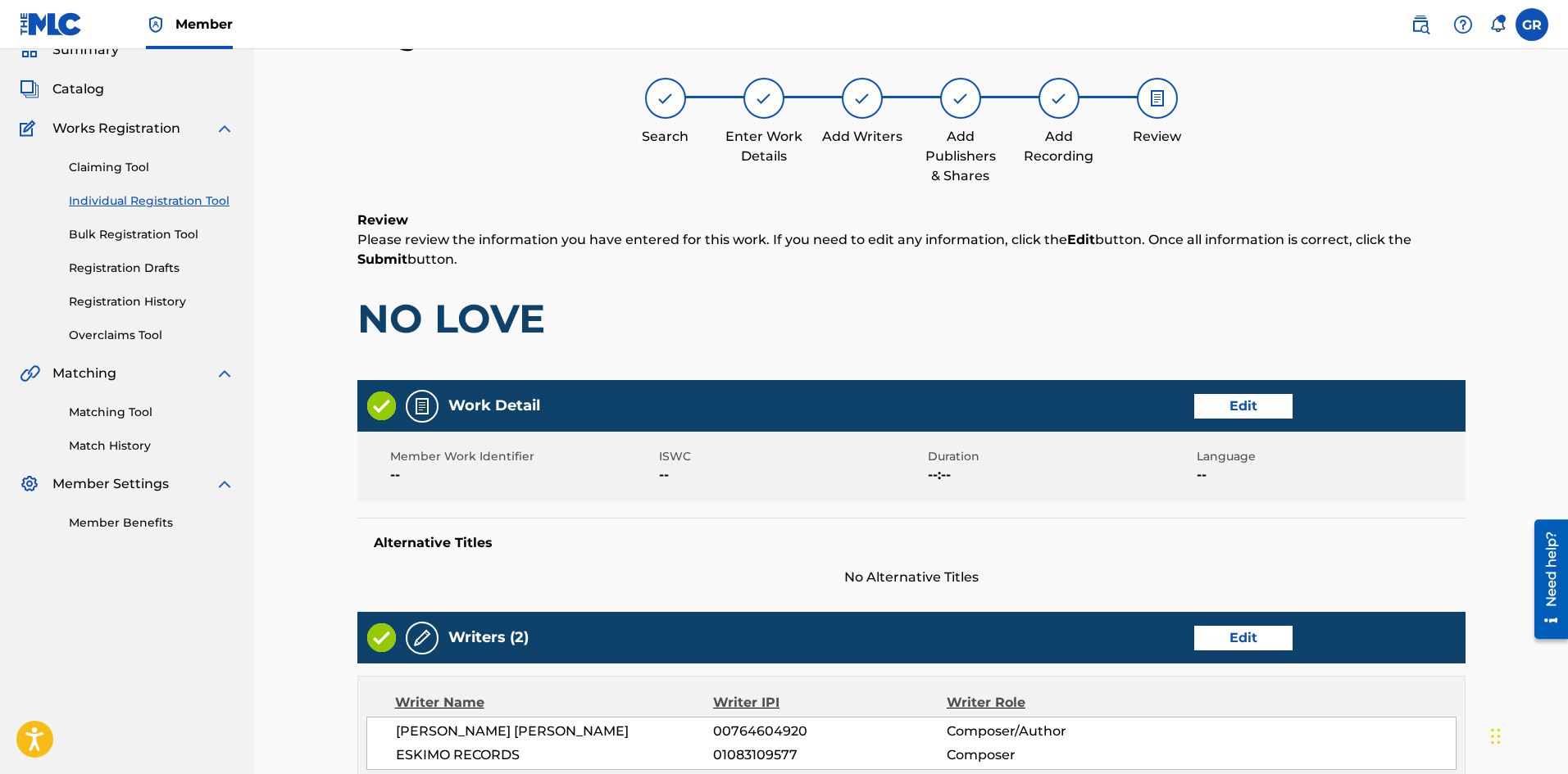
click at [1252, 401] on button "Edit" at bounding box center [1243, 407] width 98 height 25
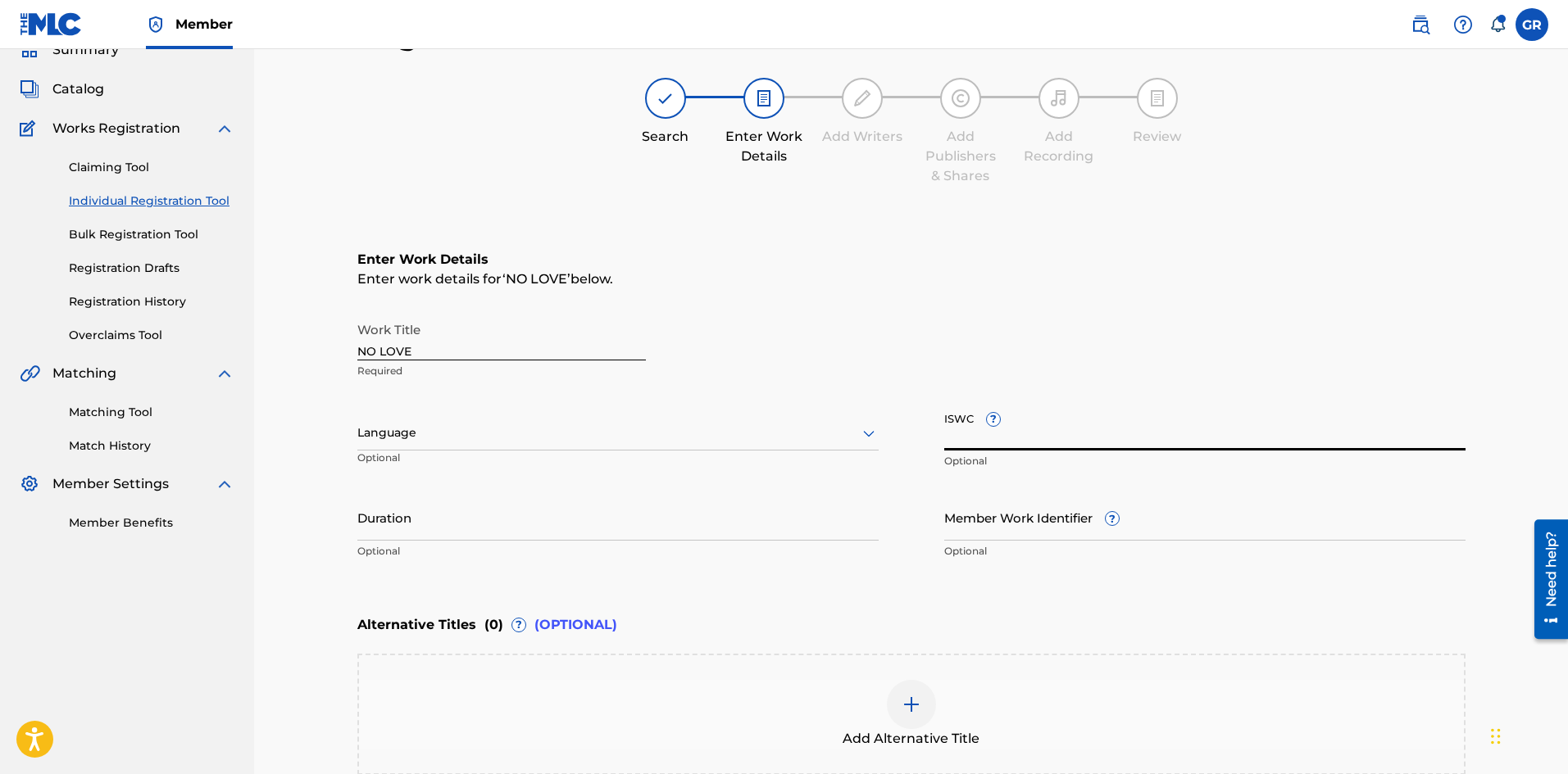
click at [963, 426] on input "ISWC ?" at bounding box center [1204, 427] width 521 height 47
paste input "T3317061573"
type input "T3317061573"
click at [304, 498] on div "Register Work Search Enter Work Details Add Writers Add Publishers & Shares Add…" at bounding box center [910, 424] width 1313 height 898
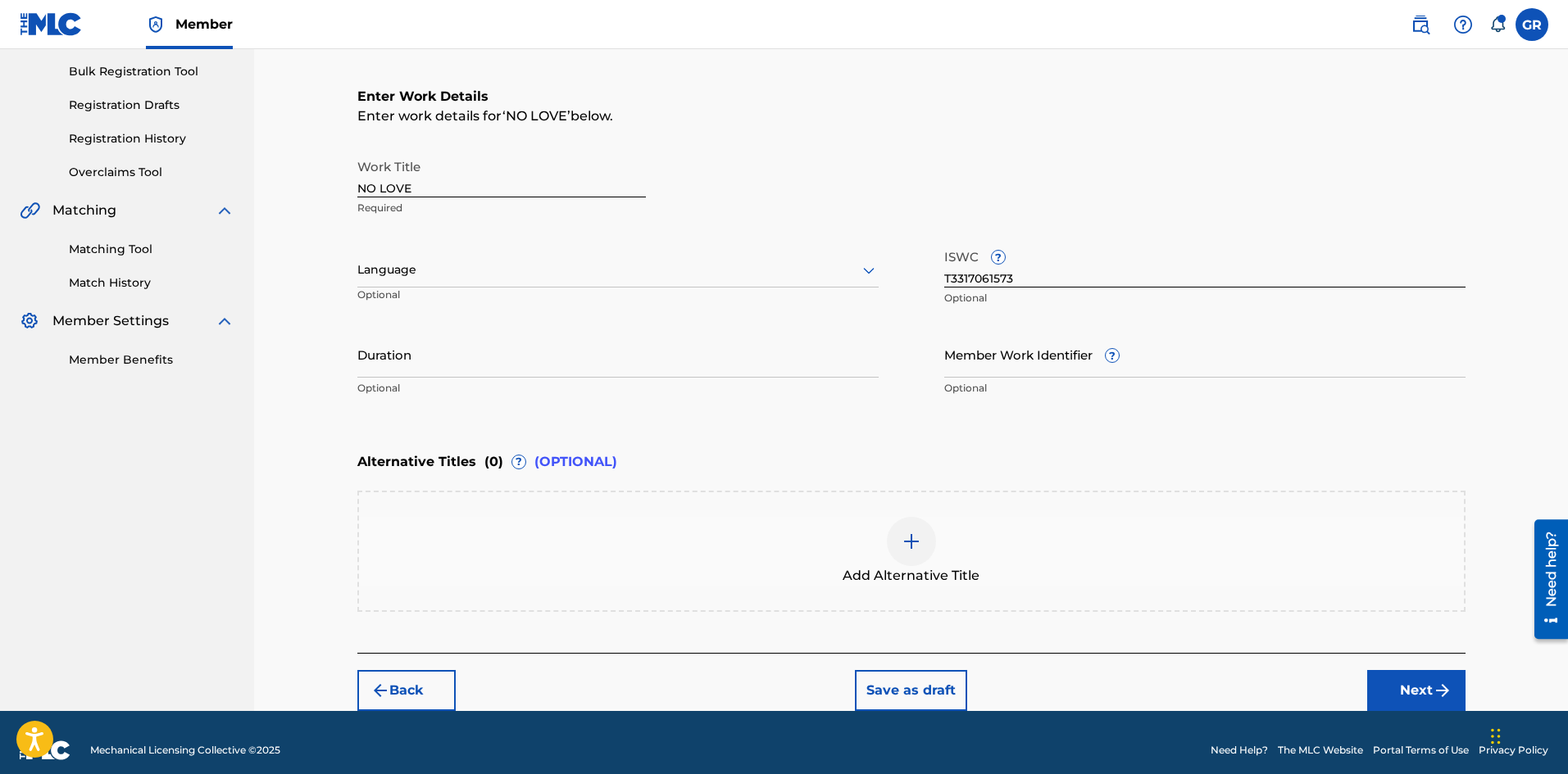
scroll to position [252, 0]
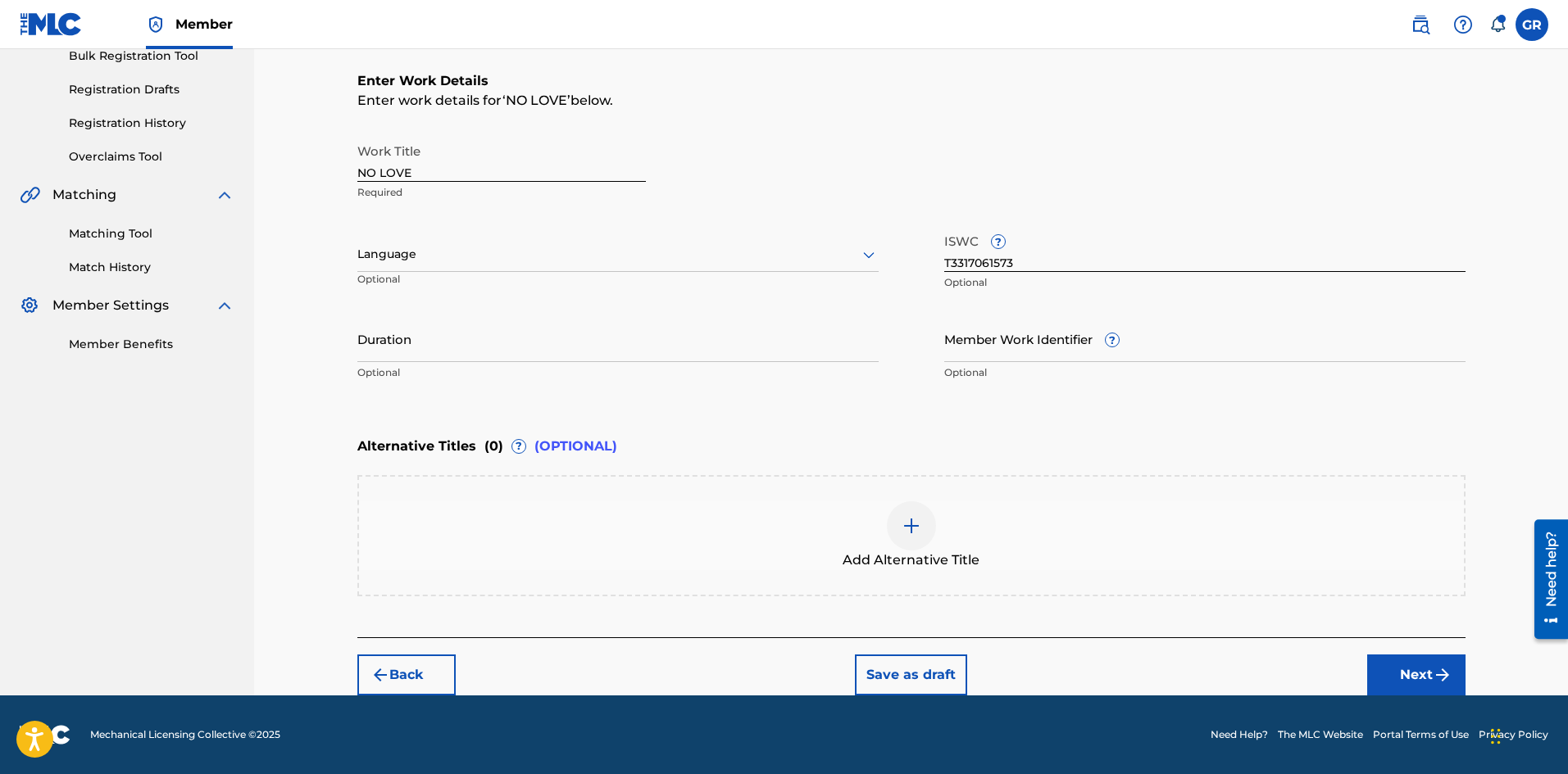
click at [1441, 683] on img "submit" at bounding box center [1442, 675] width 19 height 19
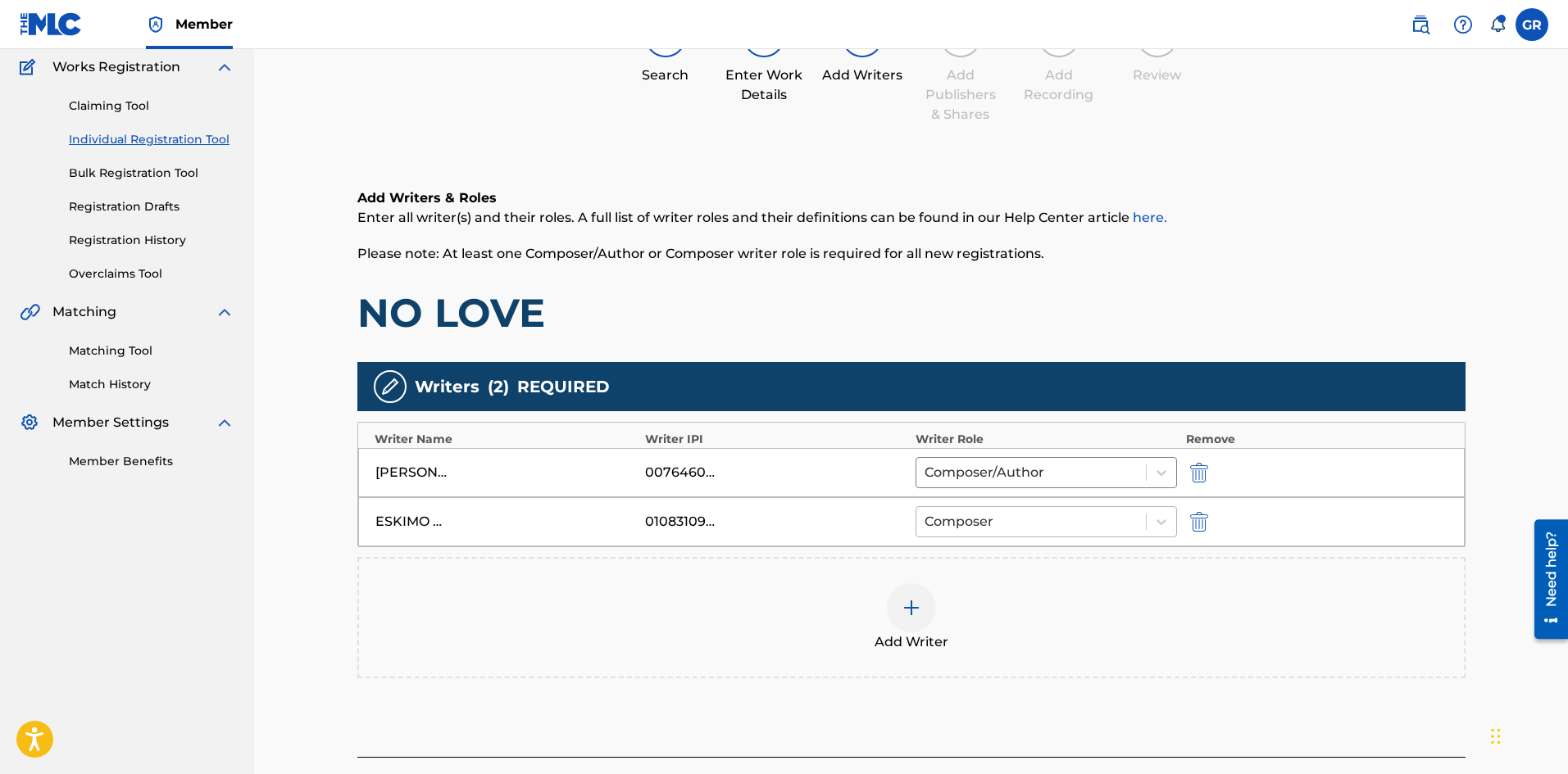
scroll to position [255, 0]
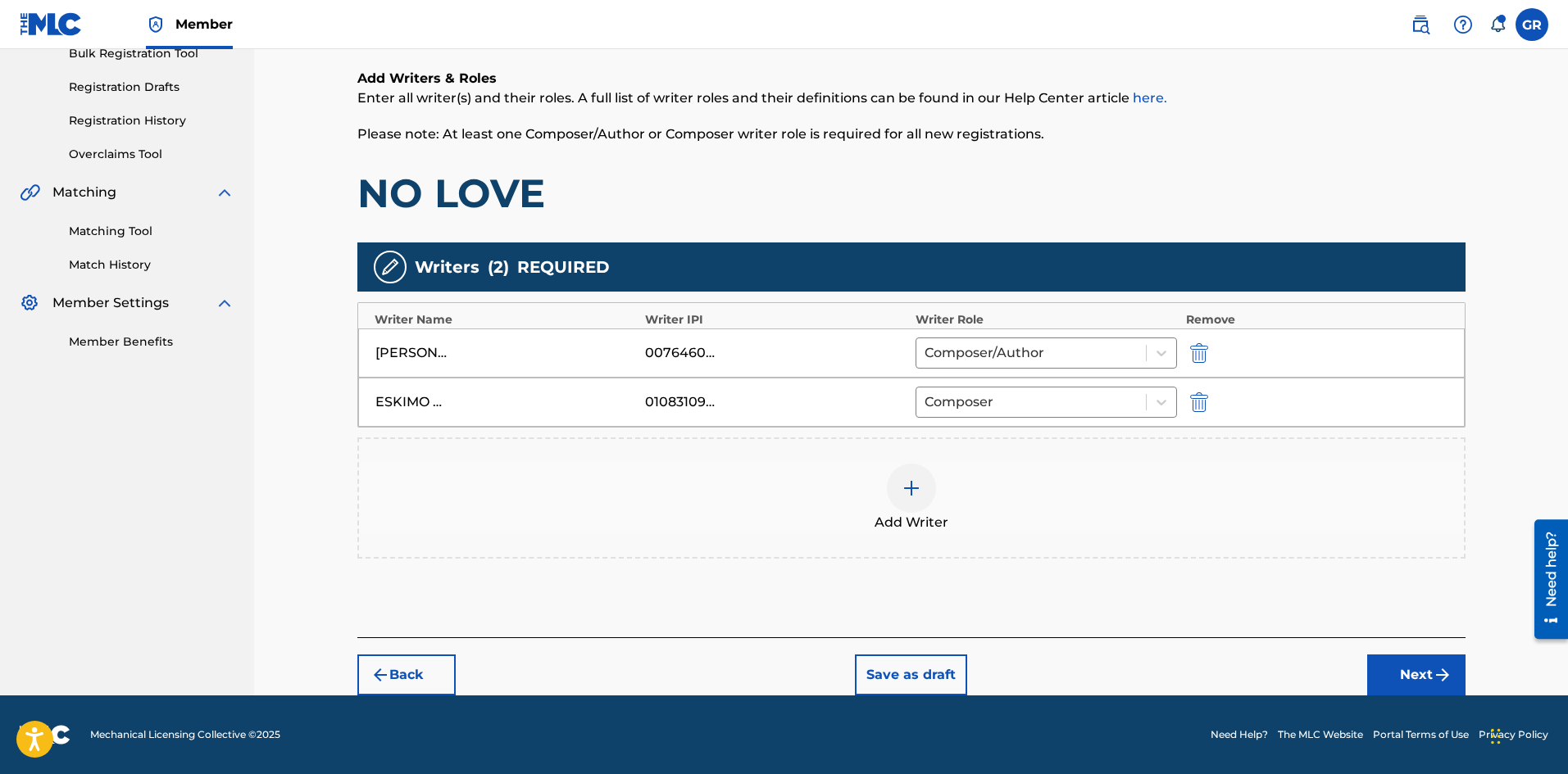
click at [1419, 661] on button "Next" at bounding box center [1416, 675] width 98 height 41
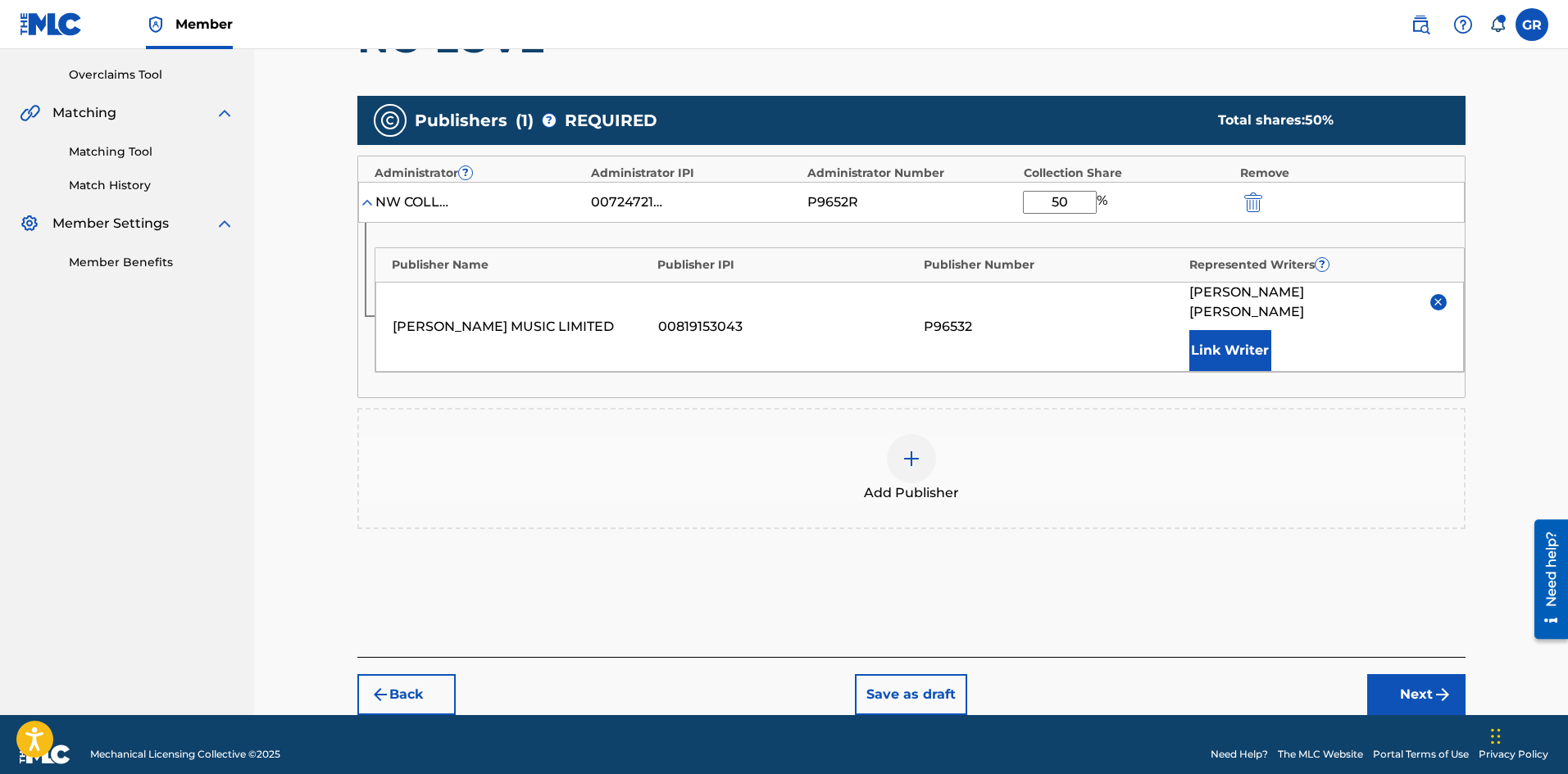
click at [1409, 674] on button "Next" at bounding box center [1416, 694] width 98 height 41
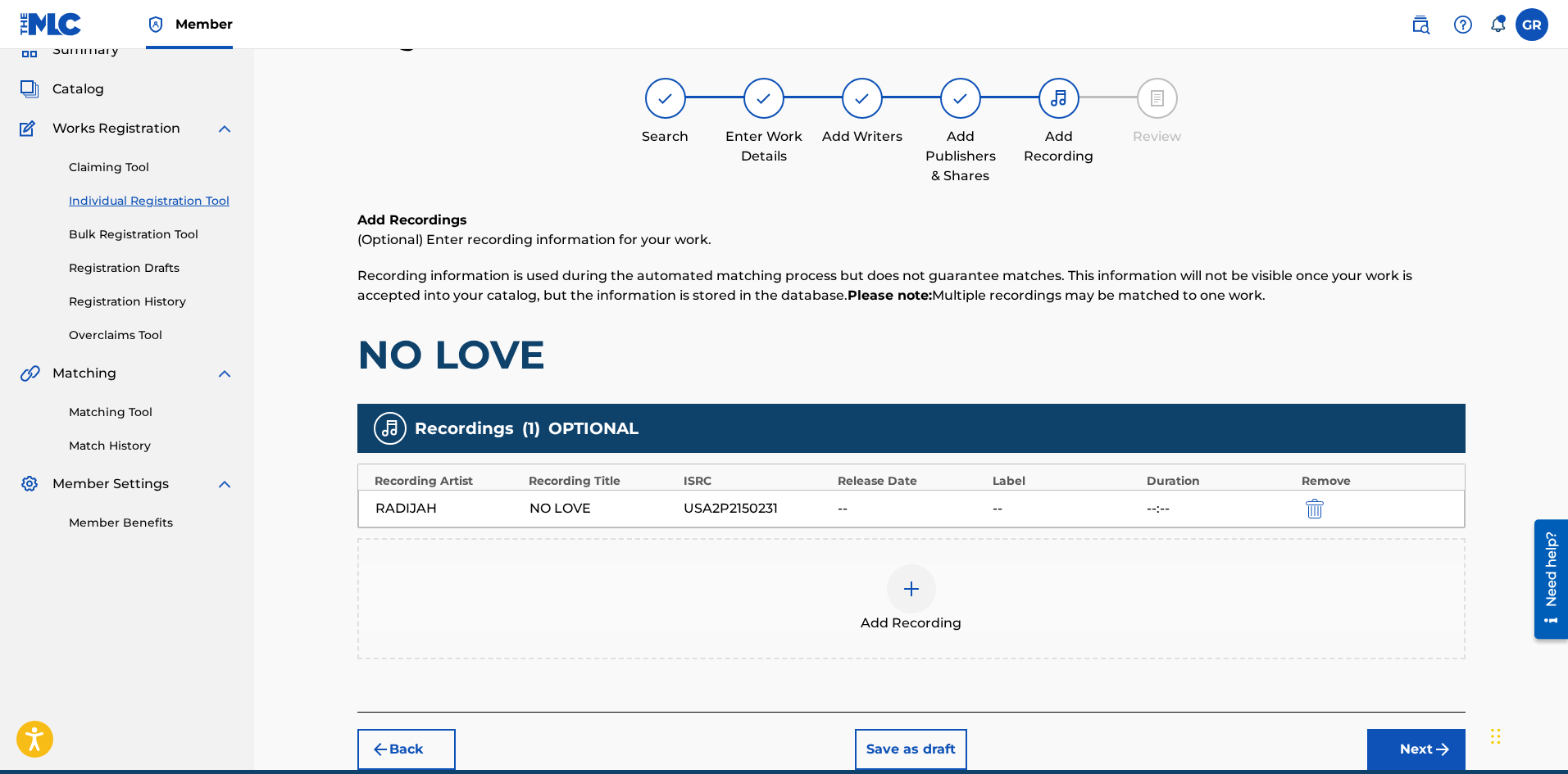
scroll to position [148, 0]
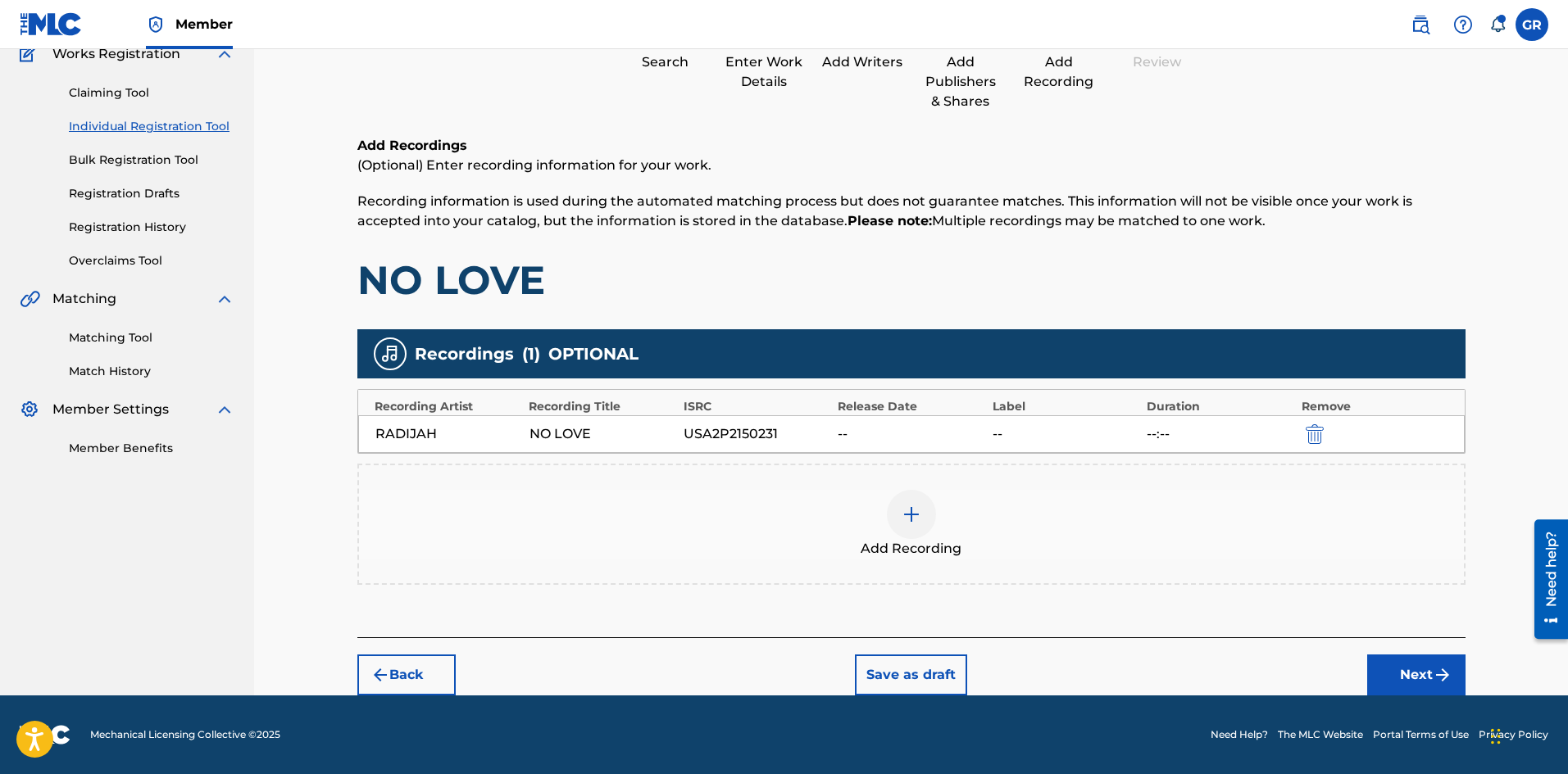
click at [1405, 670] on button "Next" at bounding box center [1416, 675] width 98 height 41
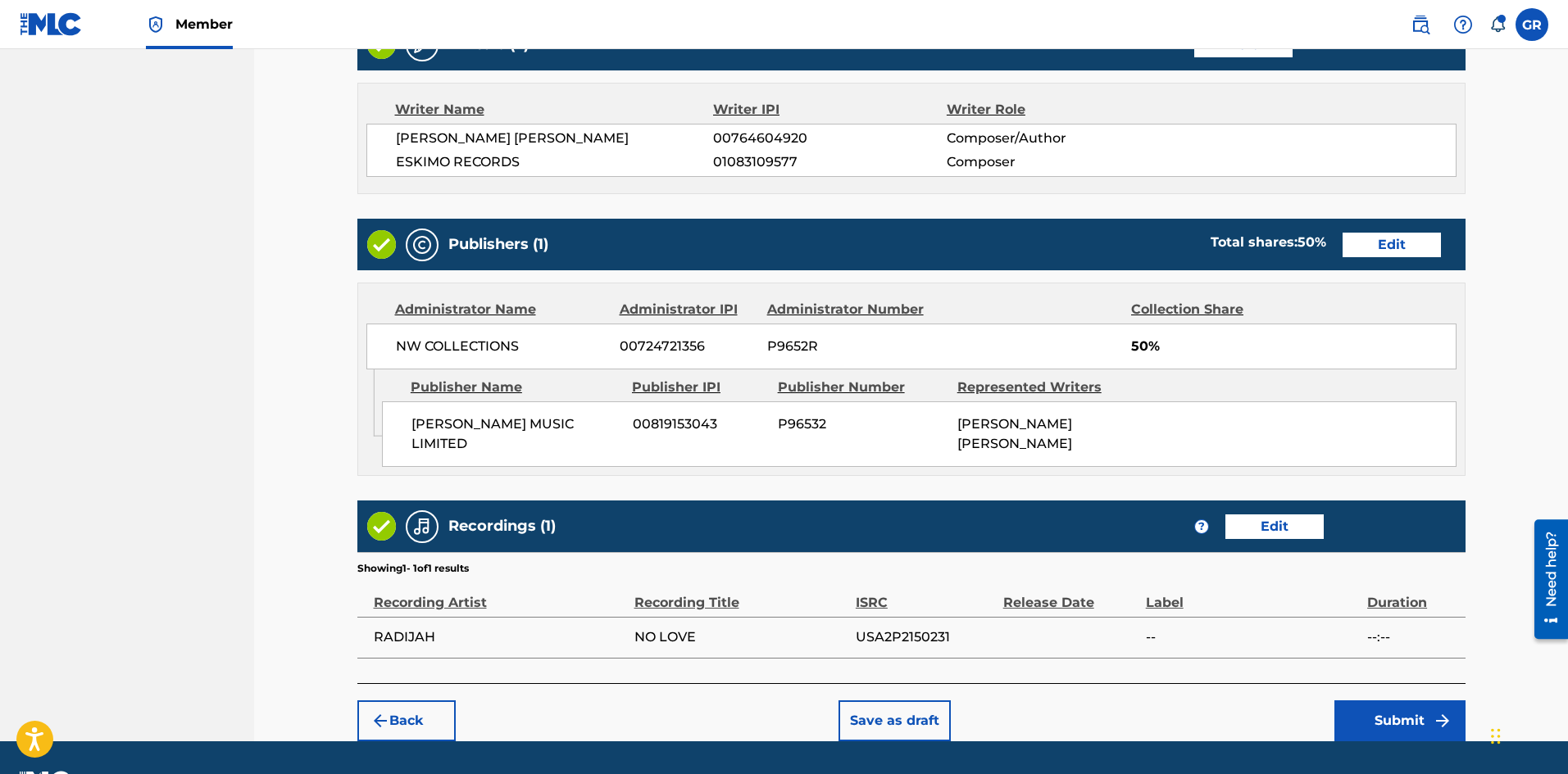
scroll to position [712, 0]
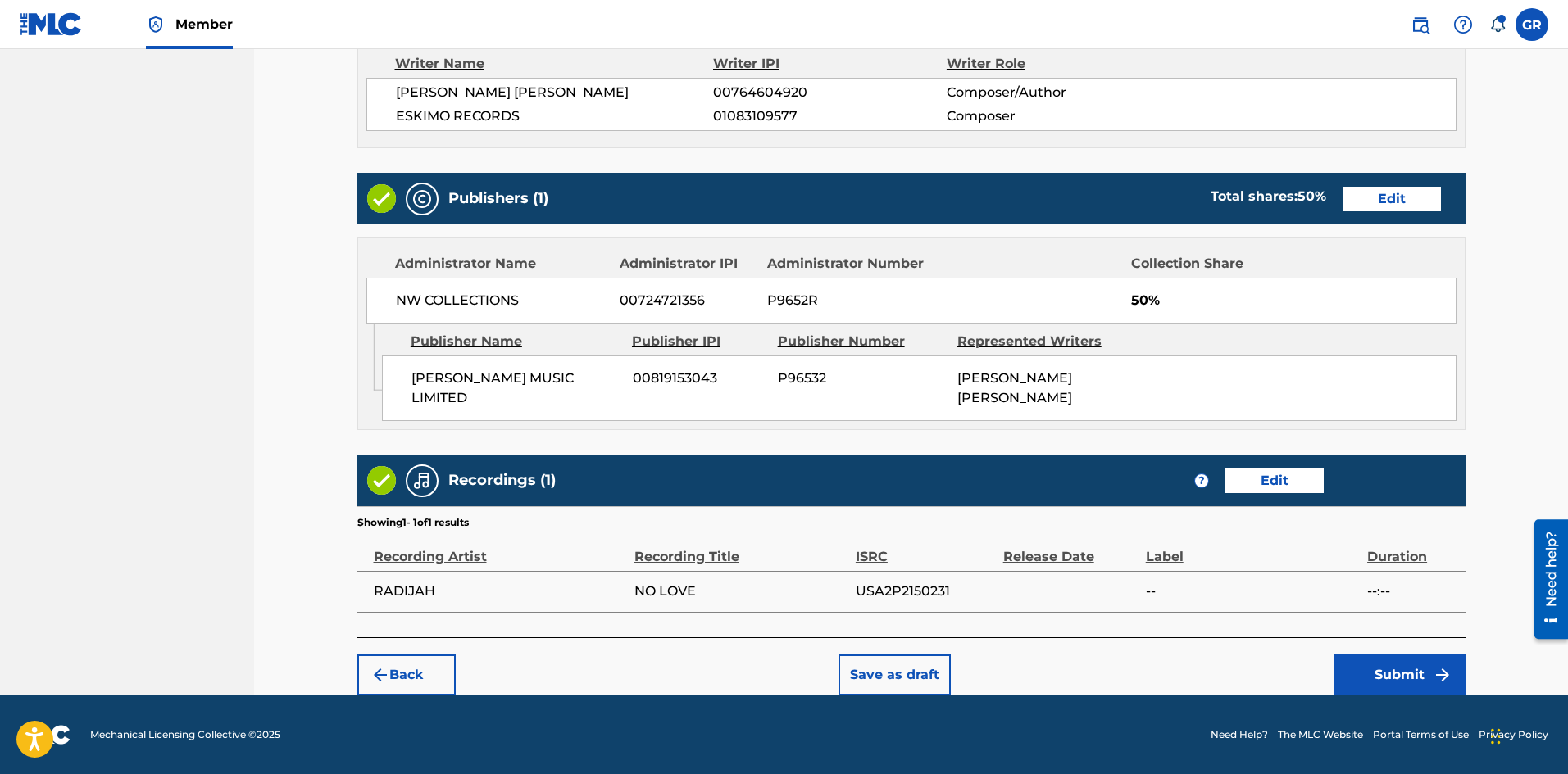
click at [1403, 676] on button "Submit" at bounding box center [1400, 675] width 131 height 41
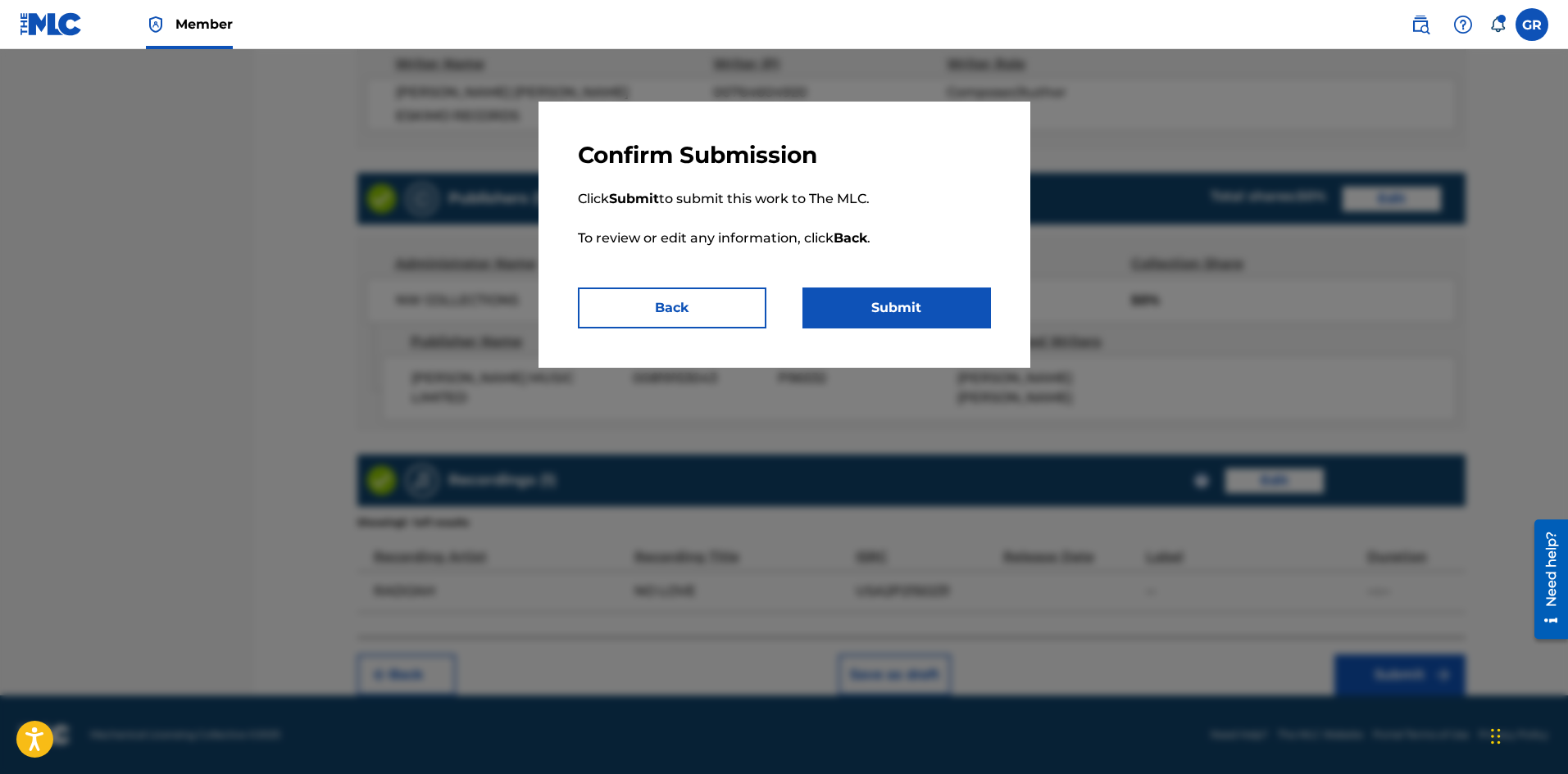
click at [900, 308] on button "Submit" at bounding box center [897, 308] width 189 height 41
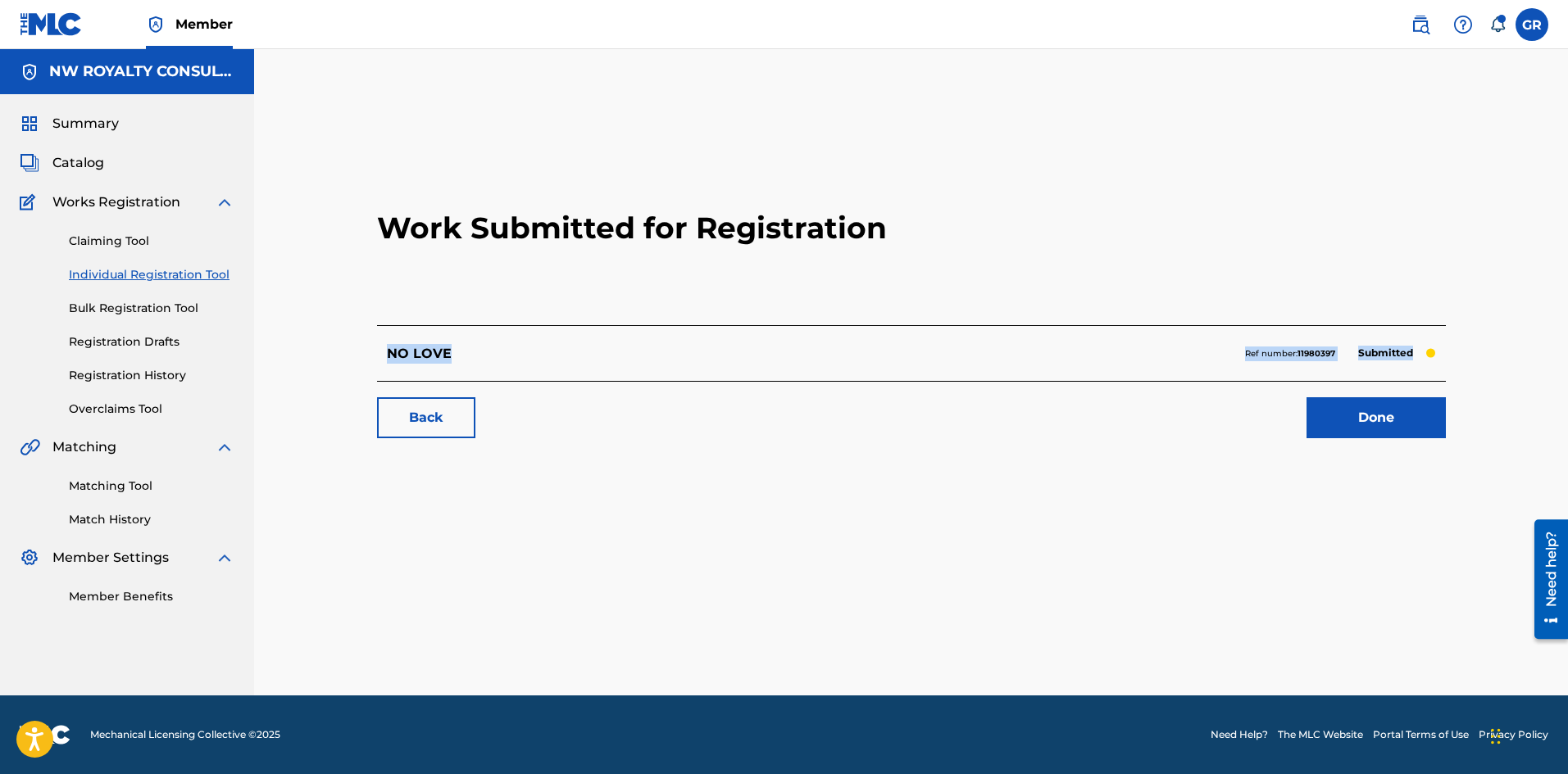
drag, startPoint x: 400, startPoint y: 353, endPoint x: 1440, endPoint y: 372, distance: 1040.2
click at [1440, 372] on div "NO LOVE Ref number: 11980397 Submitted" at bounding box center [911, 353] width 1069 height 56
copy div "NO LOVE Ref number: 11980397 Submitted"
